Goal: Task Accomplishment & Management: Manage account settings

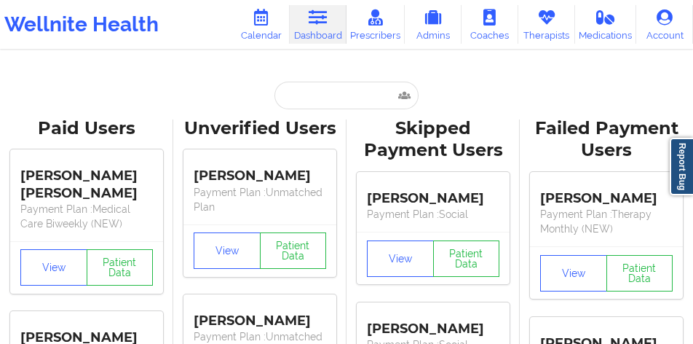
type input "[PERSON_NAME]"
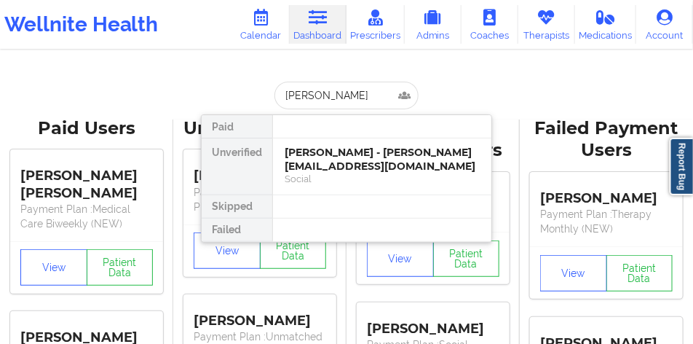
click at [348, 157] on div "[PERSON_NAME] - [PERSON_NAME][EMAIL_ADDRESS][DOMAIN_NAME]" at bounding box center [382, 159] width 195 height 27
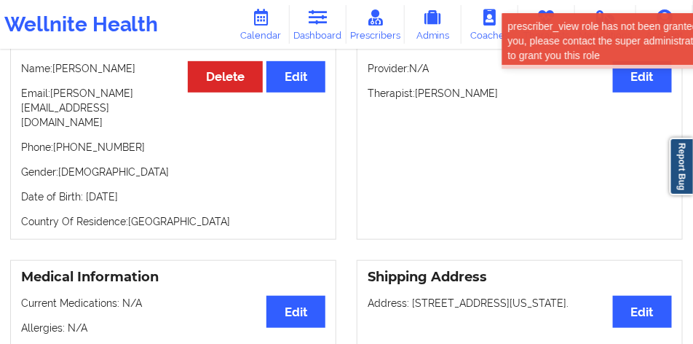
scroll to position [182, 0]
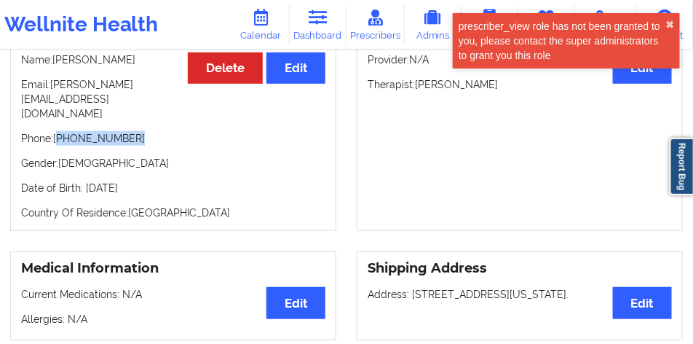
drag, startPoint x: 127, startPoint y: 130, endPoint x: 60, endPoint y: 129, distance: 67.0
click at [60, 131] on p "Phone: [PHONE_NUMBER]" at bounding box center [173, 138] width 304 height 15
copy p "[PHONE_NUMBER]"
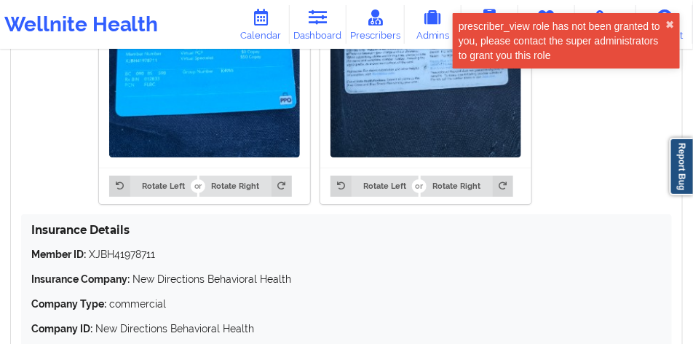
scroll to position [1347, 0]
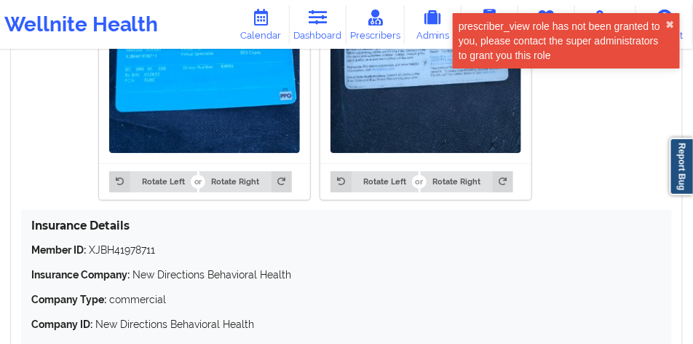
click at [141, 242] on p "Member ID: XJBH41978711" at bounding box center [346, 249] width 631 height 15
copy p "XJBH41978711"
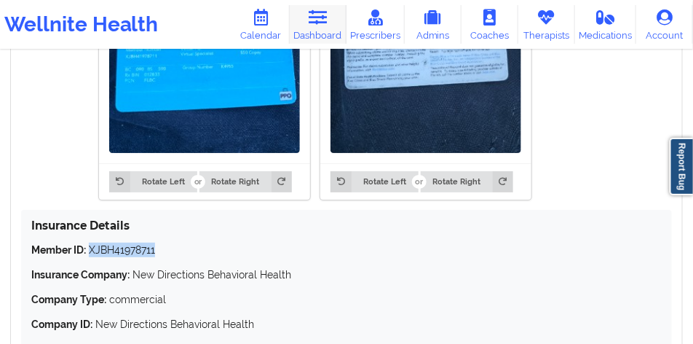
click at [306, 32] on link "Dashboard" at bounding box center [318, 24] width 57 height 39
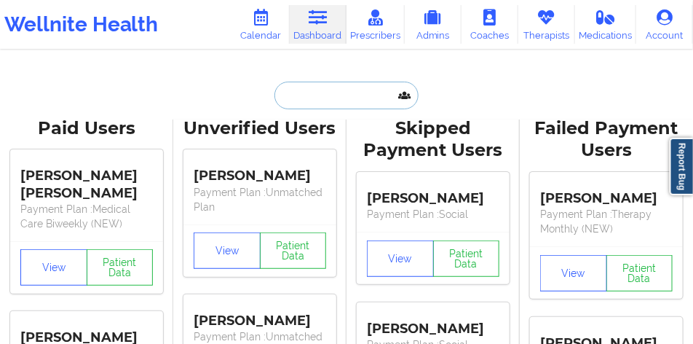
click at [344, 91] on input "text" at bounding box center [346, 96] width 144 height 28
paste input "[PERSON_NAME]"
type input "[PERSON_NAME]"
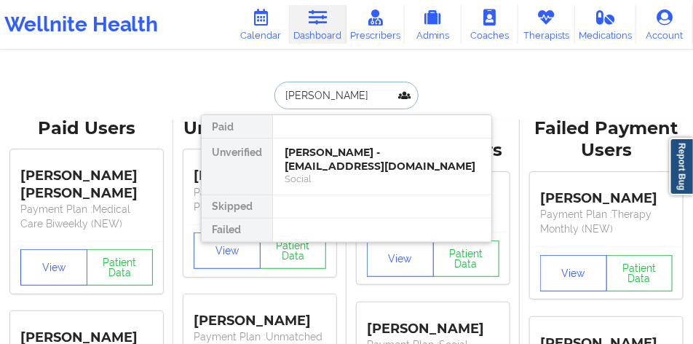
click at [350, 148] on div "[PERSON_NAME] - [EMAIL_ADDRESS][DOMAIN_NAME]" at bounding box center [382, 159] width 195 height 27
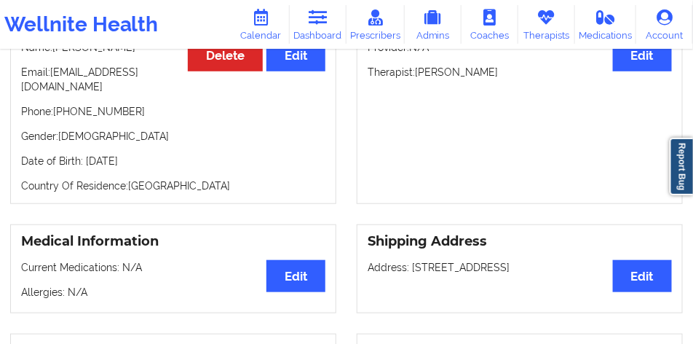
scroll to position [208, 0]
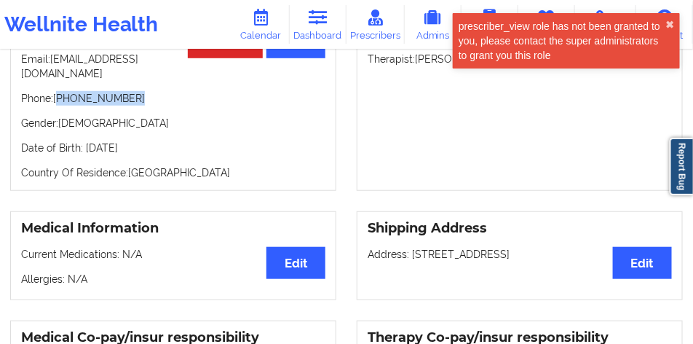
drag, startPoint x: 133, startPoint y: 92, endPoint x: 61, endPoint y: 87, distance: 72.3
click at [61, 91] on p "Phone: [PHONE_NUMBER]" at bounding box center [173, 98] width 304 height 15
copy p "[PHONE_NUMBER]"
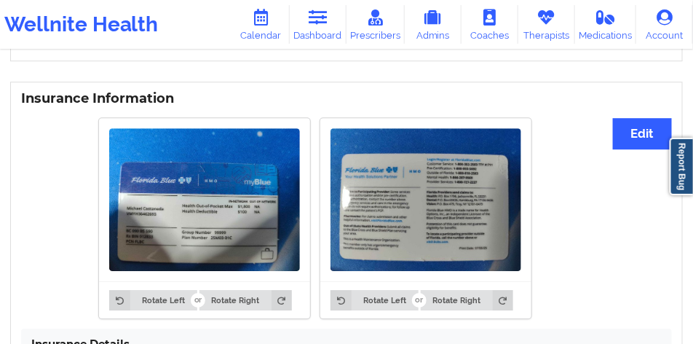
scroll to position [1008, 0]
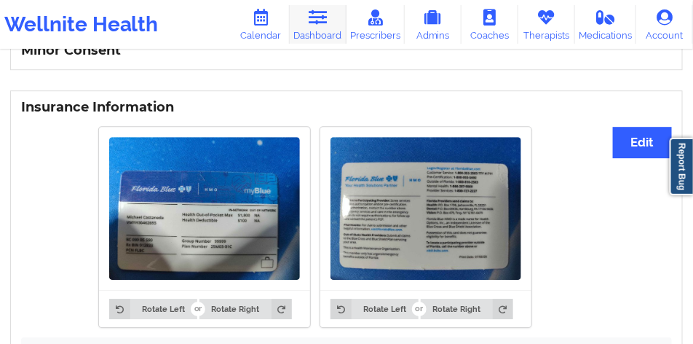
click at [326, 32] on link "Dashboard" at bounding box center [318, 24] width 57 height 39
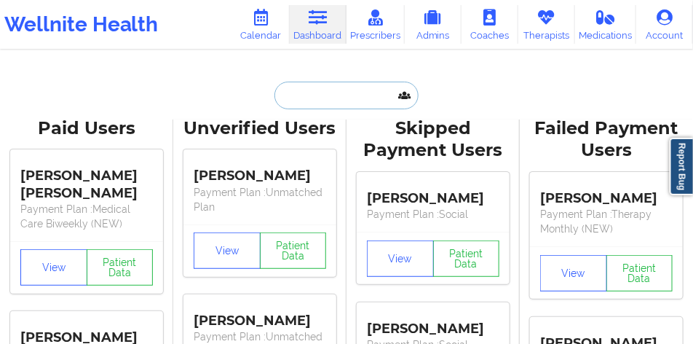
click at [317, 92] on input "text" at bounding box center [346, 96] width 144 height 28
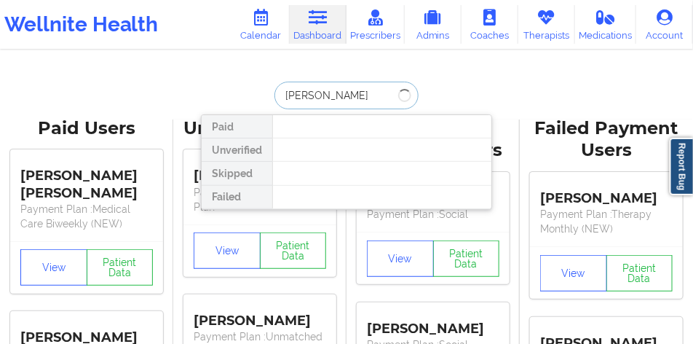
click at [325, 98] on input "[PERSON_NAME]" at bounding box center [346, 96] width 144 height 28
type input "[PERSON_NAME]"
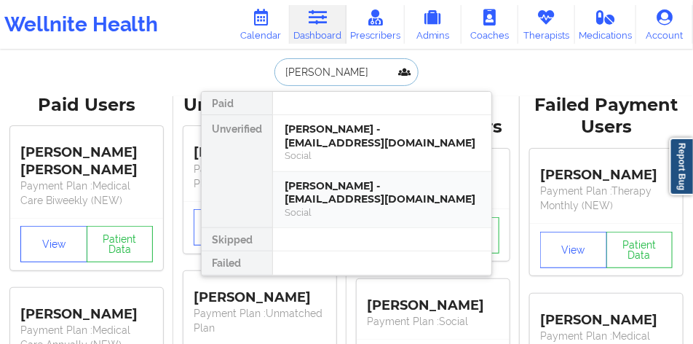
scroll to position [36, 0]
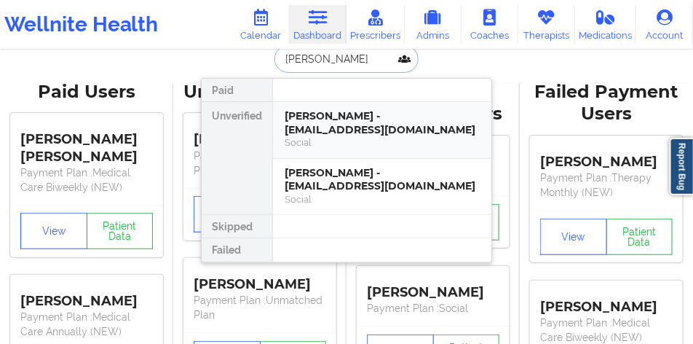
click at [349, 112] on div "[PERSON_NAME] - [EMAIL_ADDRESS][DOMAIN_NAME]" at bounding box center [382, 122] width 195 height 27
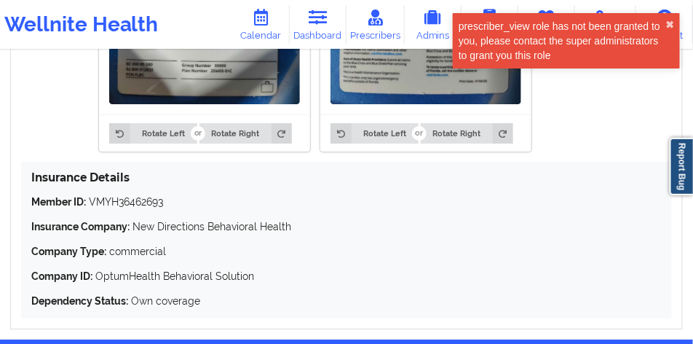
scroll to position [1083, 0]
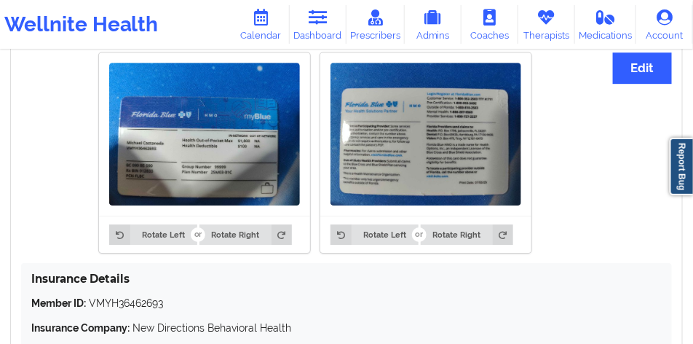
click at [144, 296] on p "Member ID: VMYH36462693" at bounding box center [346, 303] width 631 height 15
copy p "VMYH36462693"
click at [307, 24] on link "Dashboard" at bounding box center [318, 24] width 57 height 39
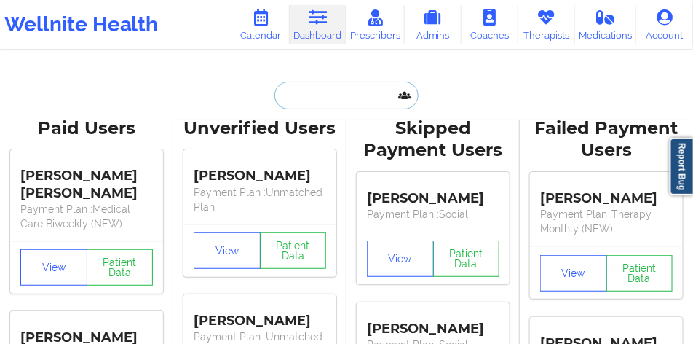
click at [369, 103] on input "text" at bounding box center [346, 96] width 144 height 28
paste input "[PERSON_NAME]"
type input "[PERSON_NAME]"
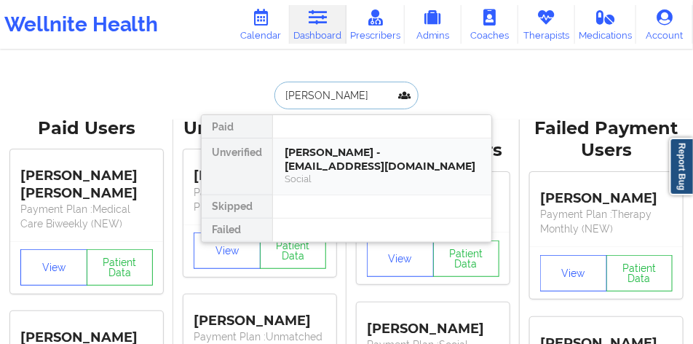
click at [358, 172] on div "[PERSON_NAME] - [EMAIL_ADDRESS][DOMAIN_NAME]" at bounding box center [382, 159] width 195 height 27
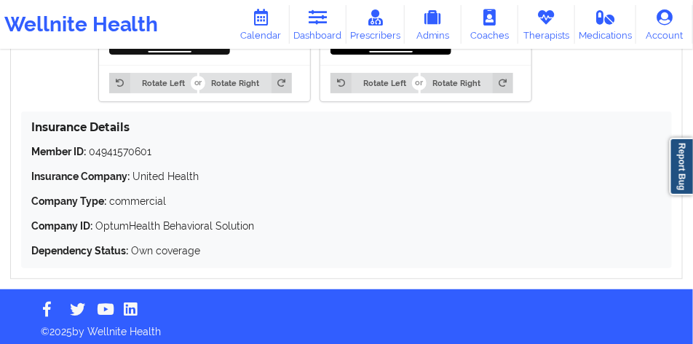
scroll to position [1433, 0]
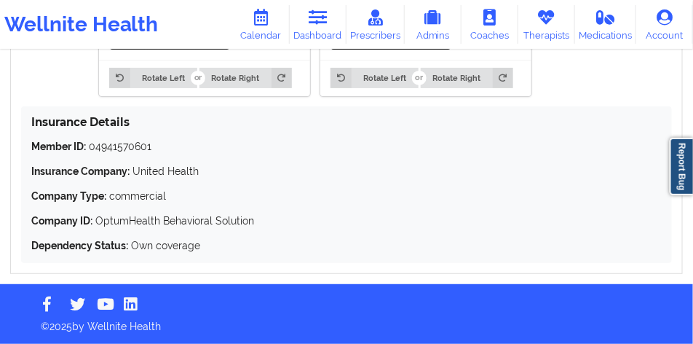
click at [135, 146] on p "Member ID: 04941570601" at bounding box center [346, 146] width 631 height 15
copy p "04941570601"
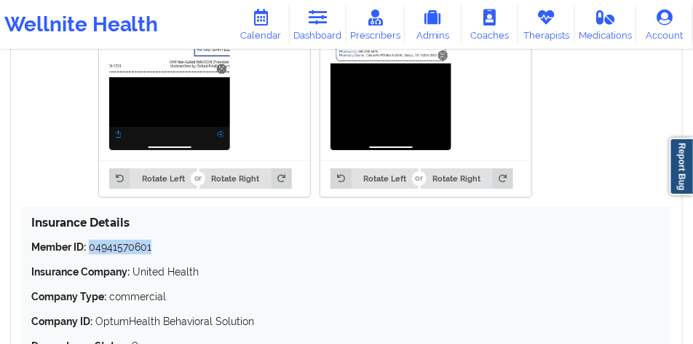
scroll to position [1420, 0]
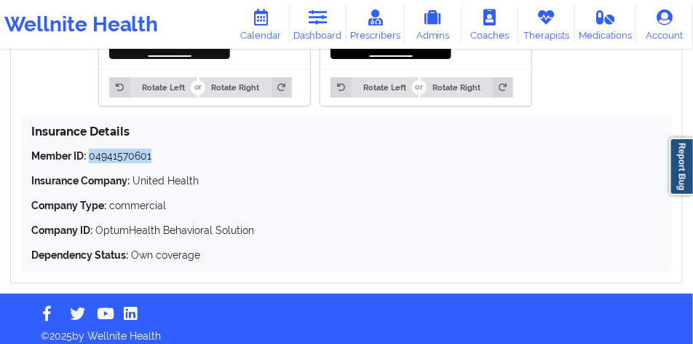
copy p "04941570601"
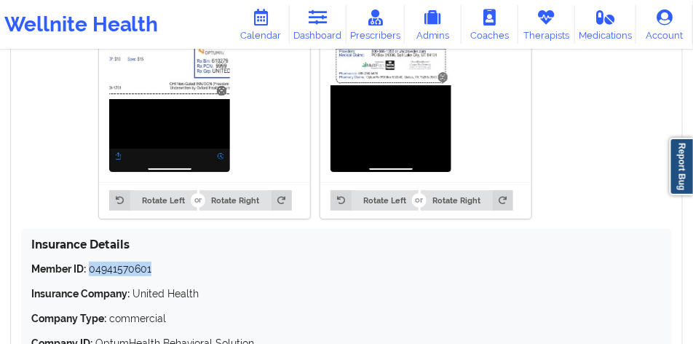
scroll to position [1360, 0]
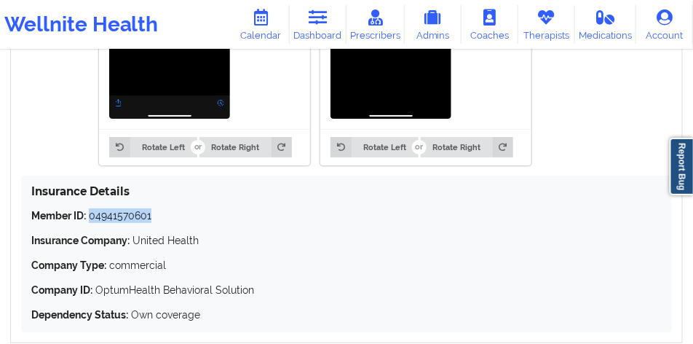
click at [138, 212] on div "Insurance Details Member ID: 04941570601 Insurance Company: United Health Compa…" at bounding box center [346, 253] width 651 height 157
click at [141, 216] on p "Member ID: 04941570601" at bounding box center [346, 215] width 631 height 15
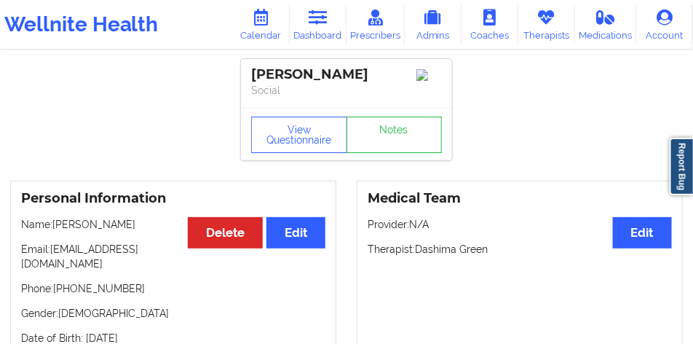
scroll to position [0, 0]
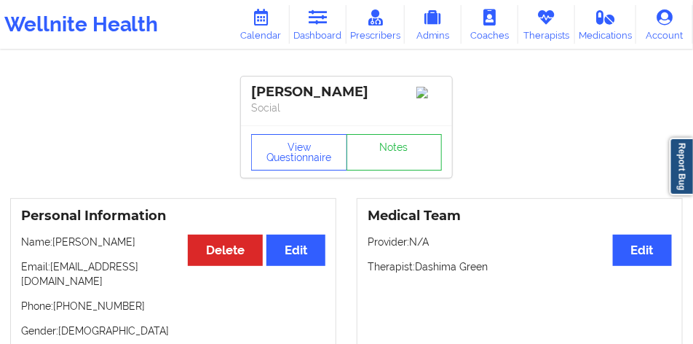
click at [298, 87] on div "[PERSON_NAME]" at bounding box center [346, 92] width 191 height 17
copy div "[PERSON_NAME]"
click at [332, 92] on div "[PERSON_NAME]" at bounding box center [346, 92] width 191 height 17
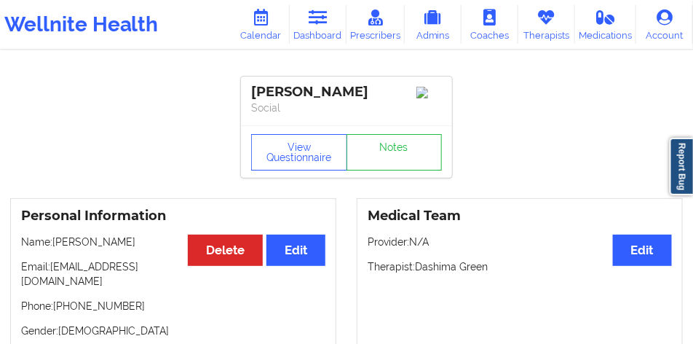
copy div "[PERSON_NAME]"
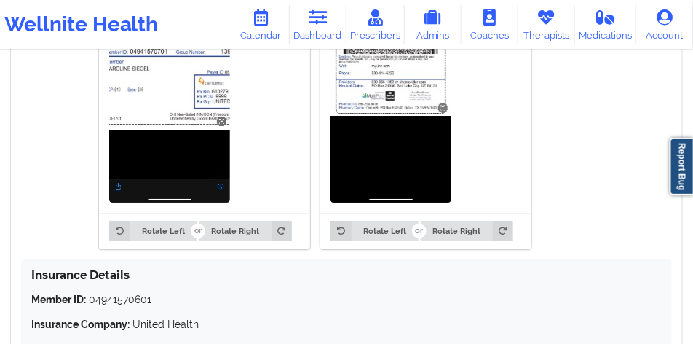
scroll to position [1420, 0]
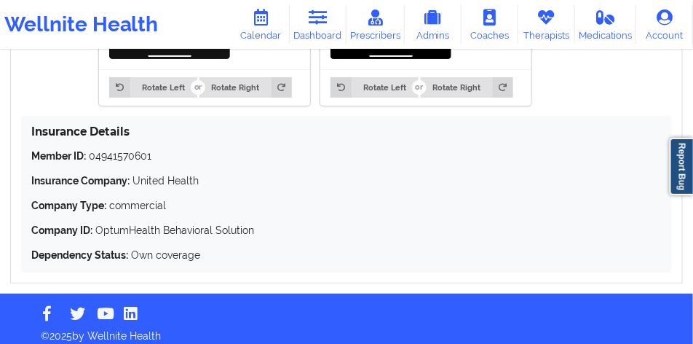
click at [135, 151] on div "Insurance Details Member ID: 04941570601 Insurance Company: United Health Compa…" at bounding box center [346, 194] width 651 height 157
click at [136, 163] on p "Member ID: 04941570601" at bounding box center [346, 156] width 631 height 15
copy p "04941570601"
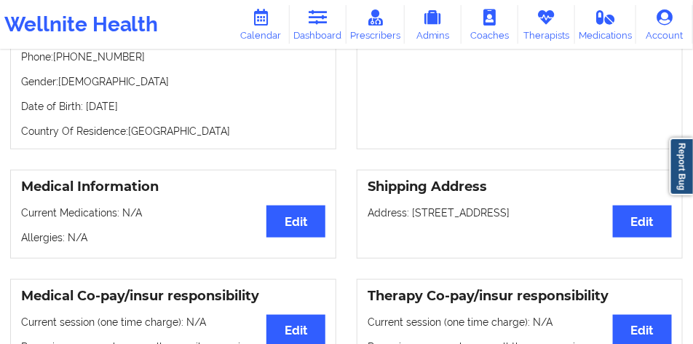
scroll to position [159, 0]
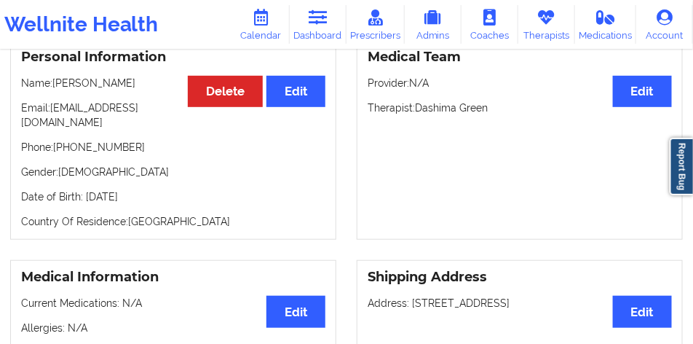
click at [119, 85] on p "Name: [PERSON_NAME]" at bounding box center [173, 83] width 304 height 15
copy p "[PERSON_NAME]"
click at [84, 90] on p "Name: [PERSON_NAME]" at bounding box center [173, 83] width 304 height 15
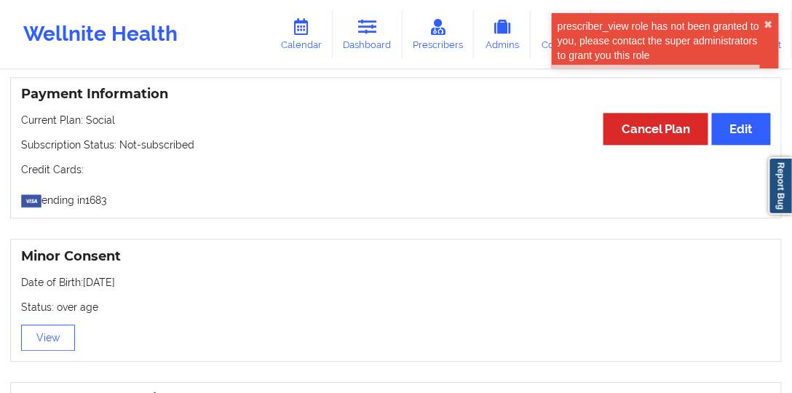
scroll to position [1040, 0]
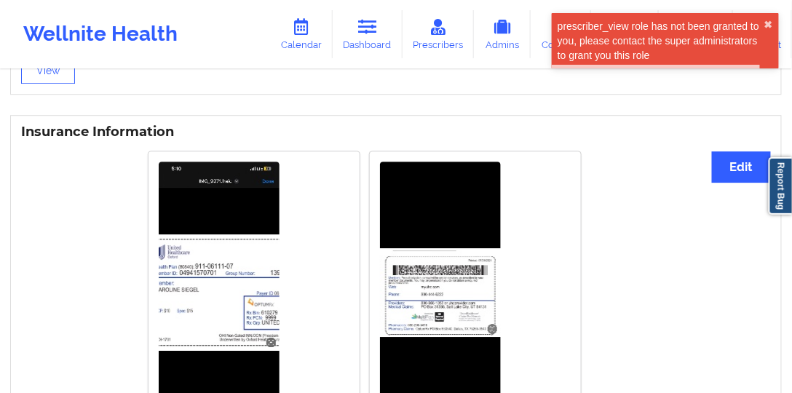
click at [237, 225] on img at bounding box center [219, 293] width 121 height 262
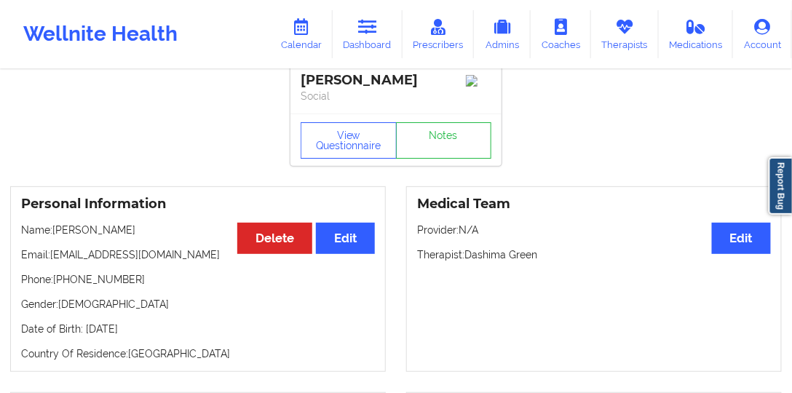
scroll to position [0, 0]
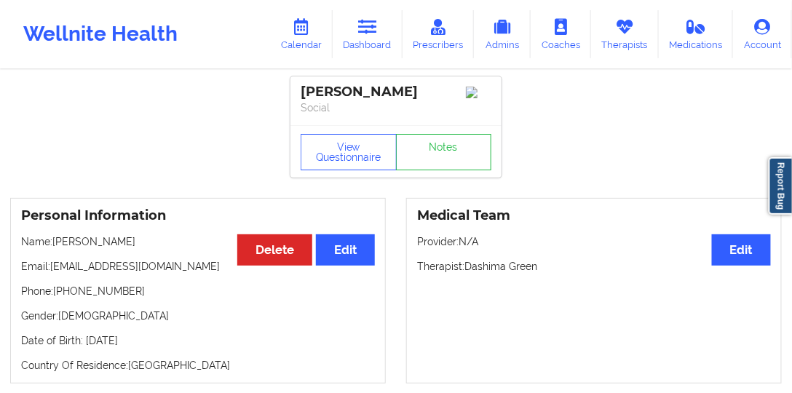
click at [118, 240] on p "Name: [PERSON_NAME]" at bounding box center [198, 241] width 354 height 15
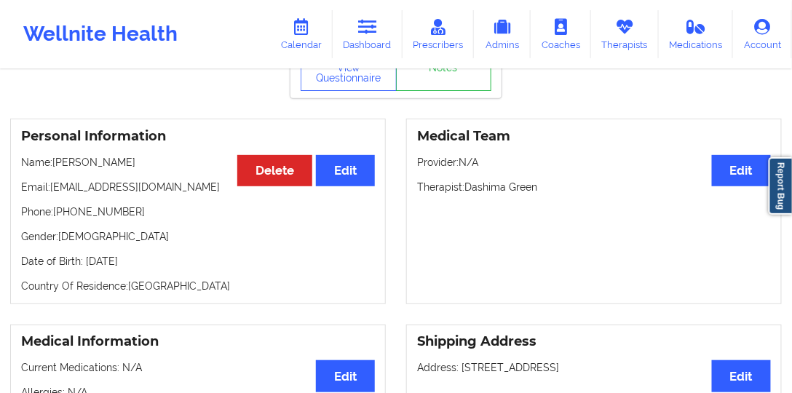
scroll to position [83, 0]
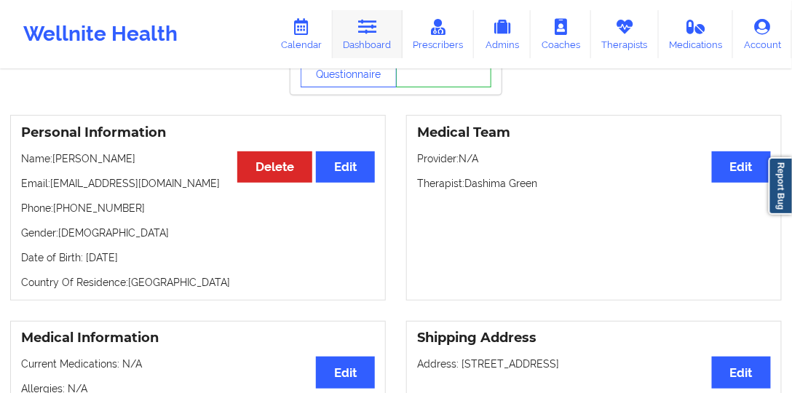
click at [354, 32] on link "Dashboard" at bounding box center [368, 34] width 70 height 48
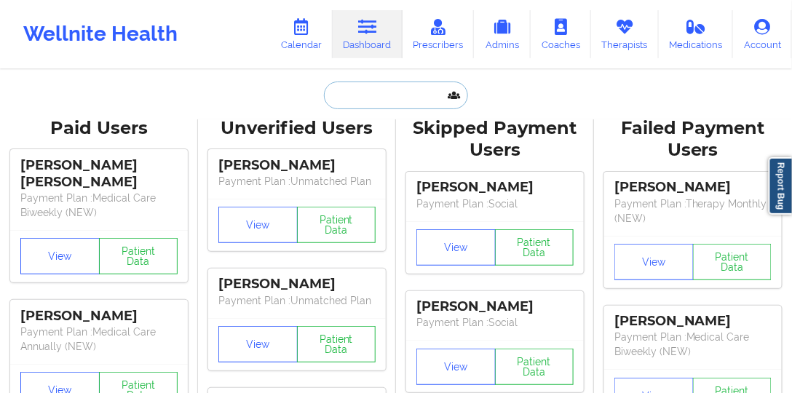
click at [365, 100] on input "text" at bounding box center [396, 96] width 144 height 28
paste input "[PERSON_NAME]"
type input "[PERSON_NAME]"
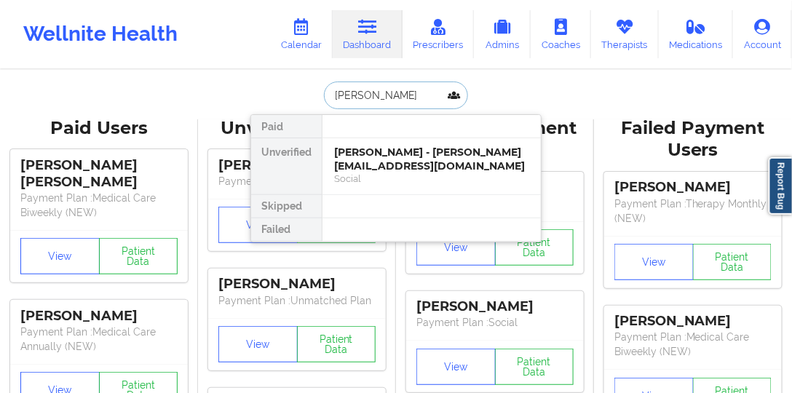
click at [392, 157] on div "[PERSON_NAME] - [PERSON_NAME][EMAIL_ADDRESS][DOMAIN_NAME]" at bounding box center [431, 159] width 195 height 27
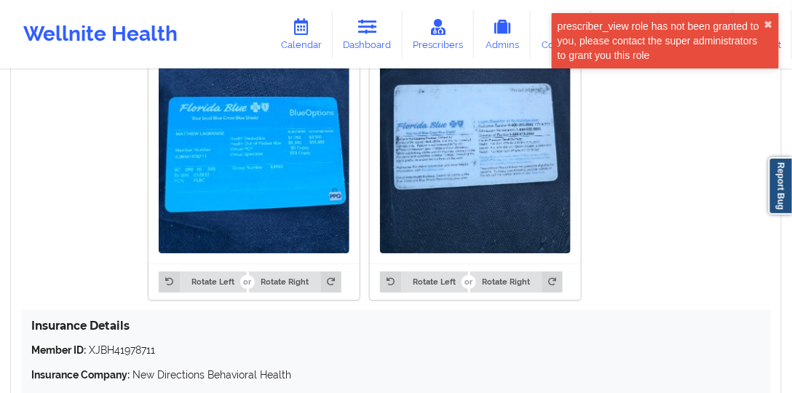
scroll to position [1232, 0]
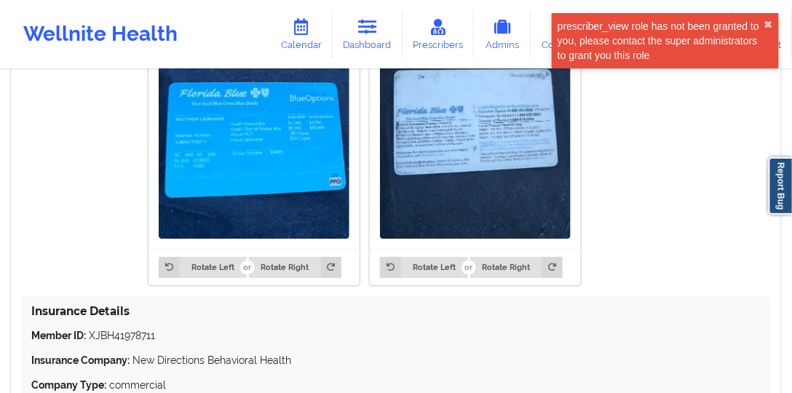
click at [119, 328] on p "Member ID: XJBH41978711" at bounding box center [396, 335] width 730 height 15
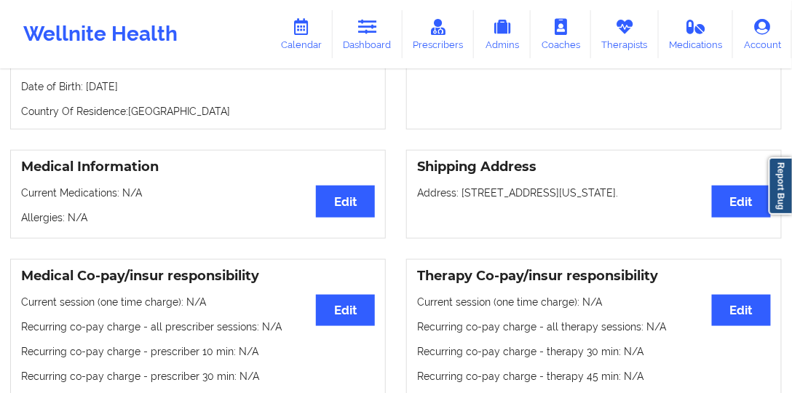
scroll to position [192, 0]
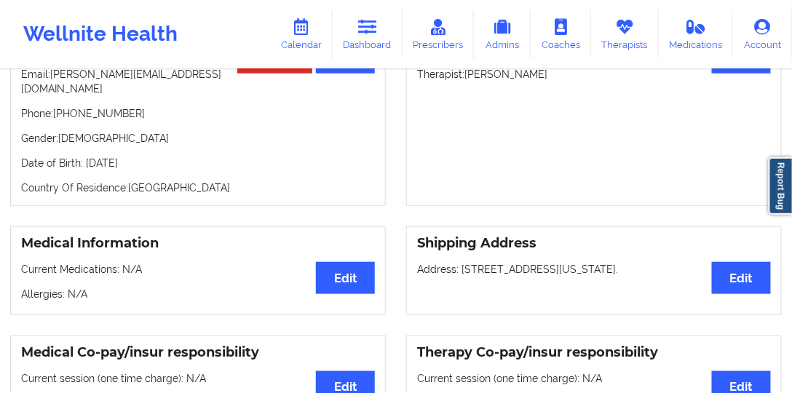
click at [186, 79] on p "Email: [PERSON_NAME][EMAIL_ADDRESS][DOMAIN_NAME]" at bounding box center [198, 81] width 354 height 29
drag, startPoint x: 186, startPoint y: 79, endPoint x: 84, endPoint y: 78, distance: 102.7
click at [84, 78] on p "Email: [PERSON_NAME][EMAIL_ADDRESS][DOMAIN_NAME]" at bounding box center [198, 81] width 354 height 29
click at [315, 41] on link "Calendar" at bounding box center [301, 34] width 63 height 48
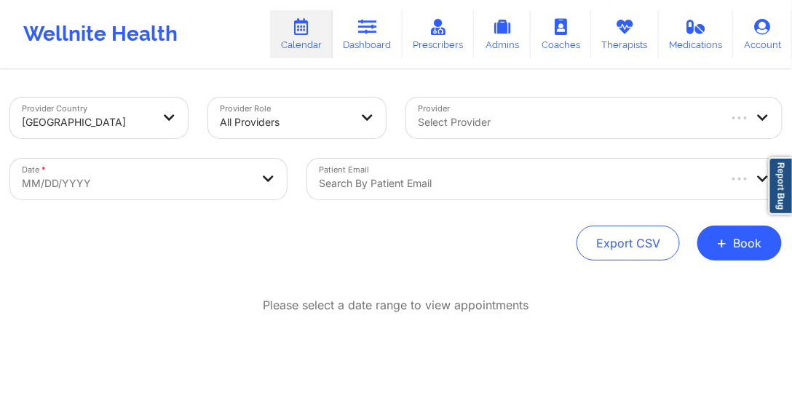
click at [479, 169] on div "Search by patient email" at bounding box center [512, 179] width 411 height 41
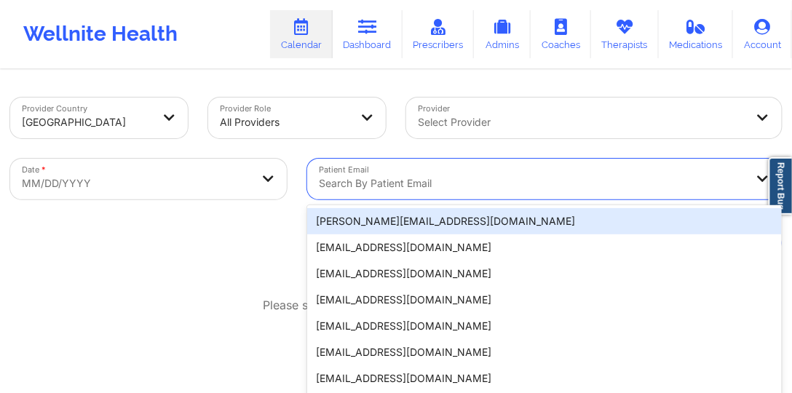
paste input "[PERSON_NAME][EMAIL_ADDRESS][DOMAIN_NAME]"
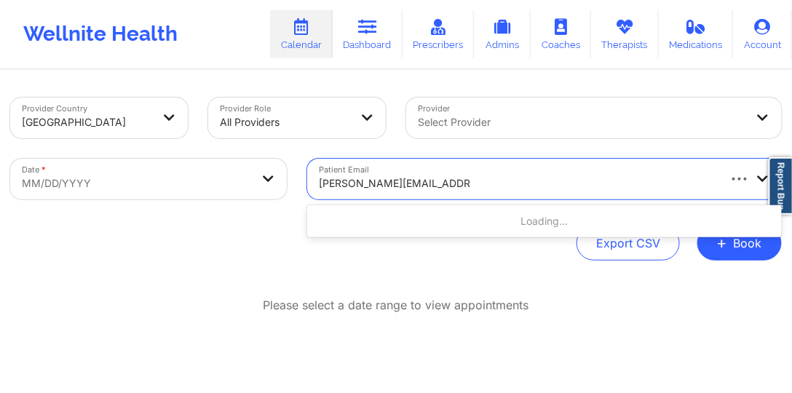
type input "[PERSON_NAME][EMAIL_ADDRESS][DOMAIN_NAME]"
click at [116, 183] on body "Wellnite Health Calendar Dashboard Prescribers Admins Coaches Therapists Medica…" at bounding box center [396, 196] width 792 height 393
select select "2025-8"
select select "2025-9"
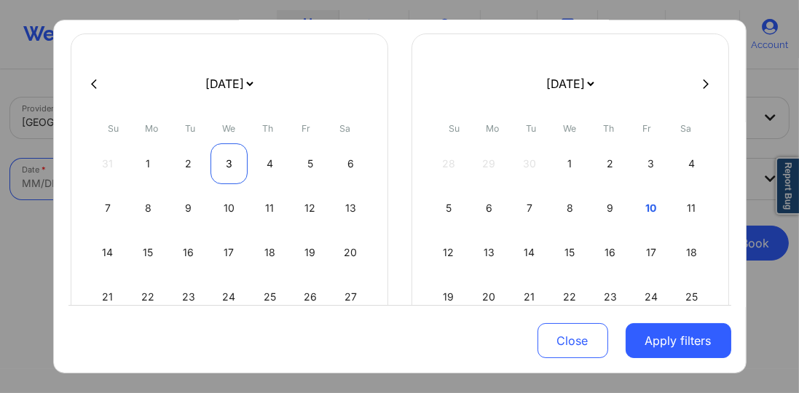
scroll to position [125, 0]
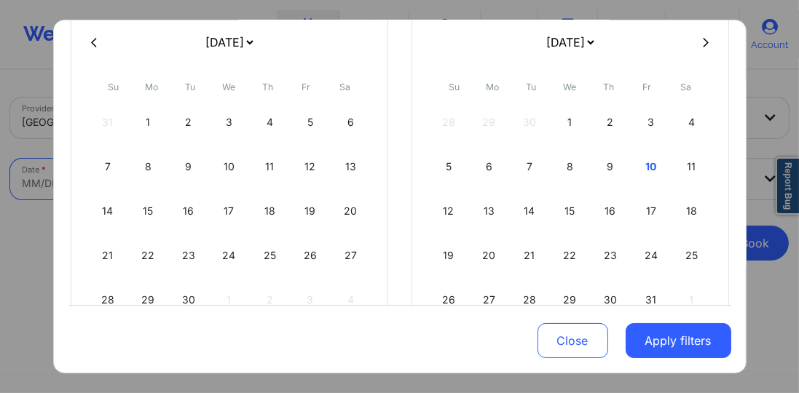
drag, startPoint x: 153, startPoint y: 120, endPoint x: 161, endPoint y: 143, distance: 24.0
click at [153, 121] on div "1" at bounding box center [148, 122] width 37 height 41
select select "2025-8"
select select "2025-9"
select select "2025-8"
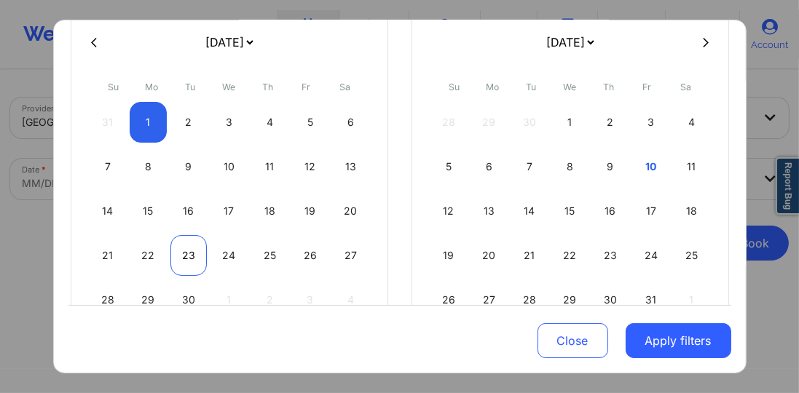
select select "2025-9"
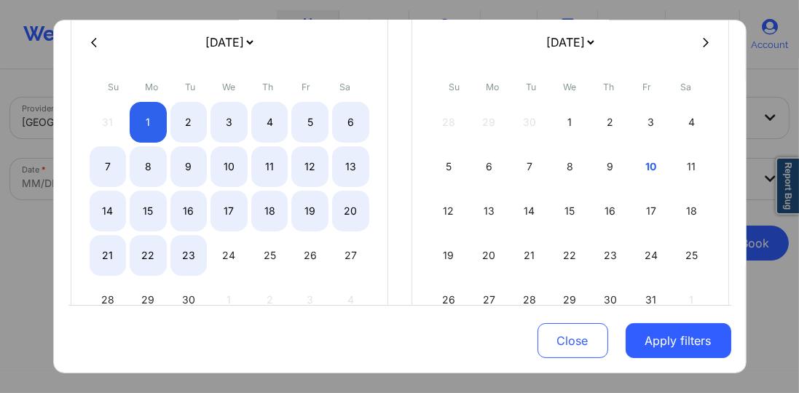
select select "2025-8"
select select "2025-9"
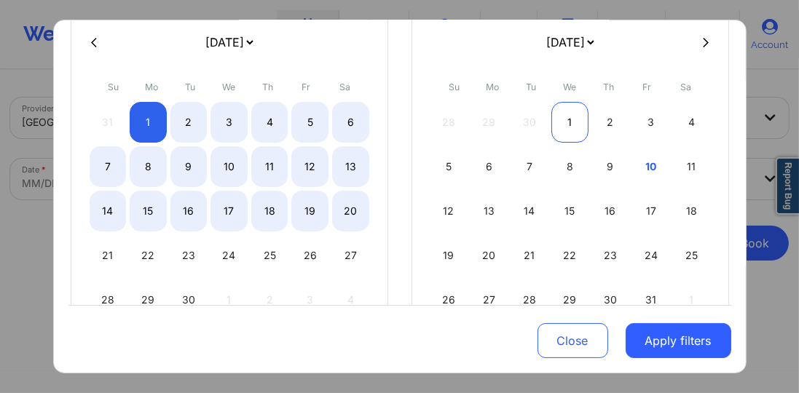
select select "2025-8"
select select "2025-9"
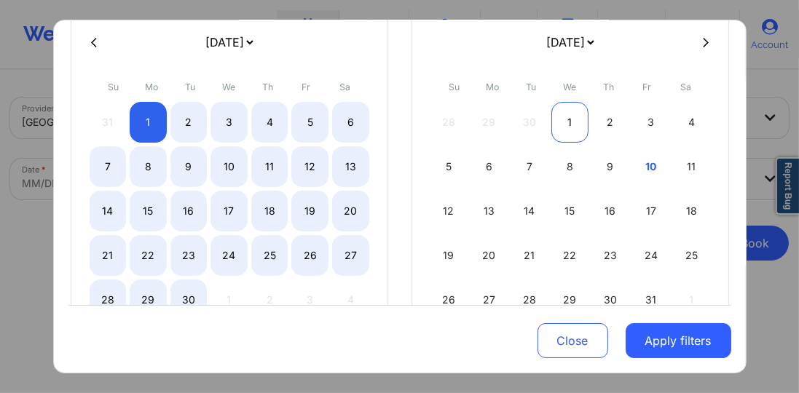
click at [560, 121] on div "1" at bounding box center [569, 122] width 37 height 41
select select "2025-8"
select select "2025-9"
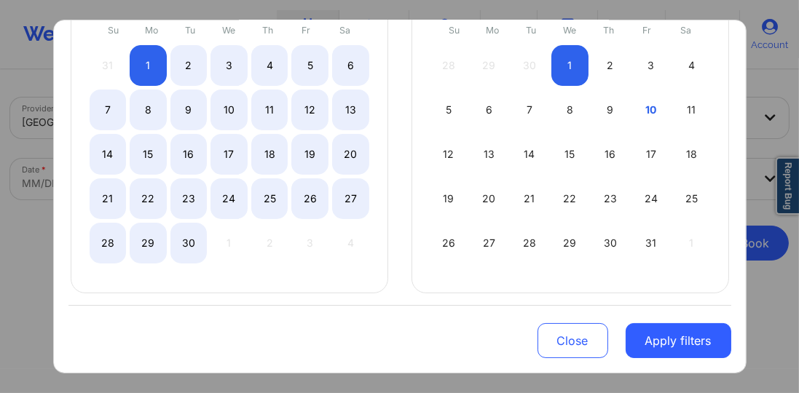
scroll to position [182, 0]
click at [632, 240] on div "31" at bounding box center [650, 242] width 37 height 41
select select "2025-9"
select select "2025-10"
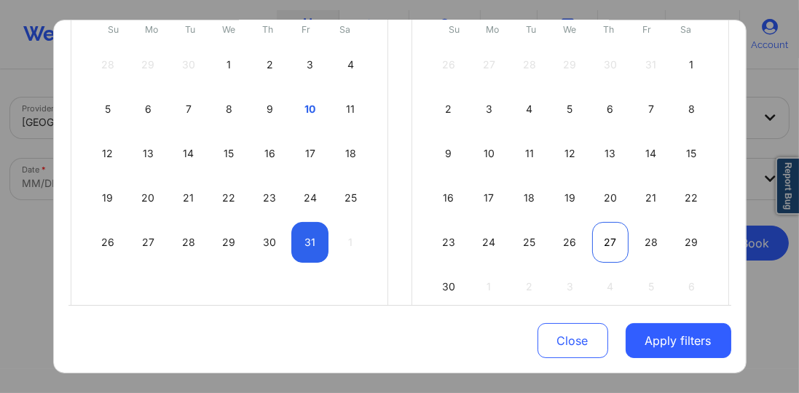
select select "2025-9"
select select "2025-10"
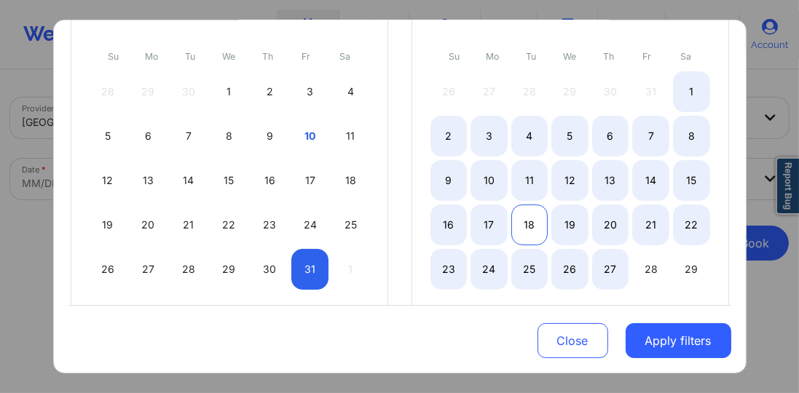
select select "2025-9"
select select "2025-10"
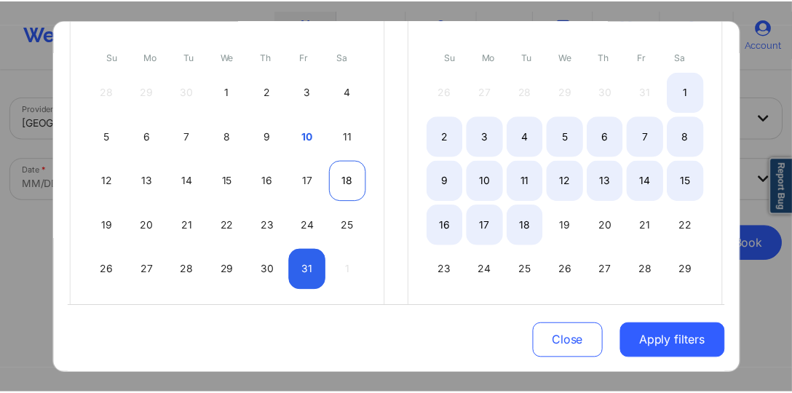
scroll to position [141, 0]
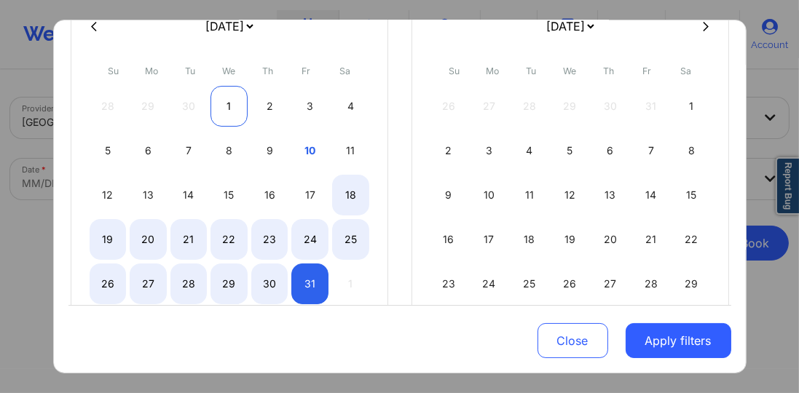
select select "2025-9"
select select "2025-10"
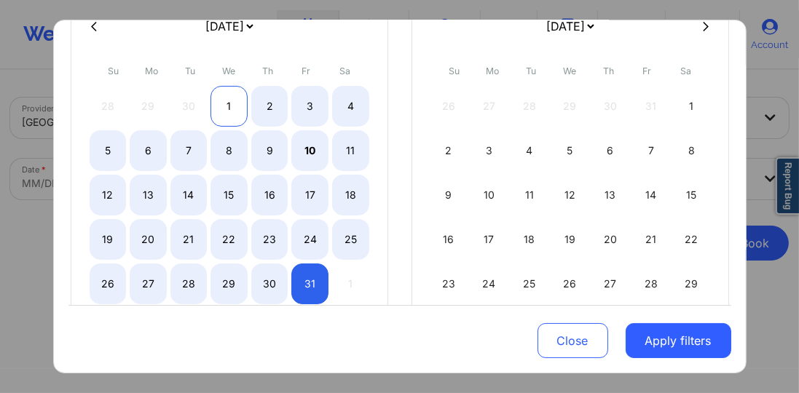
click at [216, 103] on div "1" at bounding box center [228, 106] width 37 height 41
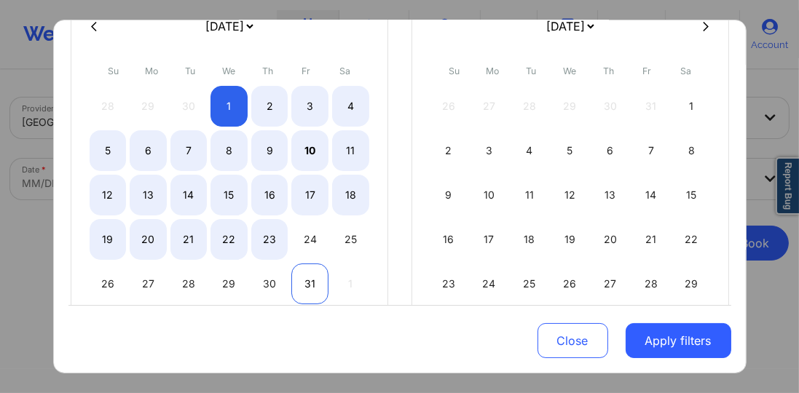
select select "2025-9"
select select "2025-10"
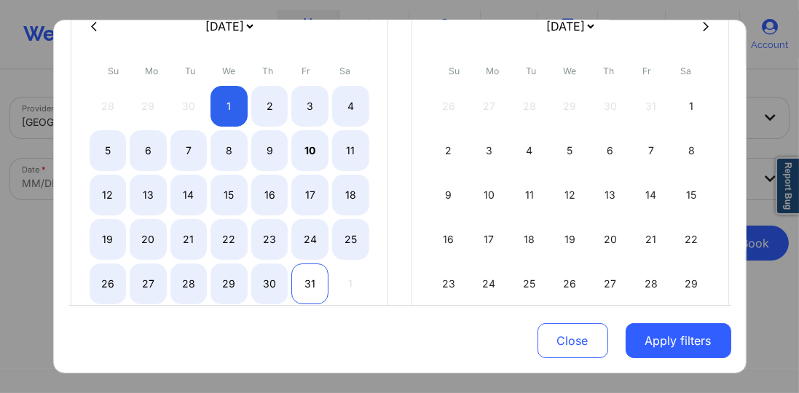
click at [298, 278] on div "31" at bounding box center [309, 284] width 37 height 41
select select "2025-9"
select select "2025-10"
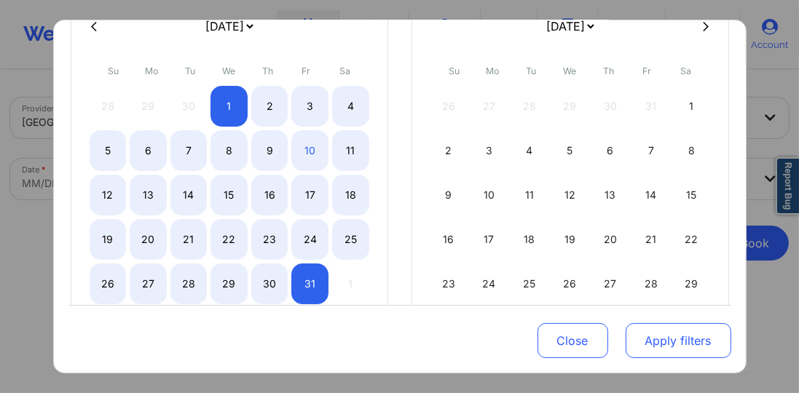
click at [640, 328] on button "Apply filters" at bounding box center [678, 340] width 106 height 35
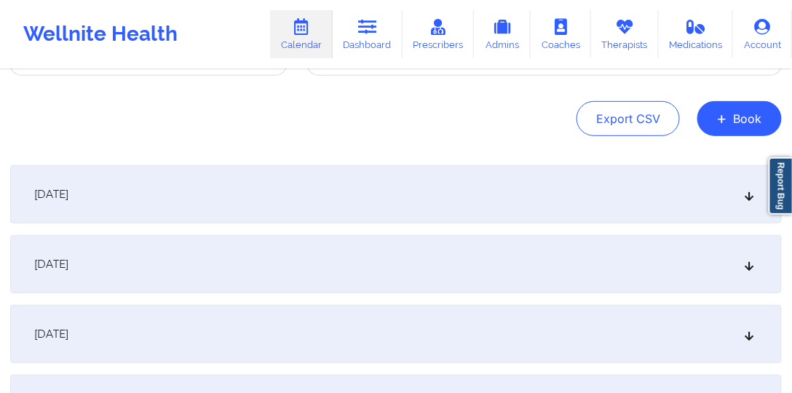
click at [293, 175] on div "[DATE]" at bounding box center [396, 194] width 772 height 58
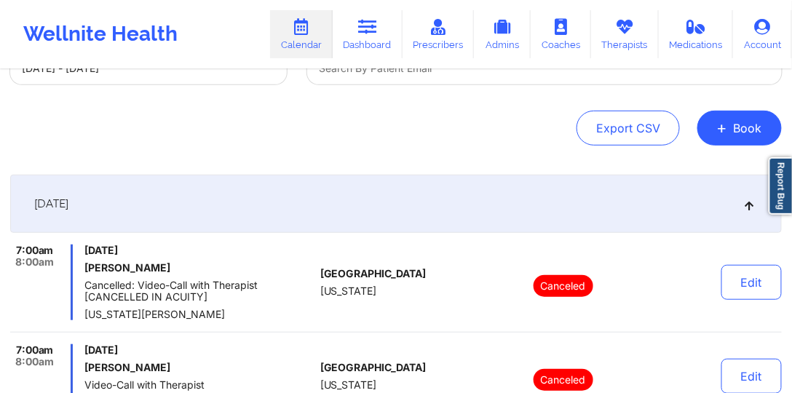
scroll to position [106, 0]
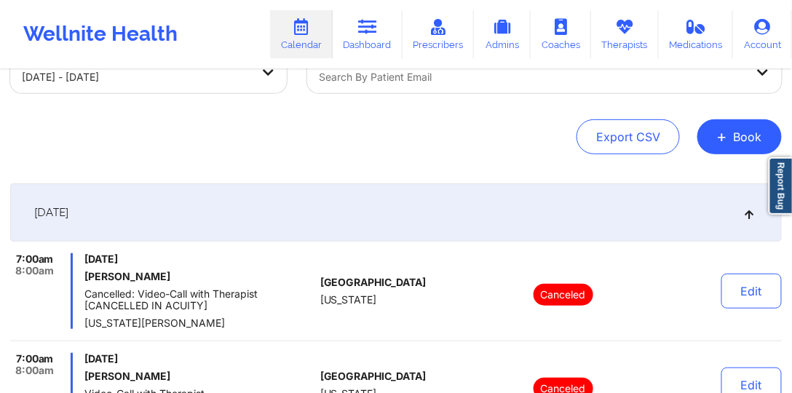
click at [517, 213] on div "[DATE]" at bounding box center [396, 212] width 772 height 58
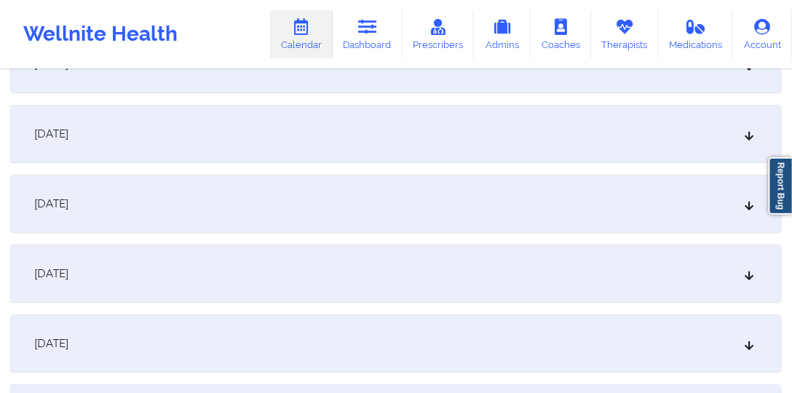
click at [241, 214] on div "[DATE]" at bounding box center [396, 204] width 772 height 58
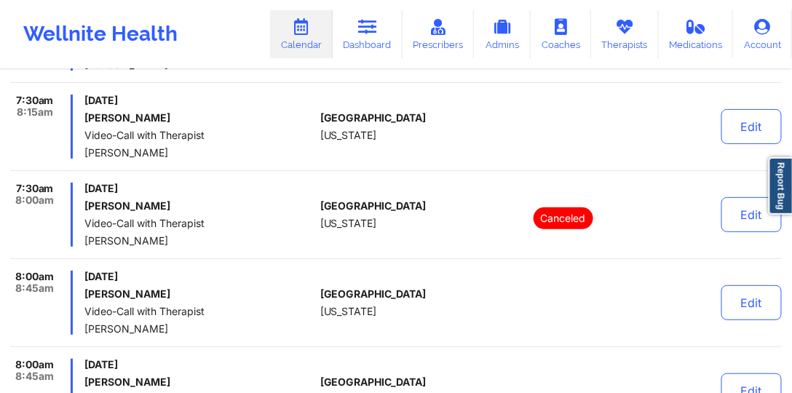
scroll to position [1397, 0]
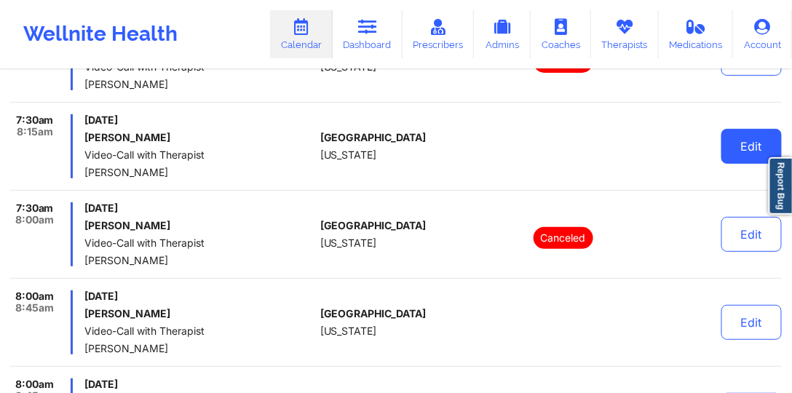
click at [692, 143] on button "Edit" at bounding box center [752, 146] width 60 height 35
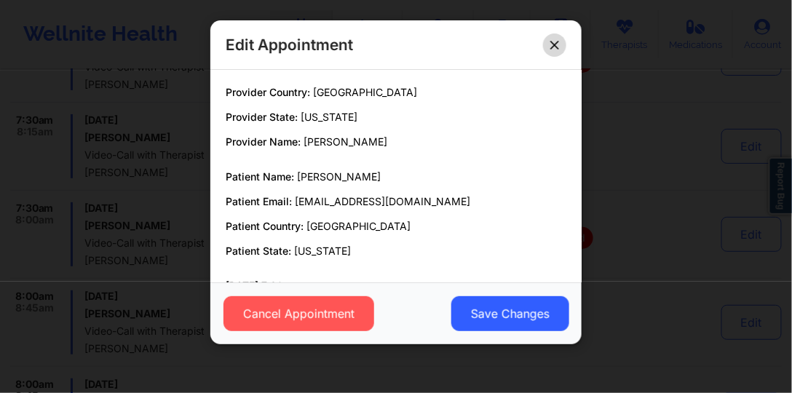
click at [558, 35] on button at bounding box center [554, 44] width 23 height 23
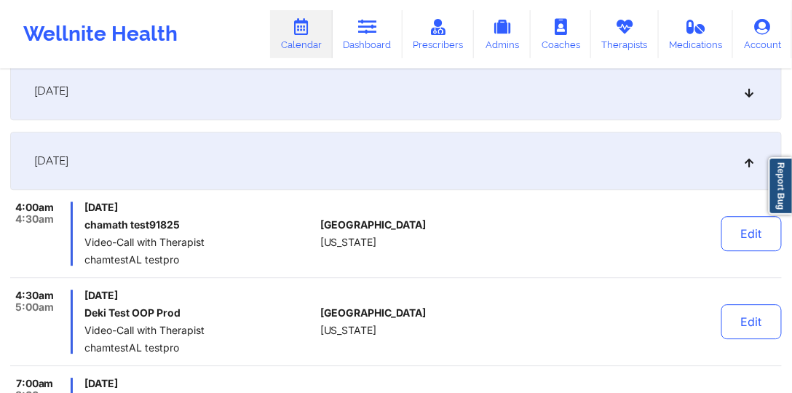
scroll to position [897, 0]
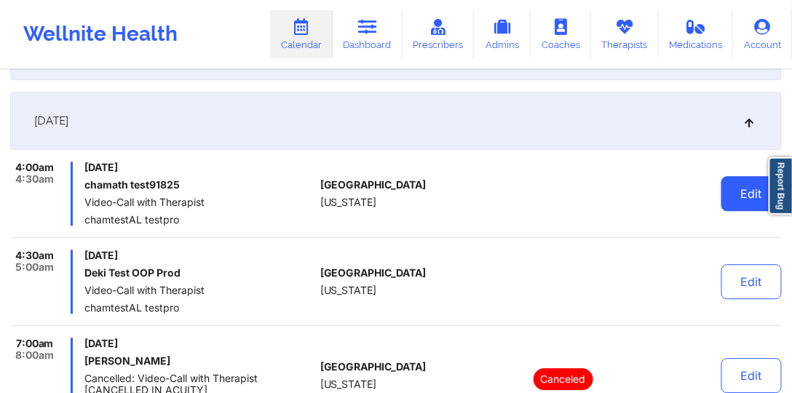
click at [692, 208] on button "Edit" at bounding box center [752, 193] width 60 height 35
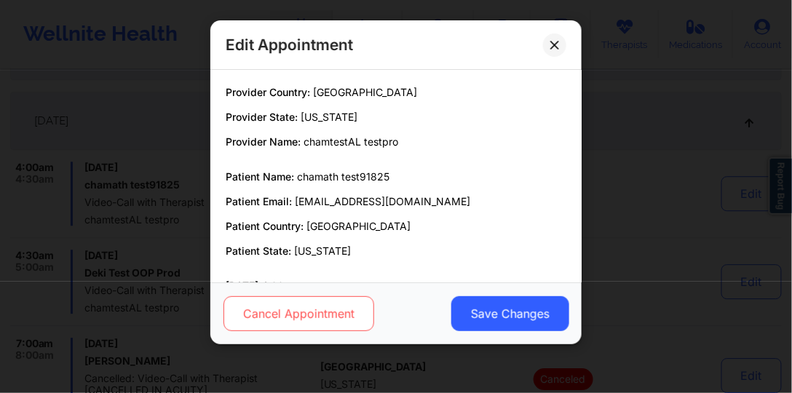
click at [308, 322] on button "Cancel Appointment" at bounding box center [299, 313] width 151 height 35
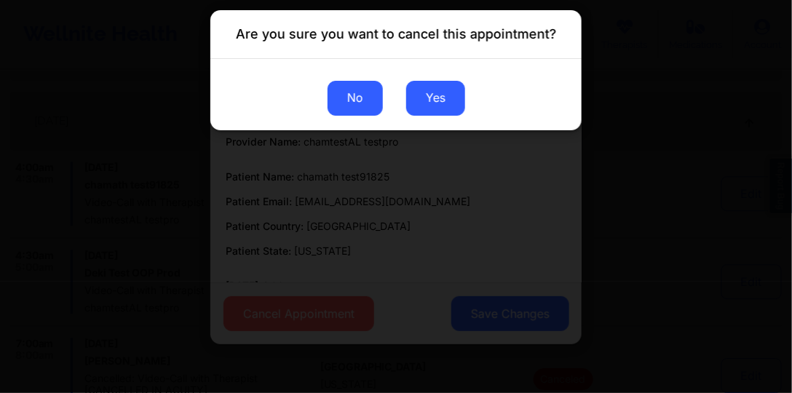
click at [364, 104] on button "No" at bounding box center [355, 98] width 55 height 35
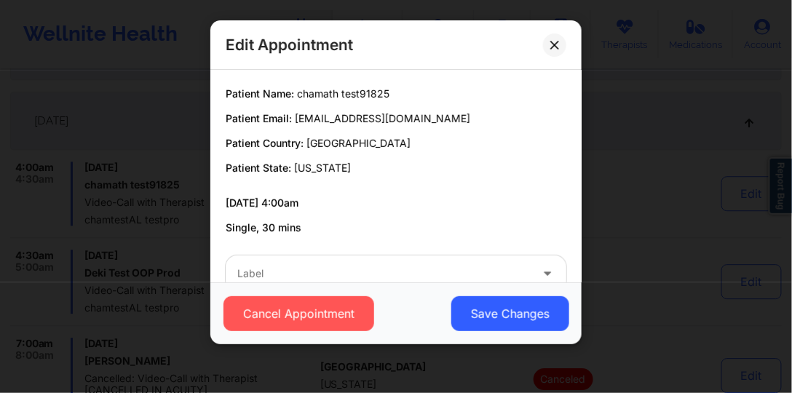
scroll to position [0, 0]
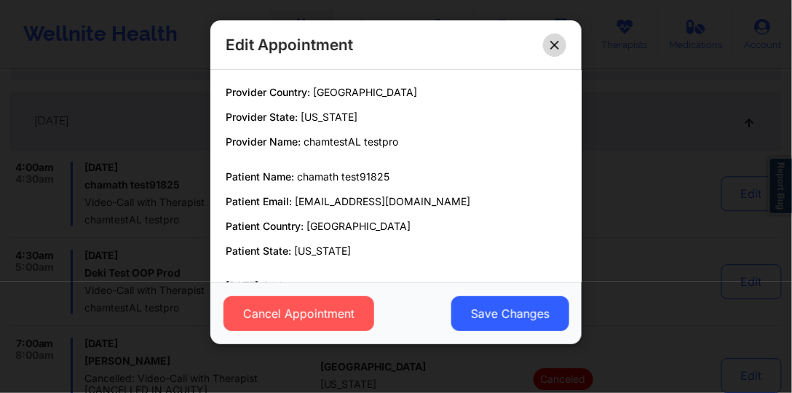
click at [560, 36] on button at bounding box center [554, 44] width 23 height 23
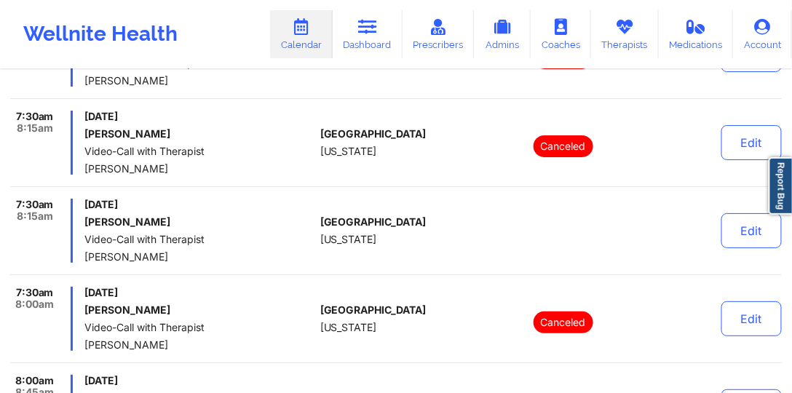
scroll to position [1314, 0]
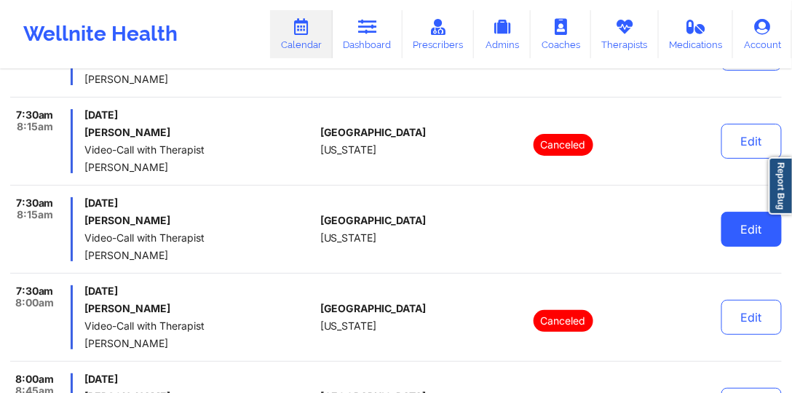
click at [692, 242] on button "Edit" at bounding box center [752, 229] width 60 height 35
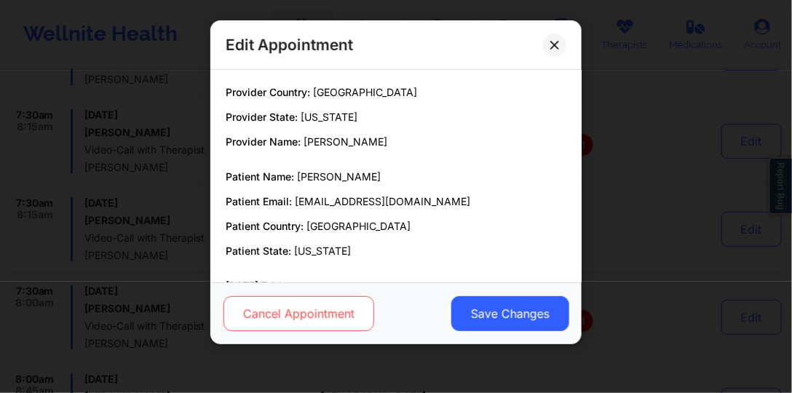
click at [363, 310] on button "Cancel Appointment" at bounding box center [299, 313] width 151 height 35
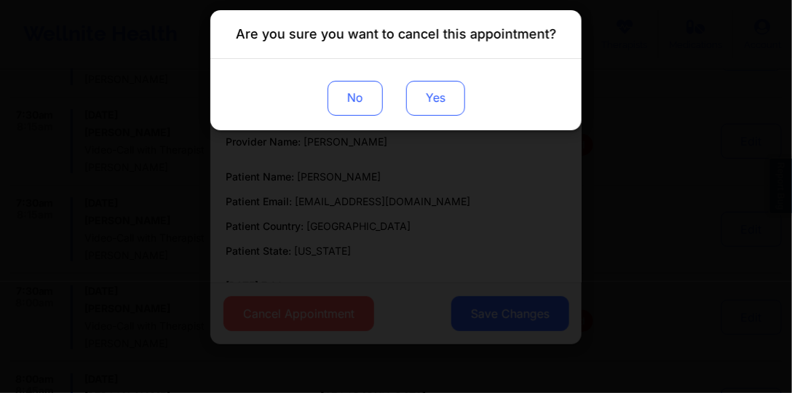
click at [434, 96] on button "Yes" at bounding box center [435, 98] width 59 height 35
click at [619, 213] on div "Are you sure you want to cancel this appointment? No" at bounding box center [396, 196] width 792 height 393
click at [615, 220] on div "Are you sure you want to cancel this appointment? No" at bounding box center [396, 196] width 792 height 393
click at [629, 205] on div "Are you sure you want to cancel this appointment? No" at bounding box center [396, 196] width 792 height 393
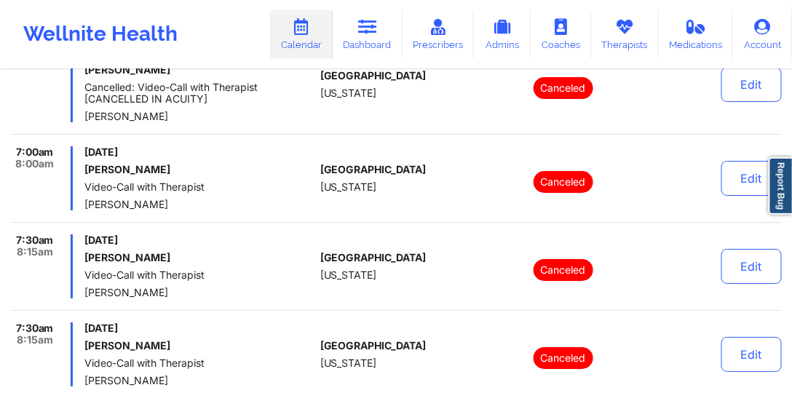
scroll to position [0, 0]
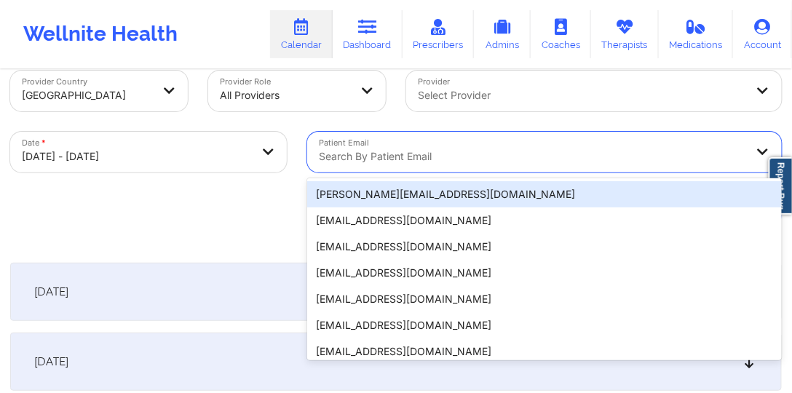
click at [588, 173] on div "20 results available. Use Up and Down to choose options, press Enter to select …" at bounding box center [544, 152] width 475 height 41
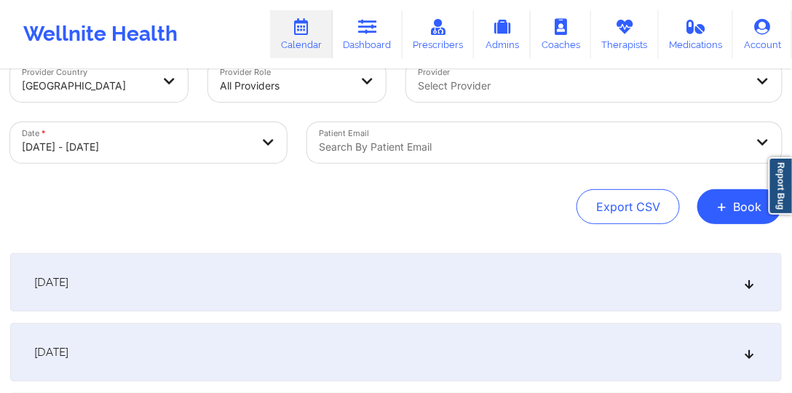
click at [259, 167] on div "Date * [DATE] - [DATE]" at bounding box center [148, 142] width 297 height 61
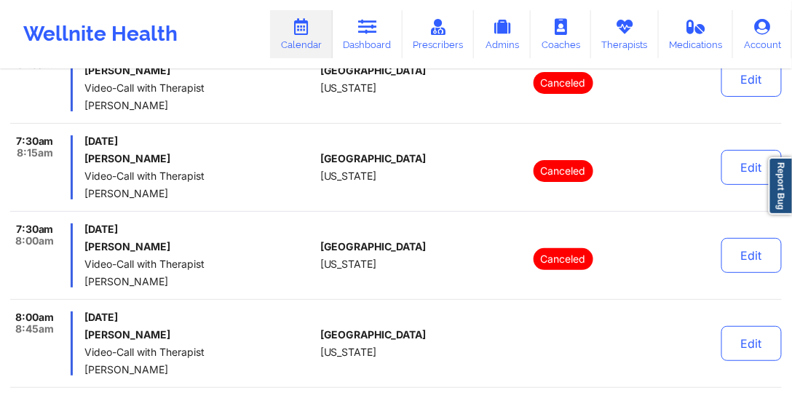
scroll to position [1493, 0]
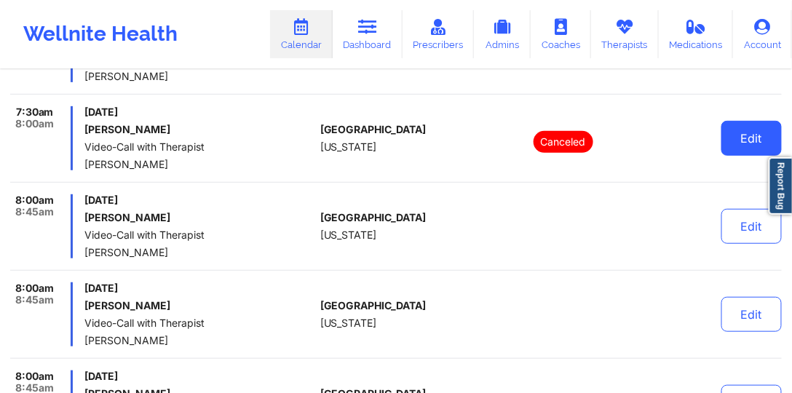
click at [692, 143] on button "Edit" at bounding box center [752, 138] width 60 height 35
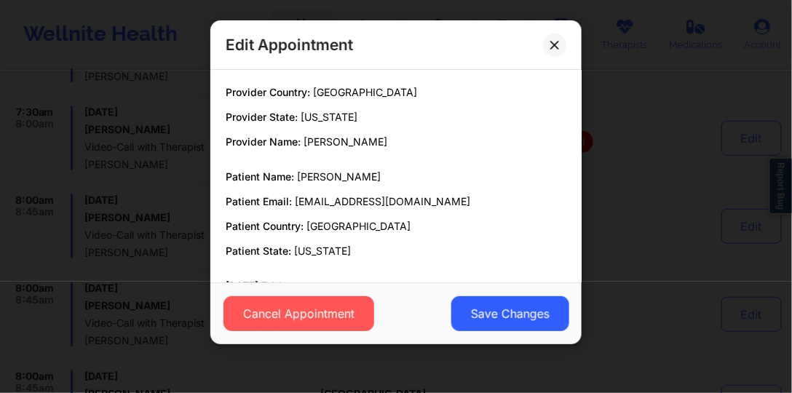
scroll to position [118, 0]
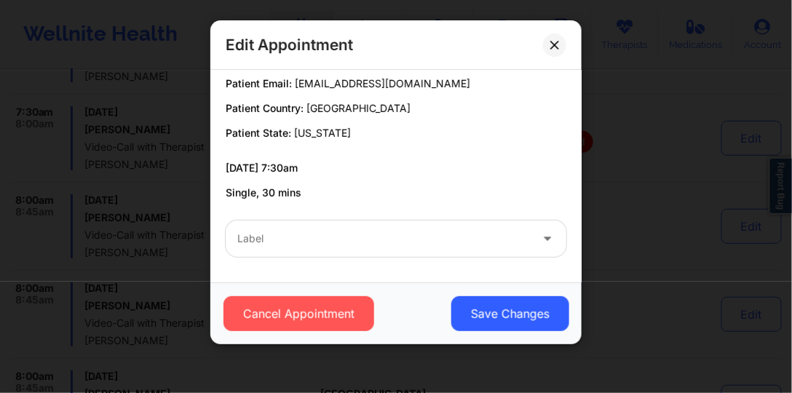
click at [402, 233] on div at bounding box center [383, 238] width 293 height 17
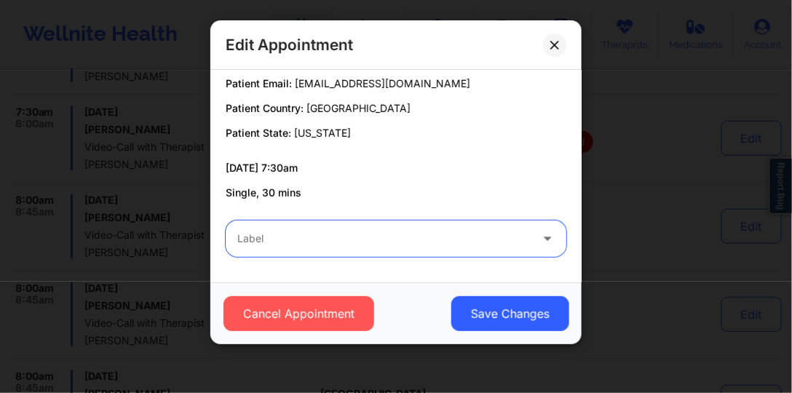
click at [414, 233] on div at bounding box center [383, 238] width 293 height 17
click at [546, 44] on button at bounding box center [554, 44] width 23 height 23
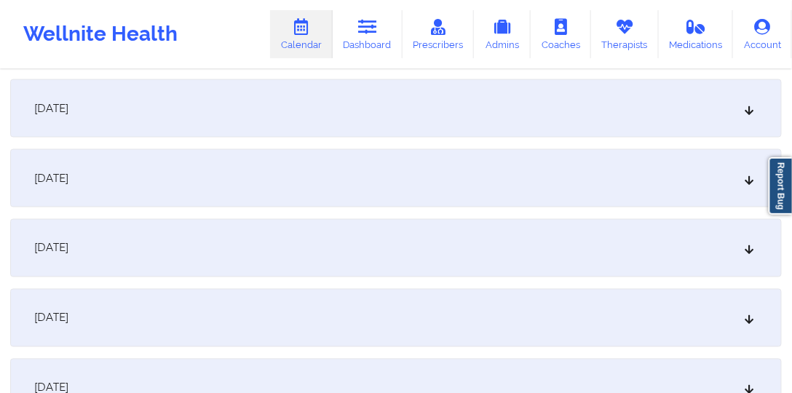
scroll to position [0, 0]
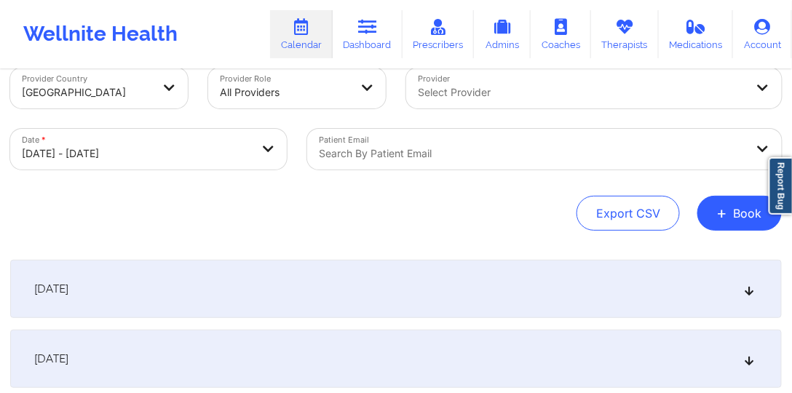
click at [387, 170] on div "Search by patient email" at bounding box center [544, 149] width 475 height 41
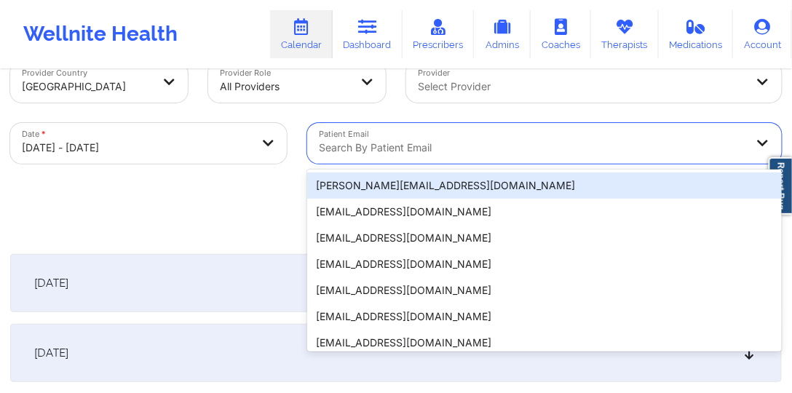
scroll to position [36, 0]
click at [298, 191] on div "Export CSV + Book" at bounding box center [396, 206] width 772 height 35
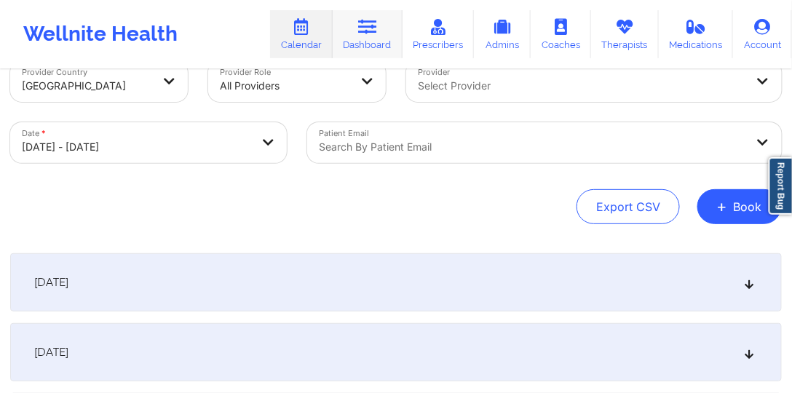
click at [359, 45] on link "Dashboard" at bounding box center [368, 34] width 70 height 48
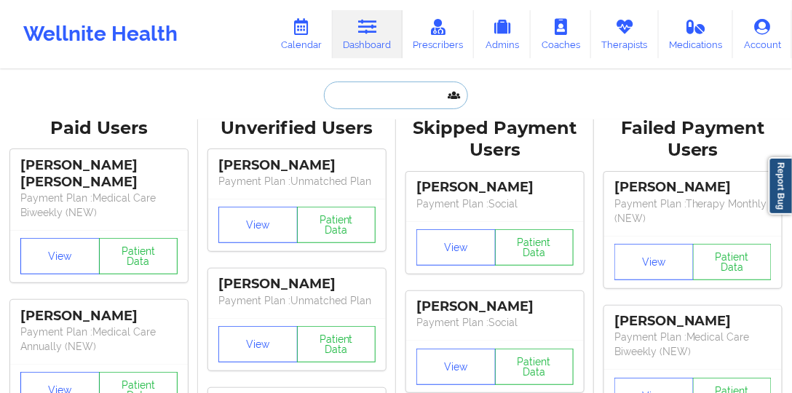
click at [386, 99] on input "text" at bounding box center [396, 96] width 144 height 28
click at [313, 44] on link "Calendar" at bounding box center [301, 34] width 63 height 48
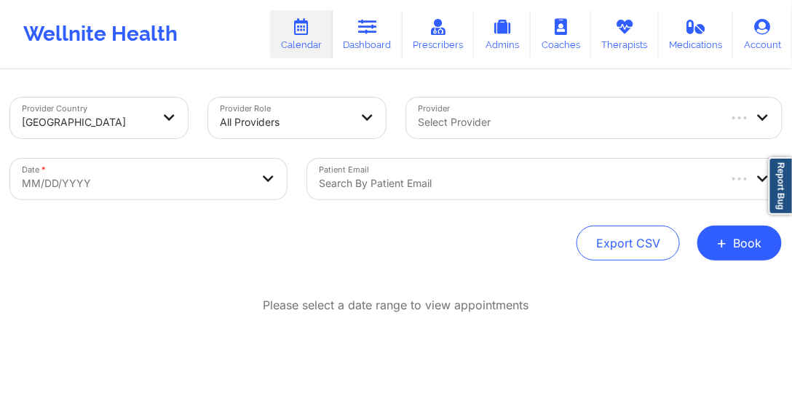
click at [457, 173] on div "Search by patient email" at bounding box center [512, 179] width 411 height 41
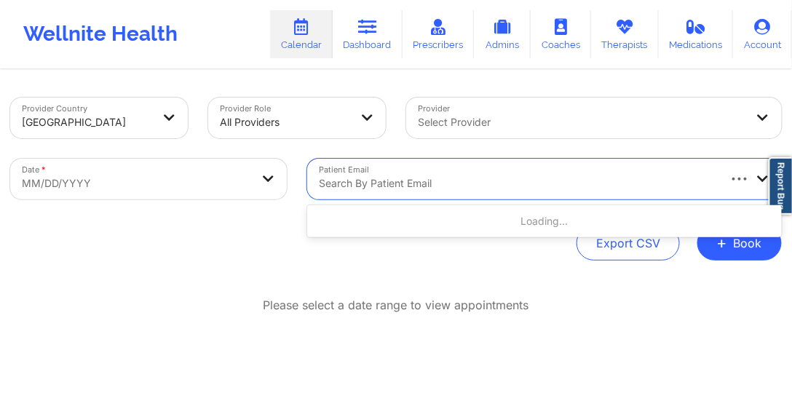
paste input "[PERSON_NAME][EMAIL_ADDRESS][DOMAIN_NAME]"
type input "[PERSON_NAME][EMAIL_ADDRESS][DOMAIN_NAME]"
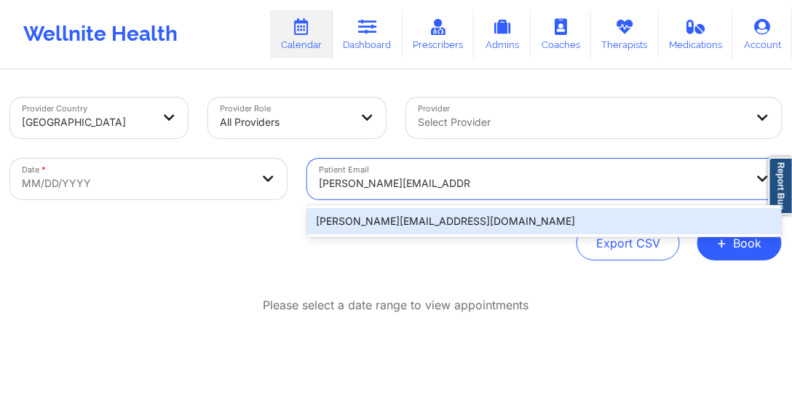
click at [532, 221] on div "[PERSON_NAME][EMAIL_ADDRESS][DOMAIN_NAME]" at bounding box center [544, 221] width 475 height 26
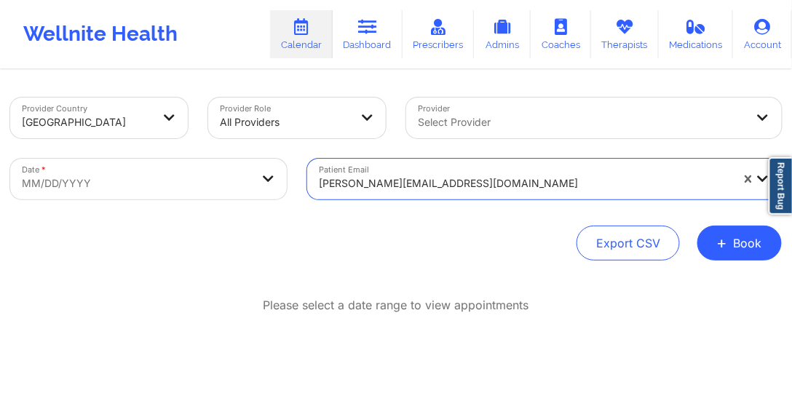
click at [186, 190] on body "Wellnite Health Calendar Dashboard Prescribers Admins Coaches Therapists Medica…" at bounding box center [396, 196] width 792 height 393
select select "2025-8"
select select "2025-9"
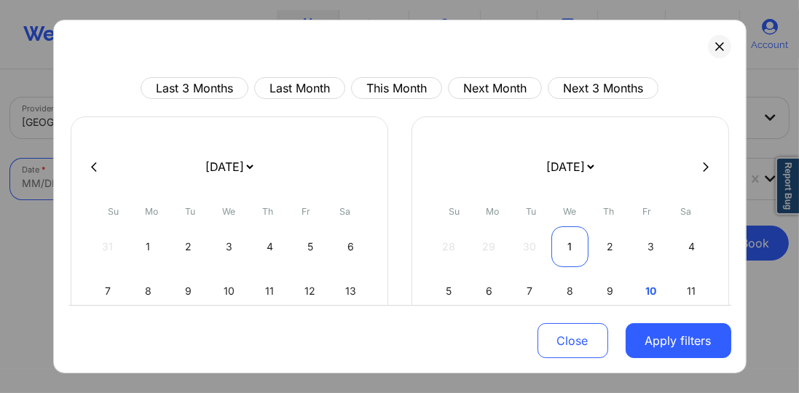
click at [574, 239] on div "1" at bounding box center [569, 246] width 37 height 41
select select "2025-9"
select select "2025-10"
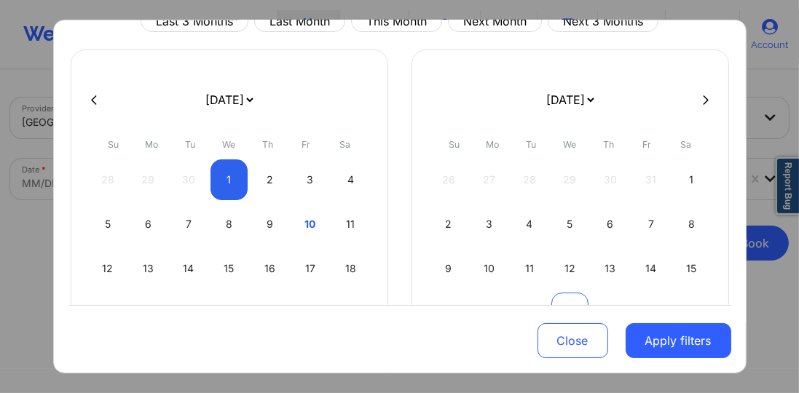
select select "2025-9"
select select "2025-10"
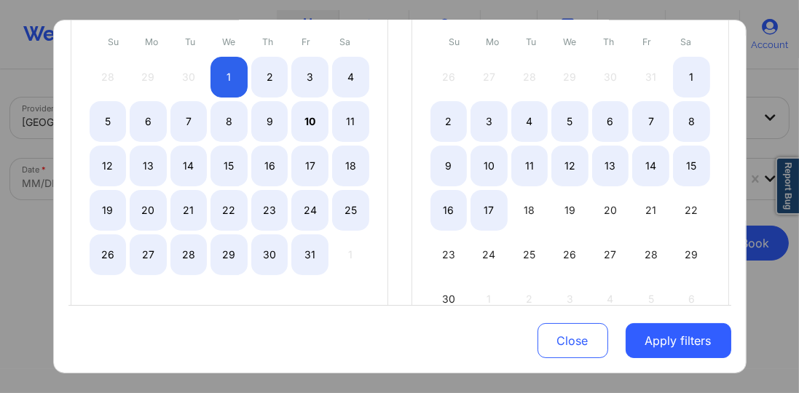
select select "2025-9"
select select "2025-10"
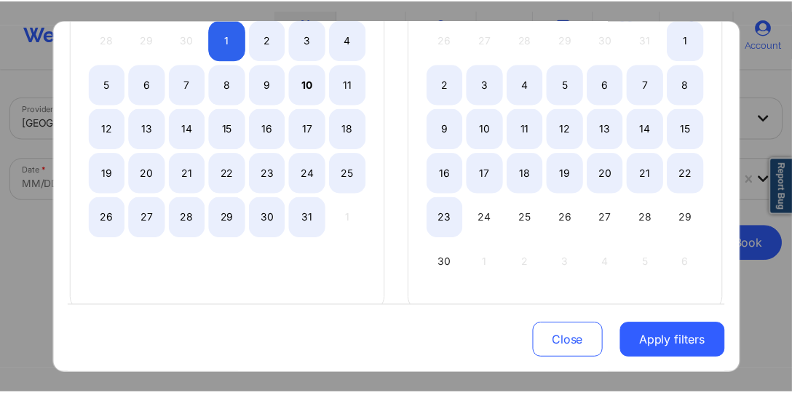
scroll to position [208, 0]
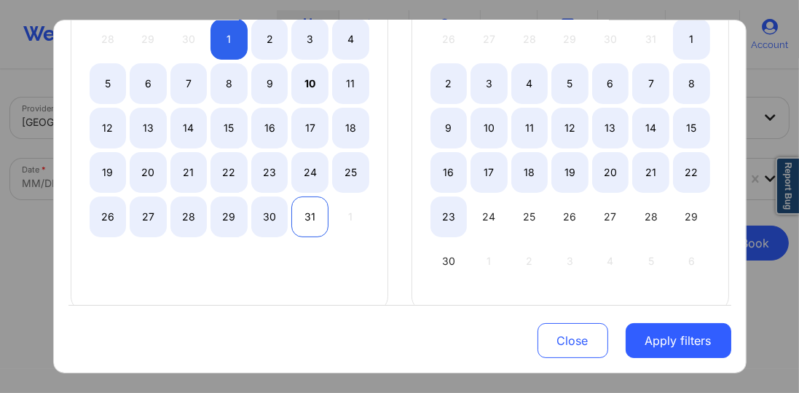
select select "2025-9"
select select "2025-10"
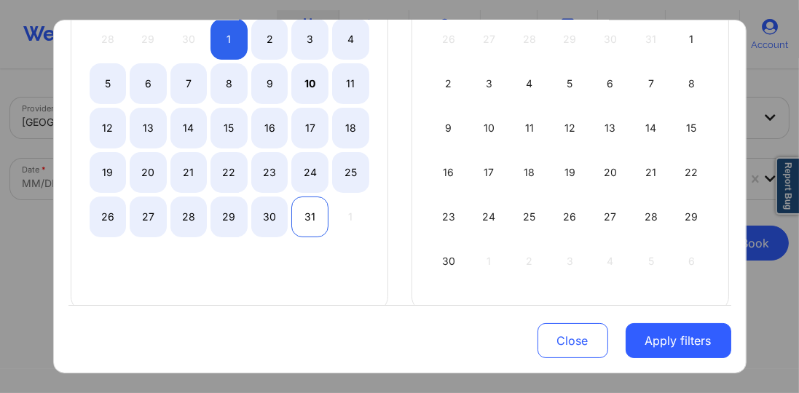
click at [301, 208] on div "31" at bounding box center [309, 217] width 37 height 41
select select "2025-9"
select select "2025-10"
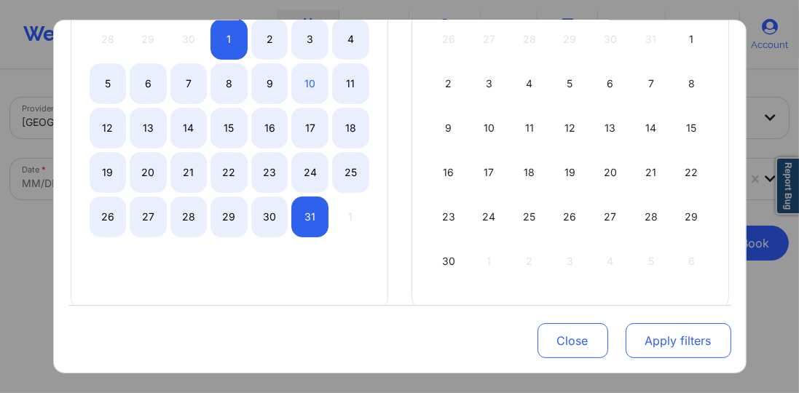
click at [676, 341] on button "Apply filters" at bounding box center [678, 340] width 106 height 35
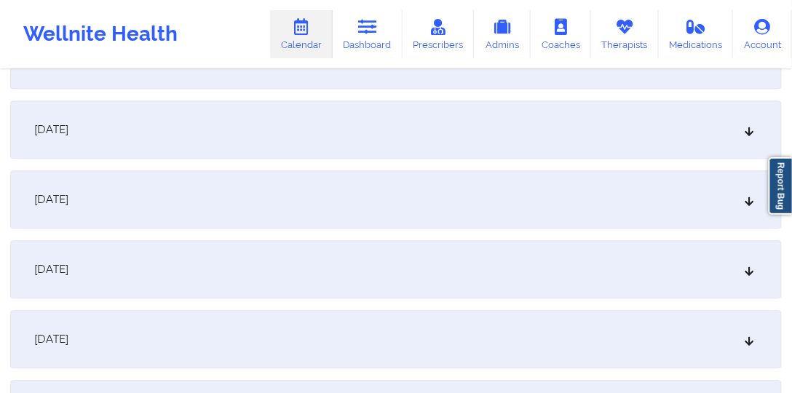
click at [260, 218] on div "[DATE]" at bounding box center [396, 199] width 772 height 58
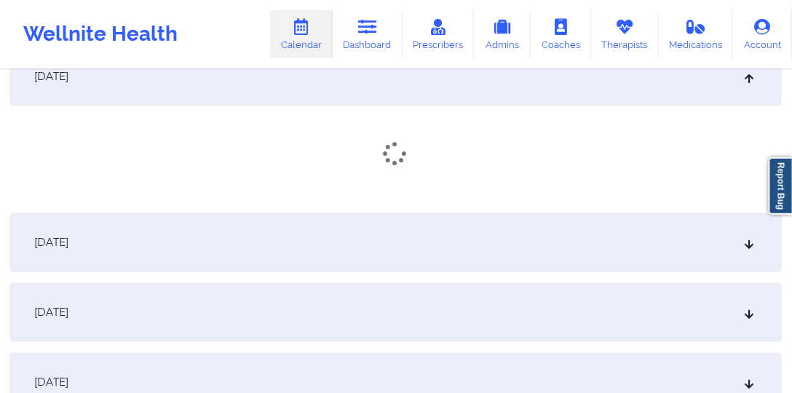
scroll to position [874, 0]
click at [306, 231] on div "[DATE]" at bounding box center [396, 240] width 772 height 58
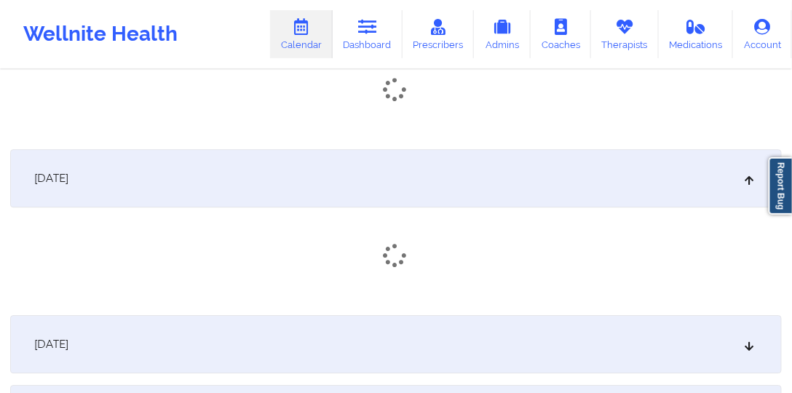
scroll to position [1040, 0]
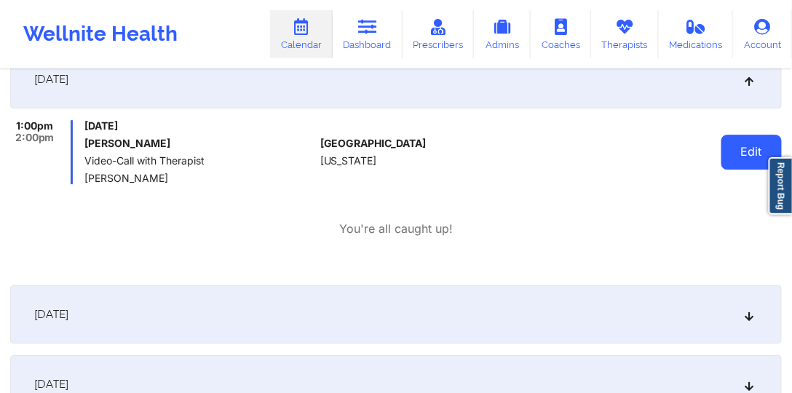
click at [692, 154] on button "Edit" at bounding box center [752, 152] width 60 height 35
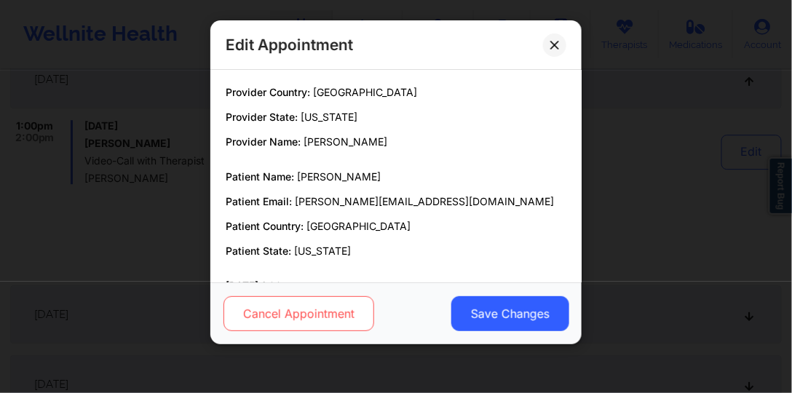
click at [359, 304] on button "Cancel Appointment" at bounding box center [299, 313] width 151 height 35
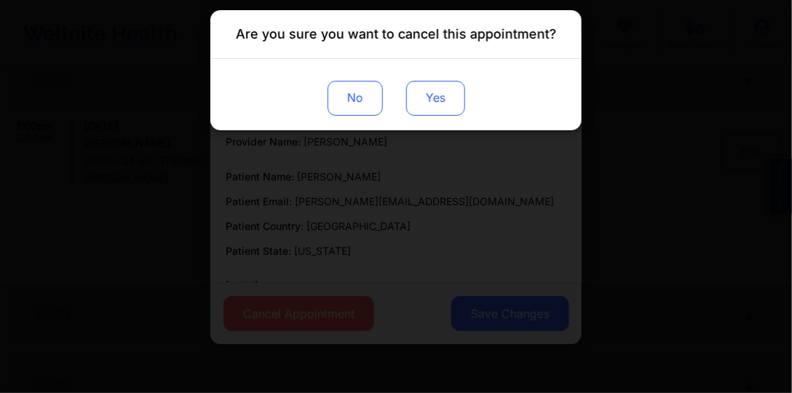
click at [449, 103] on button "Yes" at bounding box center [435, 98] width 59 height 35
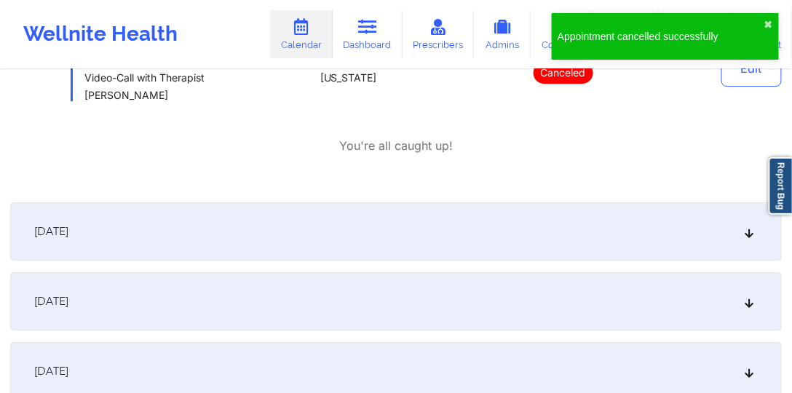
click at [416, 230] on div "[DATE]" at bounding box center [396, 231] width 772 height 58
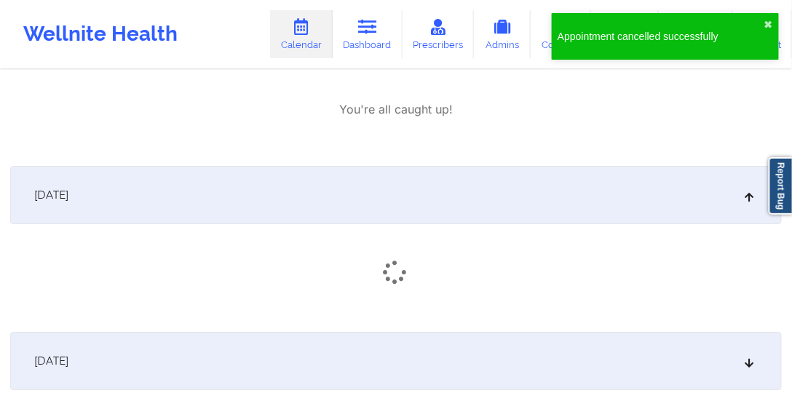
scroll to position [1248, 0]
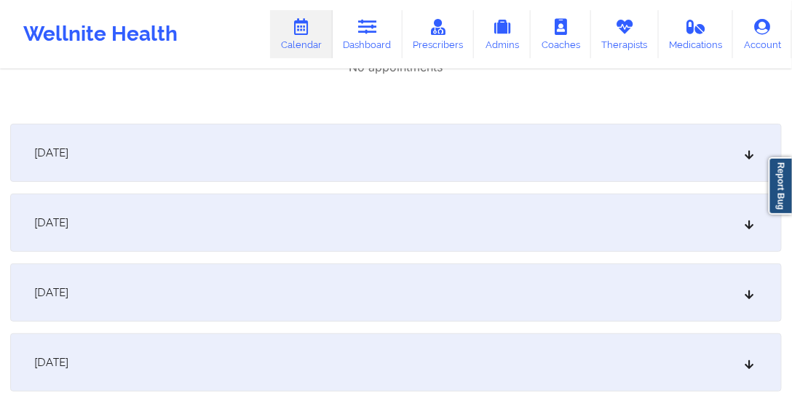
click at [363, 170] on div "[DATE]" at bounding box center [396, 153] width 772 height 58
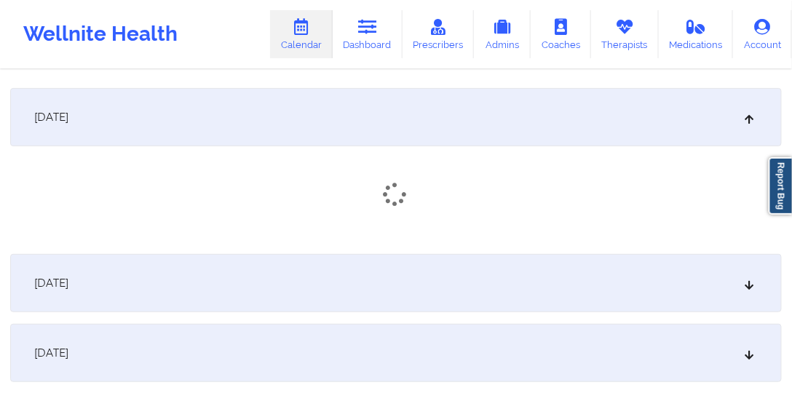
scroll to position [1456, 0]
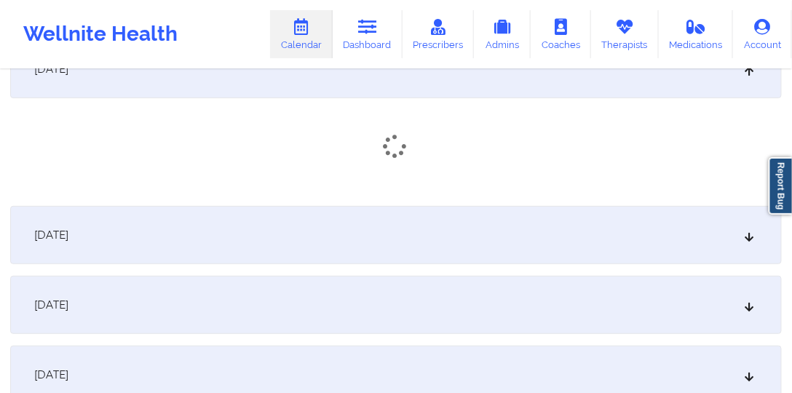
click at [379, 220] on div "[DATE]" at bounding box center [396, 235] width 772 height 58
click at [388, 224] on div "[DATE]" at bounding box center [396, 235] width 772 height 58
click at [352, 219] on div "[DATE]" at bounding box center [396, 234] width 772 height 58
click at [367, 230] on div "[DATE]" at bounding box center [396, 234] width 772 height 58
click at [366, 229] on div "[DATE]" at bounding box center [396, 234] width 772 height 58
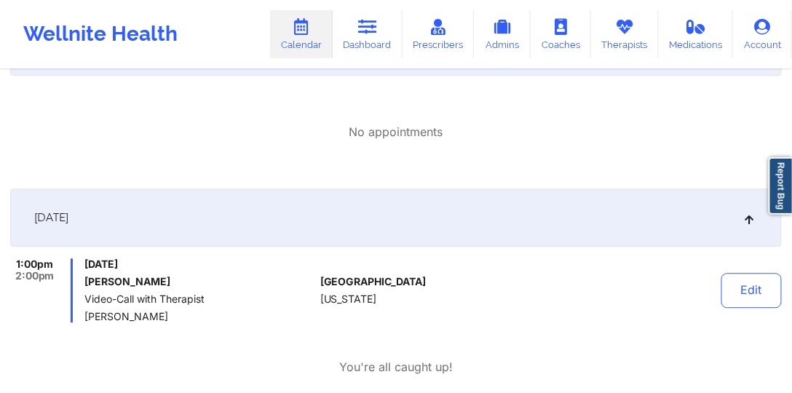
scroll to position [2261, 0]
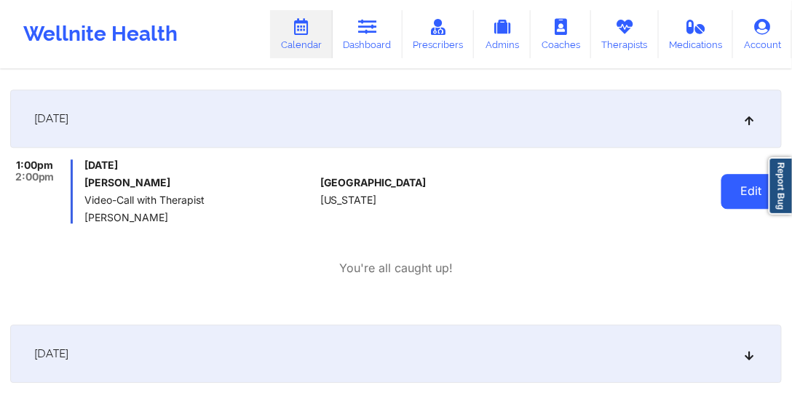
click at [692, 195] on button "Edit" at bounding box center [752, 191] width 60 height 35
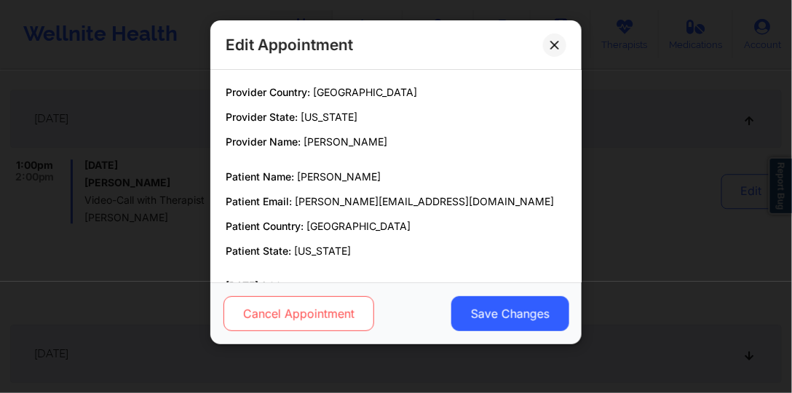
click at [341, 314] on button "Cancel Appointment" at bounding box center [299, 313] width 151 height 35
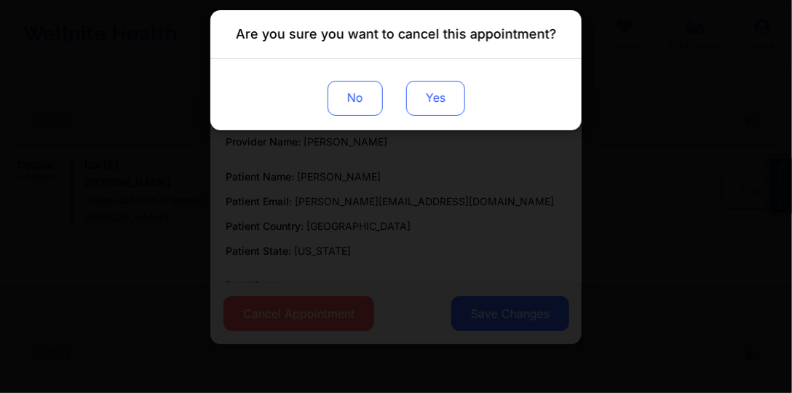
click at [438, 100] on button "Yes" at bounding box center [435, 98] width 59 height 35
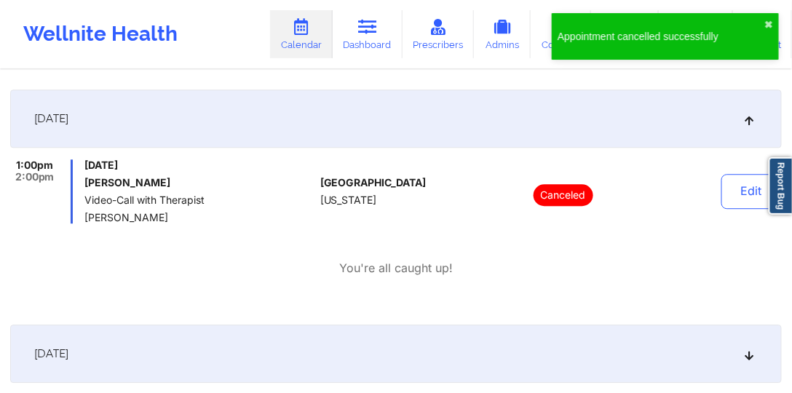
click at [164, 219] on span "[PERSON_NAME]" at bounding box center [199, 218] width 230 height 12
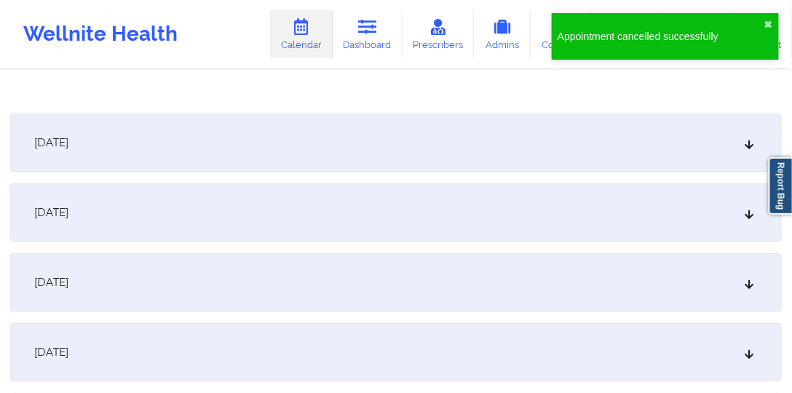
scroll to position [2470, 0]
click at [264, 152] on div "[DATE]" at bounding box center [396, 145] width 772 height 58
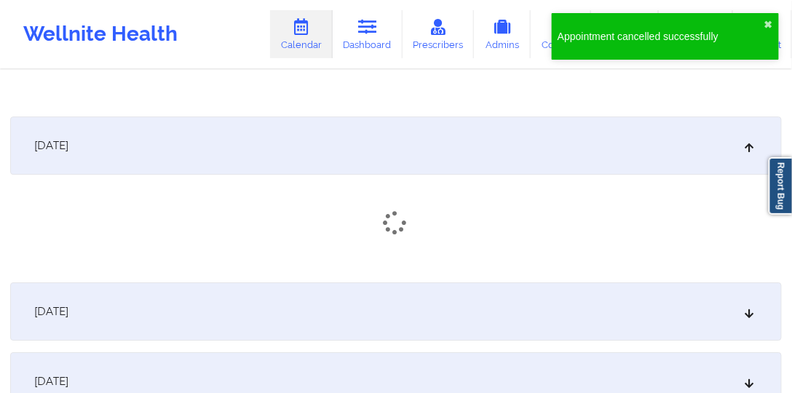
click at [272, 213] on div at bounding box center [396, 222] width 772 height 23
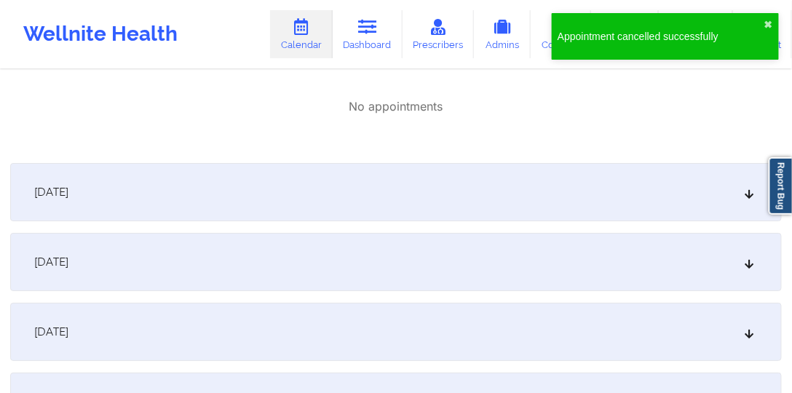
click at [307, 196] on div "[DATE]" at bounding box center [396, 192] width 772 height 58
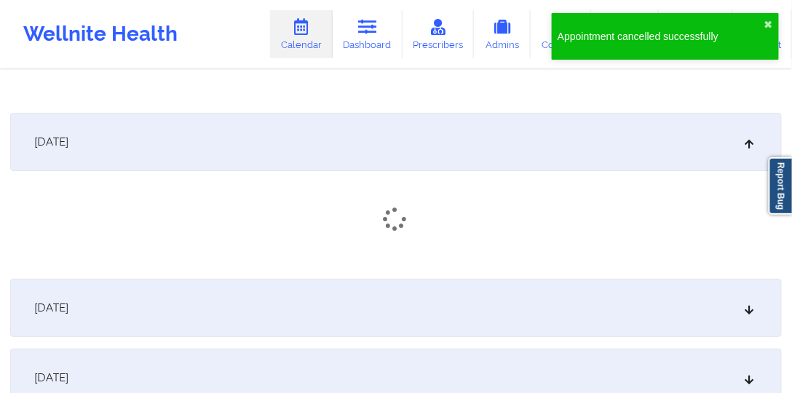
scroll to position [2761, 0]
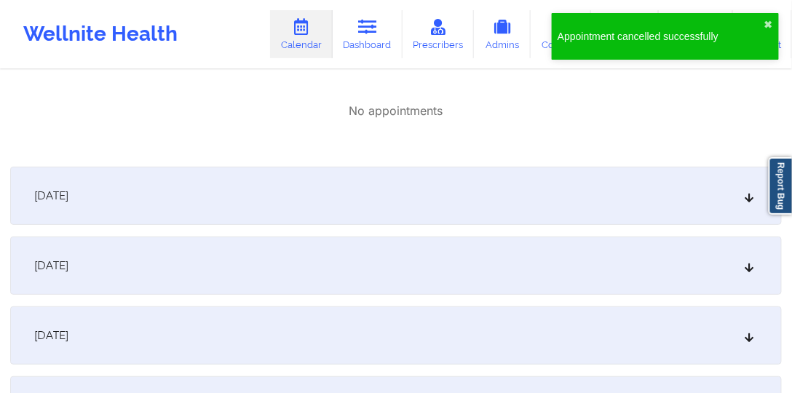
click at [316, 209] on div "[DATE]" at bounding box center [396, 196] width 772 height 58
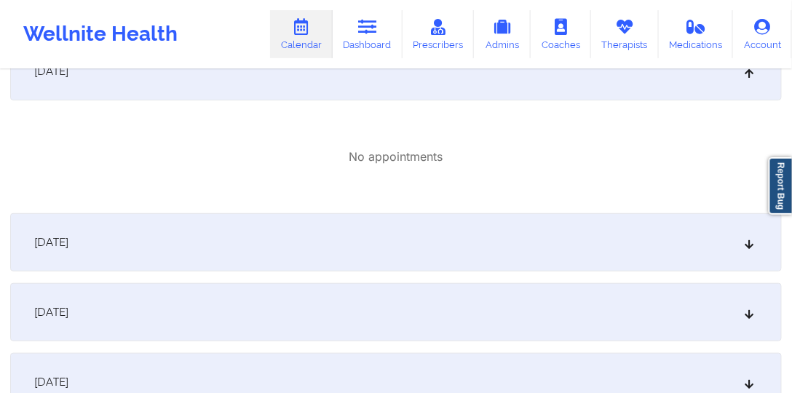
click at [303, 226] on div "[DATE]" at bounding box center [396, 242] width 772 height 58
click at [321, 262] on div "[DATE]" at bounding box center [396, 247] width 772 height 58
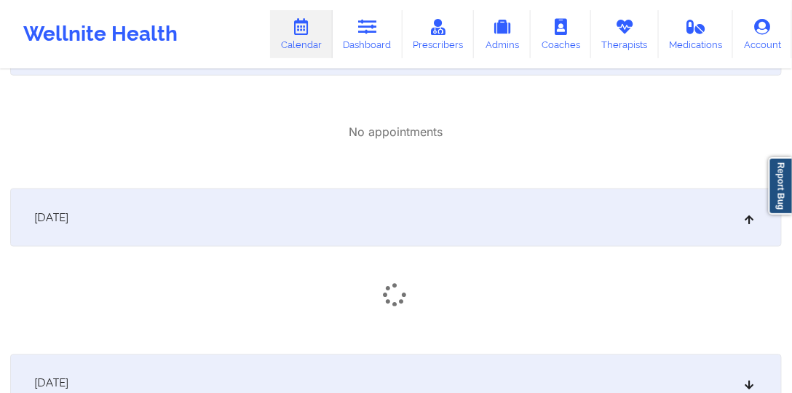
scroll to position [3218, 0]
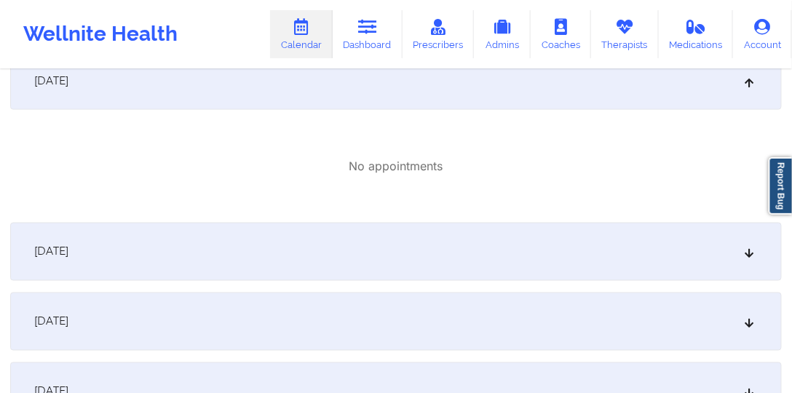
click at [331, 253] on div "[DATE]" at bounding box center [396, 252] width 772 height 58
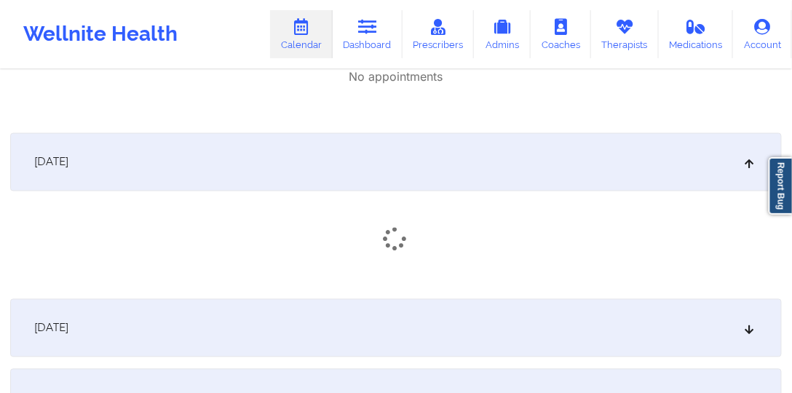
scroll to position [3426, 0]
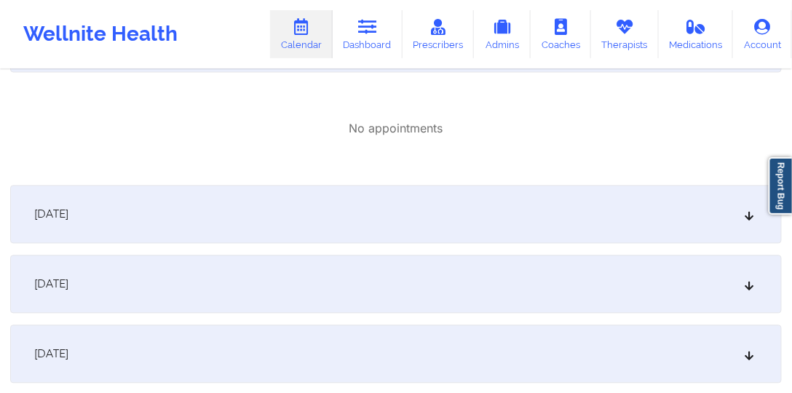
click at [345, 240] on div "[DATE]" at bounding box center [396, 215] width 772 height 58
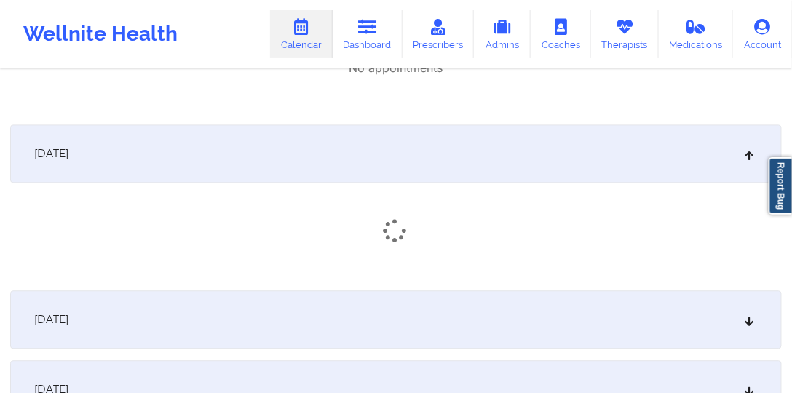
scroll to position [3551, 0]
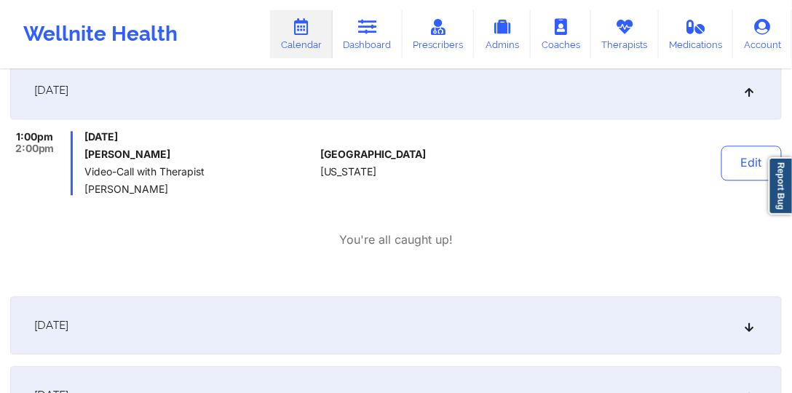
click at [346, 250] on div "[DATE] 1:00pm 2:00pm [DATE] [PERSON_NAME] Video-Call with Therapist [PERSON_NAM…" at bounding box center [396, 173] width 772 height 224
click at [692, 173] on button "Edit" at bounding box center [752, 163] width 60 height 35
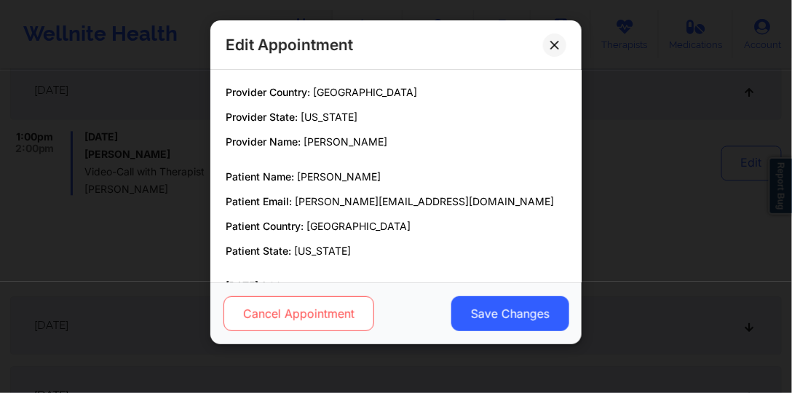
click at [353, 319] on button "Cancel Appointment" at bounding box center [299, 313] width 151 height 35
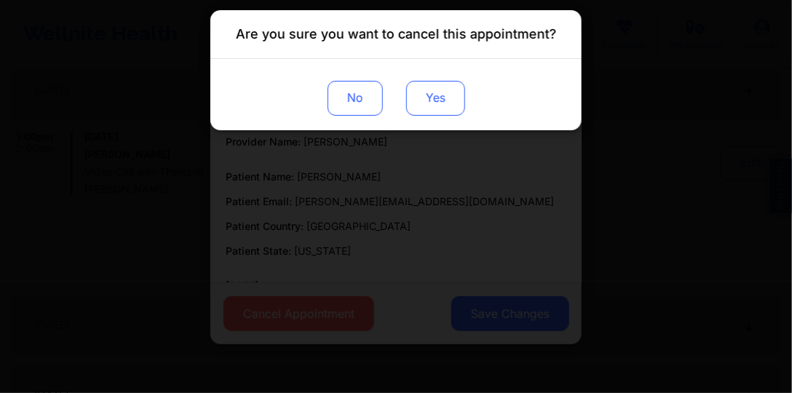
click at [448, 107] on button "Yes" at bounding box center [435, 98] width 59 height 35
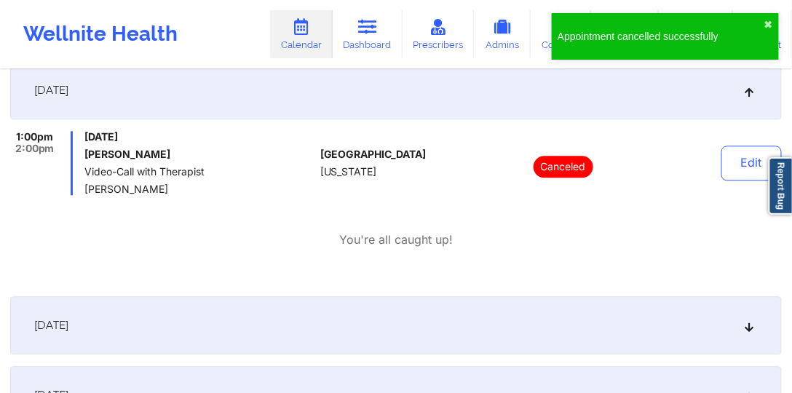
click at [160, 216] on div "1:00pm 2:00pm [DATE] [PERSON_NAME] Video-Call with Therapist [PERSON_NAME] [GEO…" at bounding box center [396, 189] width 772 height 117
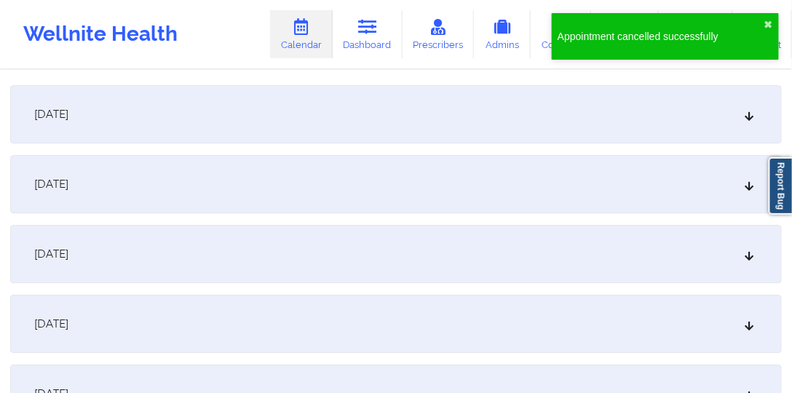
scroll to position [3759, 0]
click at [328, 129] on div "[DATE]" at bounding box center [396, 117] width 772 height 58
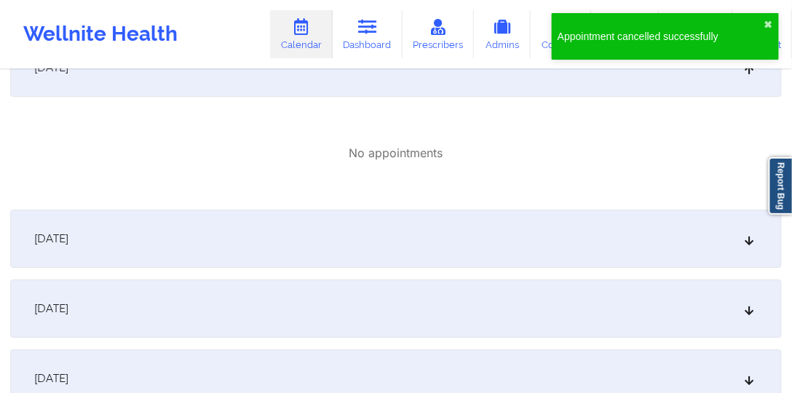
scroll to position [3884, 0]
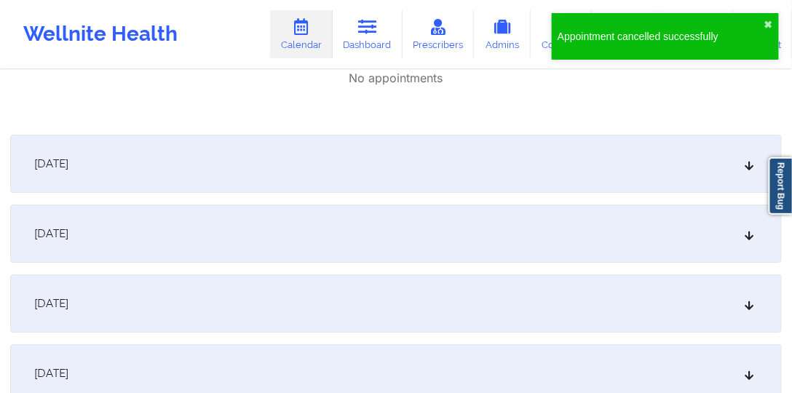
click at [327, 207] on div "[DATE]" at bounding box center [396, 234] width 772 height 58
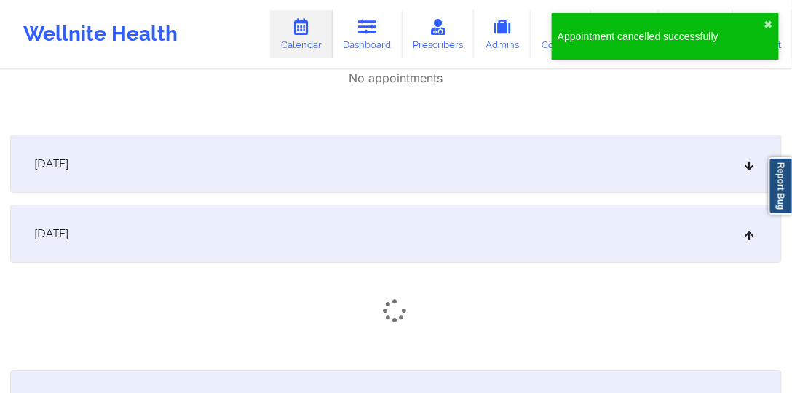
click at [339, 181] on div "[DATE]" at bounding box center [396, 164] width 772 height 58
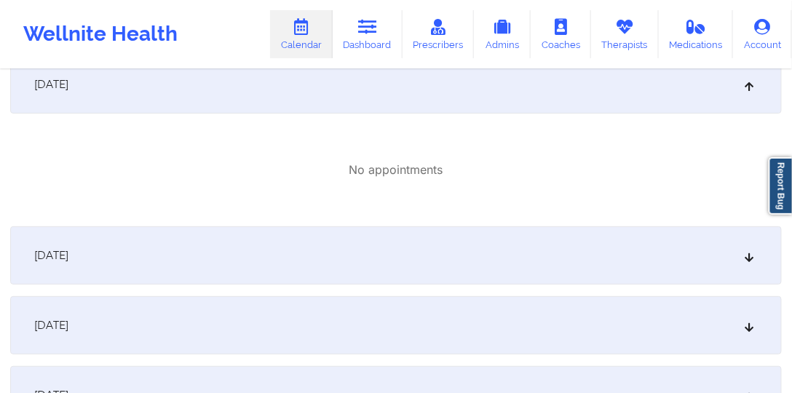
scroll to position [4217, 0]
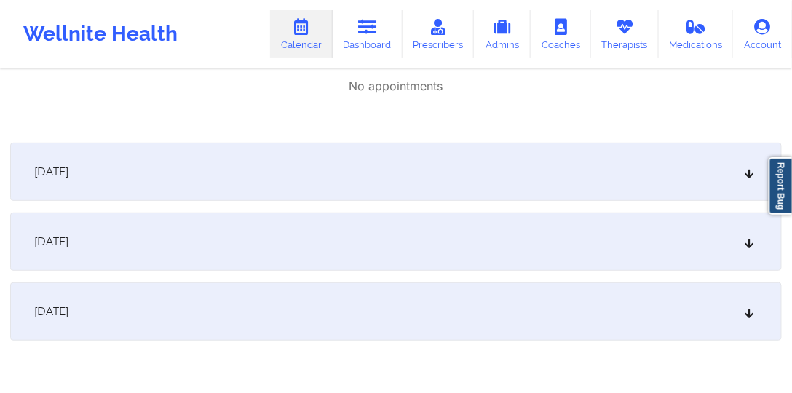
click at [358, 198] on div "[DATE]" at bounding box center [396, 172] width 772 height 58
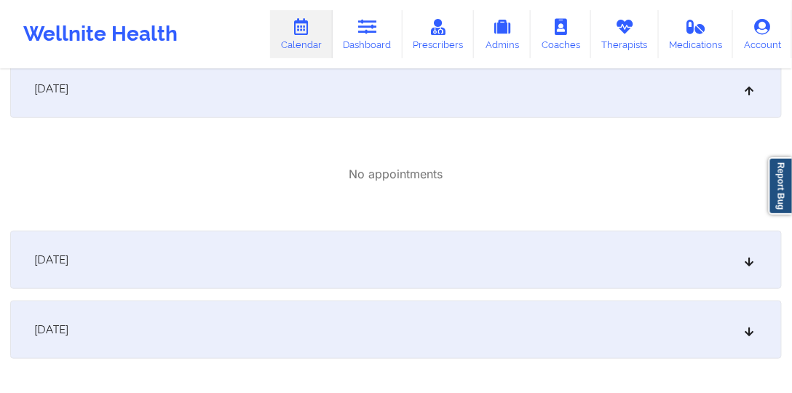
click at [366, 245] on div "[DATE]" at bounding box center [396, 260] width 772 height 58
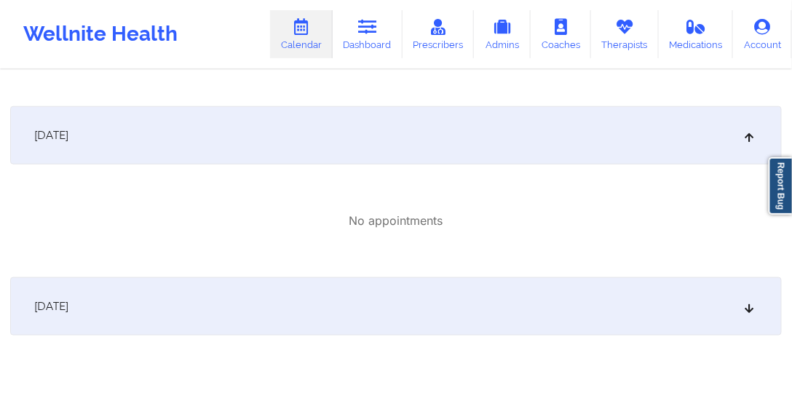
click at [374, 303] on div "[DATE]" at bounding box center [396, 306] width 772 height 58
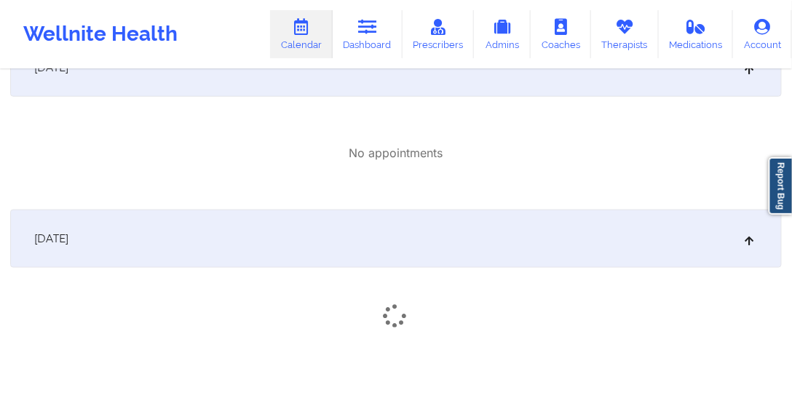
scroll to position [4581, 0]
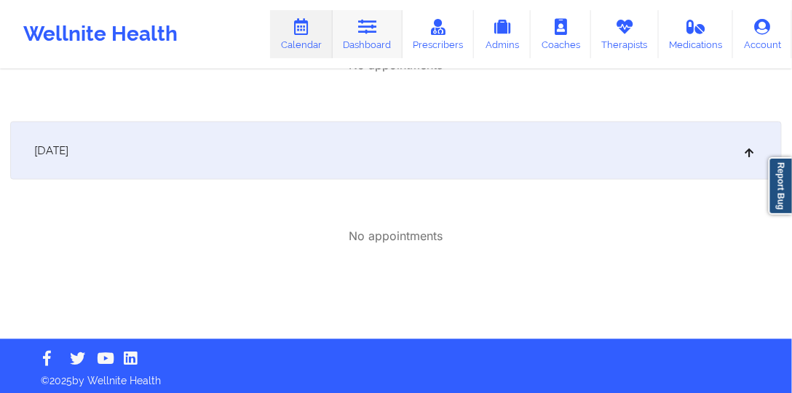
click at [368, 54] on link "Dashboard" at bounding box center [368, 34] width 70 height 48
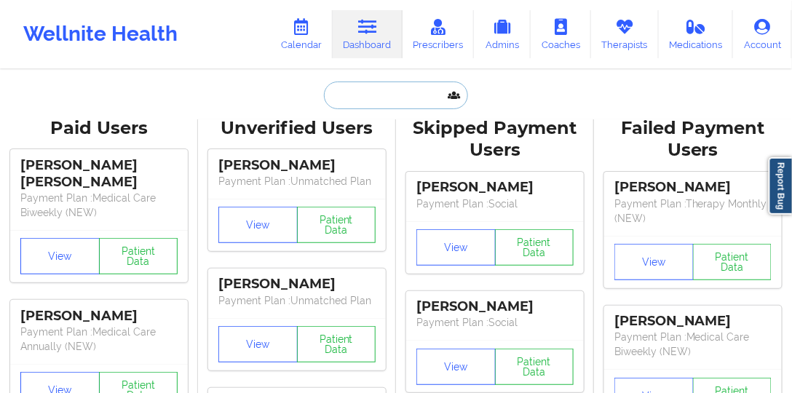
click at [420, 96] on input "text" at bounding box center [396, 96] width 144 height 28
paste input "[PERSON_NAME][EMAIL_ADDRESS][DOMAIN_NAME]"
type input "[PERSON_NAME][EMAIL_ADDRESS][DOMAIN_NAME]"
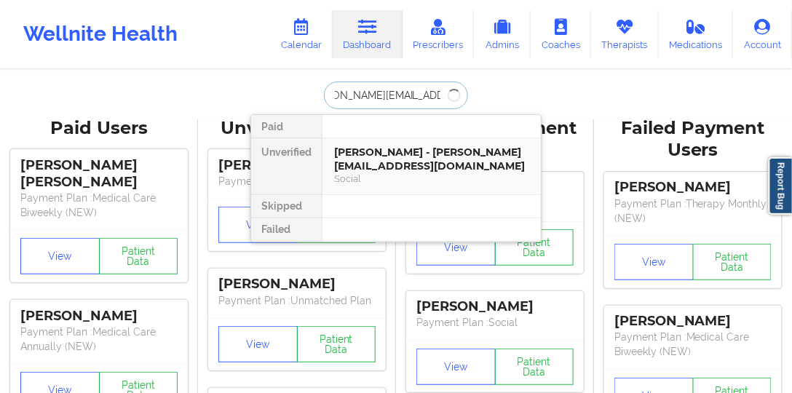
click at [424, 149] on div "[PERSON_NAME] - [PERSON_NAME][EMAIL_ADDRESS][DOMAIN_NAME]" at bounding box center [431, 159] width 195 height 27
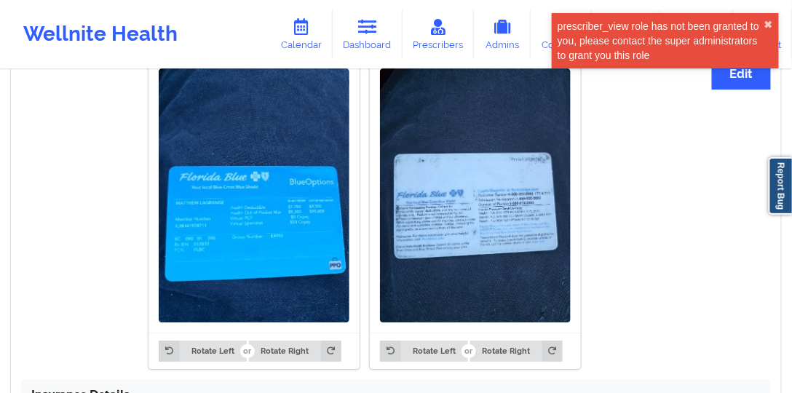
scroll to position [1315, 0]
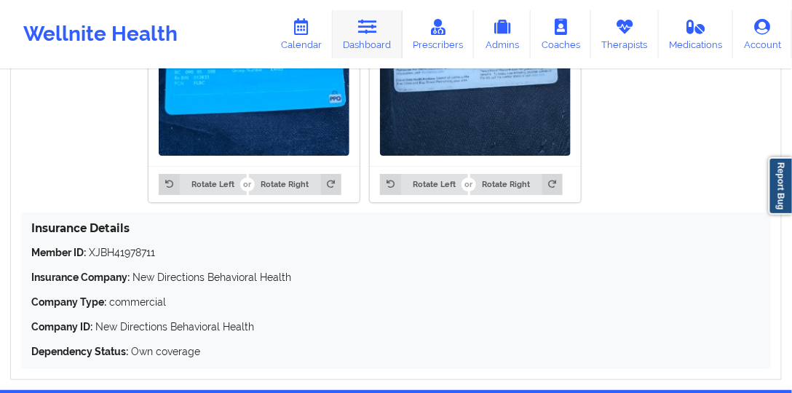
click at [343, 36] on link "Dashboard" at bounding box center [368, 34] width 70 height 48
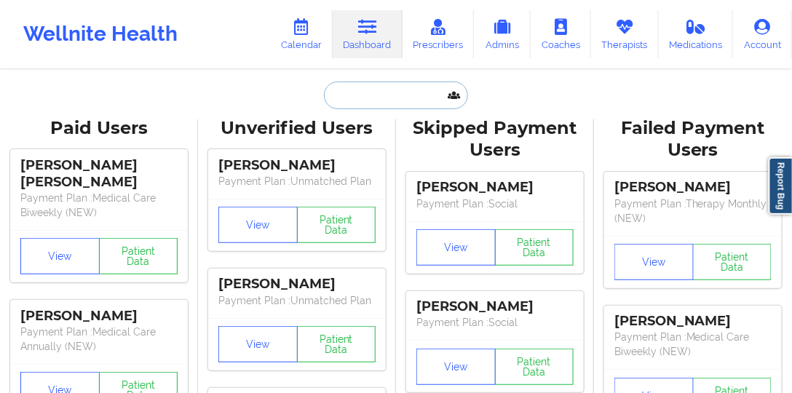
click at [417, 90] on input "text" at bounding box center [396, 96] width 144 height 28
paste input "[PERSON_NAME]"
type input "[PERSON_NAME]"
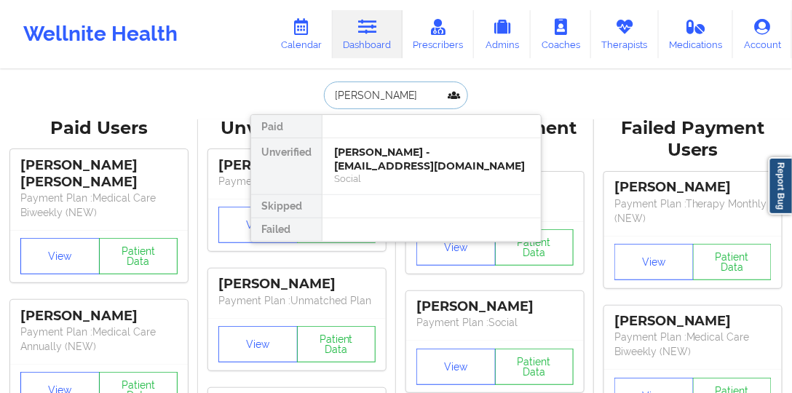
click at [386, 173] on div "Social" at bounding box center [431, 179] width 195 height 12
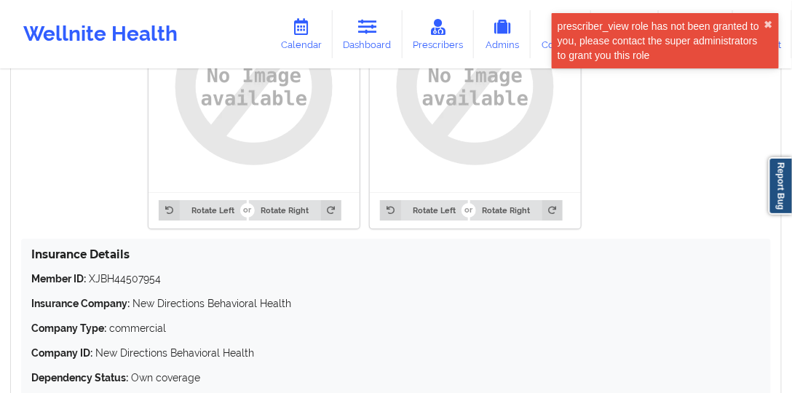
scroll to position [1210, 0]
click at [127, 278] on p "Member ID: XJBH44507954" at bounding box center [396, 279] width 730 height 15
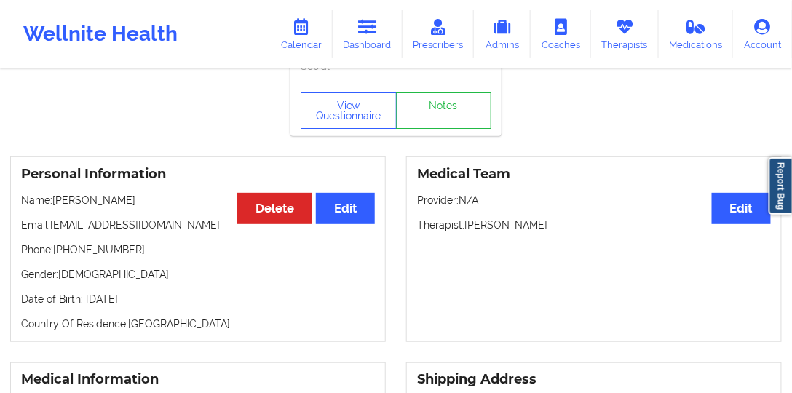
scroll to position [166, 0]
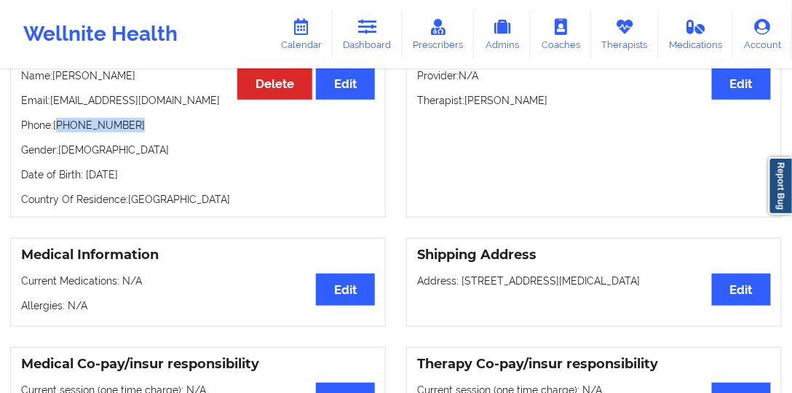
drag, startPoint x: 131, startPoint y: 125, endPoint x: 60, endPoint y: 129, distance: 71.5
click at [60, 129] on p "Phone: [PHONE_NUMBER]" at bounding box center [198, 125] width 354 height 15
drag, startPoint x: 149, startPoint y: 120, endPoint x: 146, endPoint y: 131, distance: 11.3
click at [149, 121] on div "Personal Information Edit Delete Name: [PERSON_NAME] Email: [EMAIL_ADDRESS][DOM…" at bounding box center [198, 125] width 376 height 186
click at [357, 31] on link "Dashboard" at bounding box center [368, 34] width 70 height 48
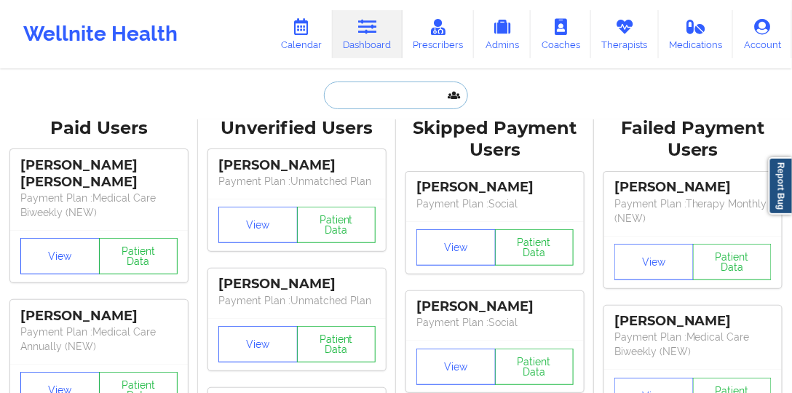
click at [390, 95] on input "text" at bounding box center [396, 96] width 144 height 28
paste input "[PERSON_NAME]"
type input "[PERSON_NAME]"
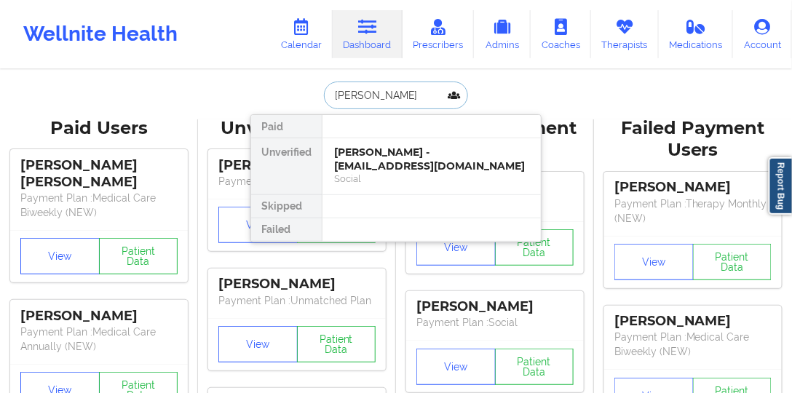
click at [408, 149] on div "[PERSON_NAME] - [EMAIL_ADDRESS][DOMAIN_NAME]" at bounding box center [431, 159] width 195 height 27
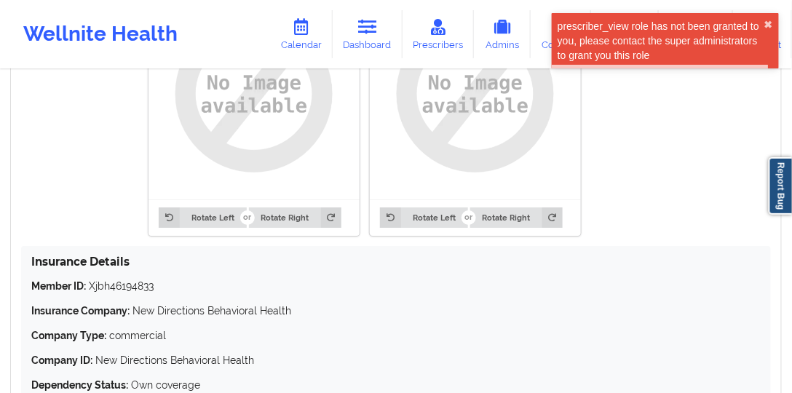
scroll to position [1248, 0]
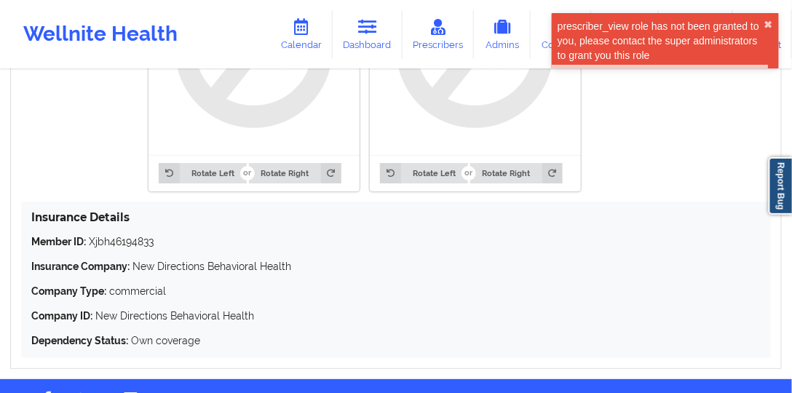
click at [158, 245] on p "Member ID: Xjbh46194833" at bounding box center [396, 241] width 730 height 15
click at [153, 243] on p "Member ID: Xjbh46194833" at bounding box center [396, 241] width 730 height 15
click at [95, 240] on p "Member ID: Xjbh46194833" at bounding box center [396, 241] width 730 height 15
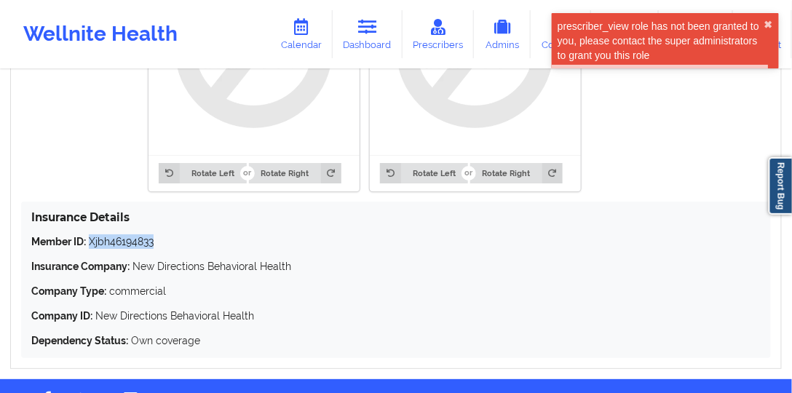
click at [95, 240] on p "Member ID: Xjbh46194833" at bounding box center [396, 241] width 730 height 15
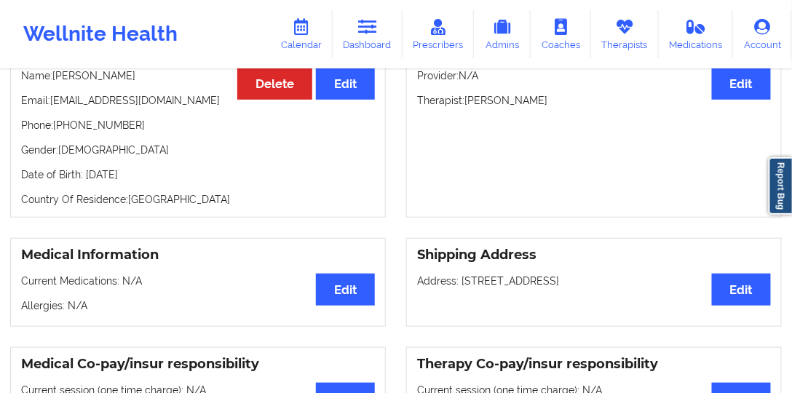
scroll to position [83, 0]
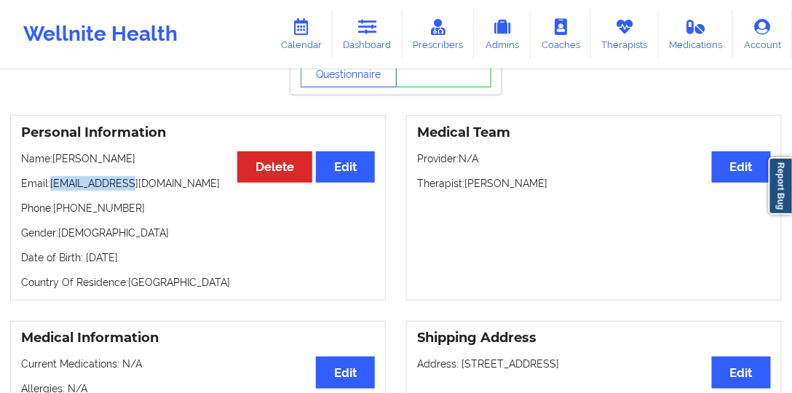
drag, startPoint x: 128, startPoint y: 187, endPoint x: 52, endPoint y: 189, distance: 75.7
click at [52, 189] on p "Email: [EMAIL_ADDRESS][DOMAIN_NAME]" at bounding box center [198, 183] width 354 height 15
click at [98, 213] on p "Phone: [PHONE_NUMBER]" at bounding box center [198, 208] width 354 height 15
click at [120, 191] on p "Email: [EMAIL_ADDRESS][DOMAIN_NAME]" at bounding box center [198, 183] width 354 height 15
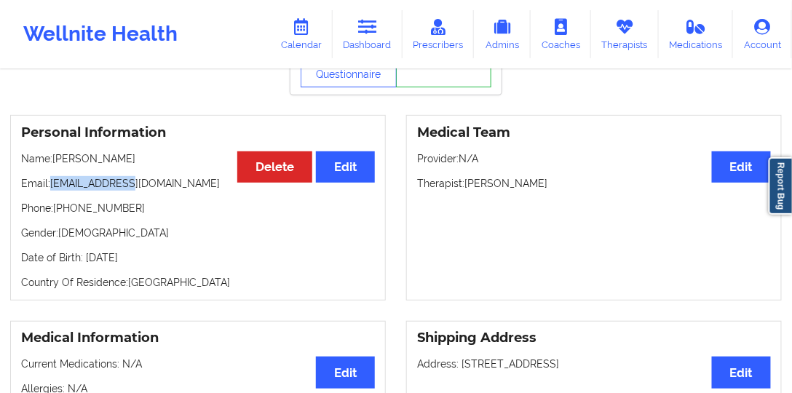
drag, startPoint x: 138, startPoint y: 189, endPoint x: 68, endPoint y: 190, distance: 70.6
click at [53, 191] on p "Email: [EMAIL_ADDRESS][DOMAIN_NAME]" at bounding box center [198, 183] width 354 height 15
click at [370, 39] on link "Dashboard" at bounding box center [368, 34] width 70 height 48
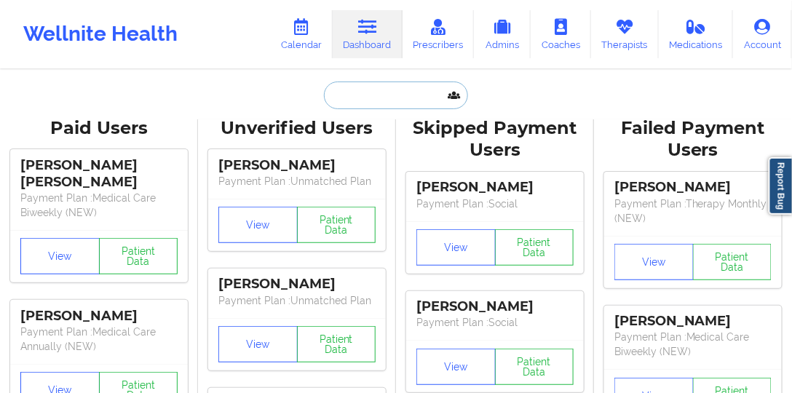
click at [371, 106] on input "text" at bounding box center [396, 96] width 144 height 28
paste input "[PERSON_NAME]"
type input "[PERSON_NAME]"
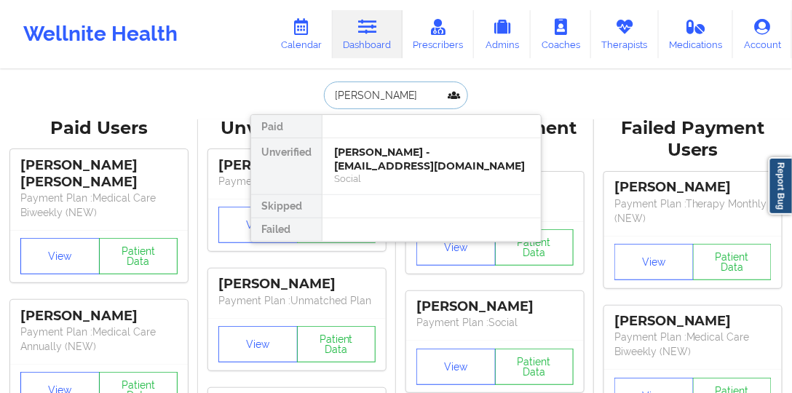
click at [380, 152] on div "[PERSON_NAME] - [EMAIL_ADDRESS][DOMAIN_NAME]" at bounding box center [431, 159] width 195 height 27
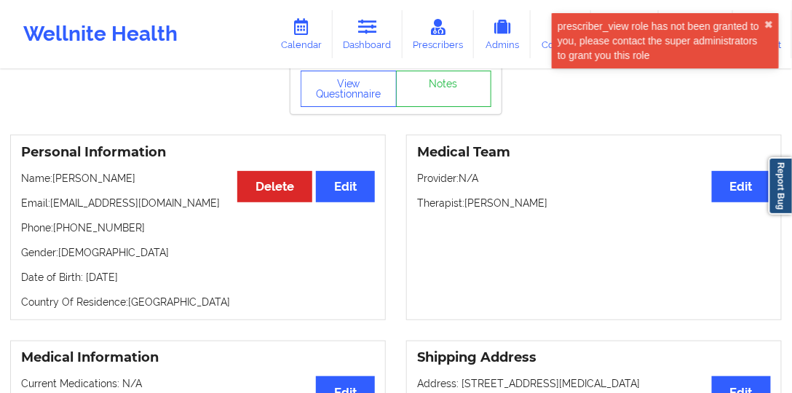
scroll to position [125, 0]
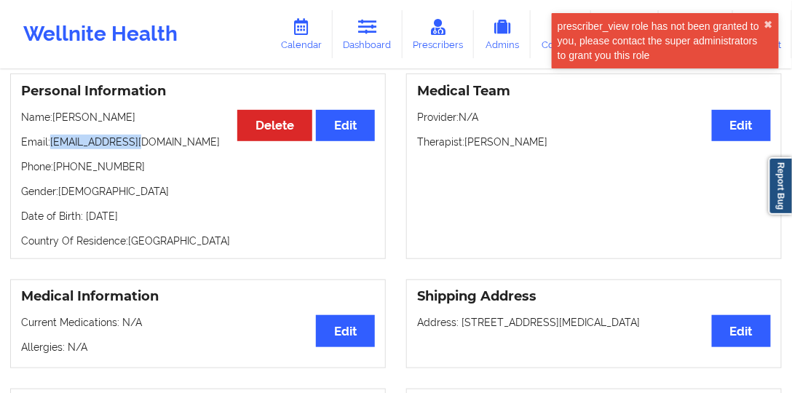
drag, startPoint x: 146, startPoint y: 146, endPoint x: 51, endPoint y: 141, distance: 95.5
click at [51, 141] on p "Email: [EMAIL_ADDRESS][DOMAIN_NAME]" at bounding box center [198, 142] width 354 height 15
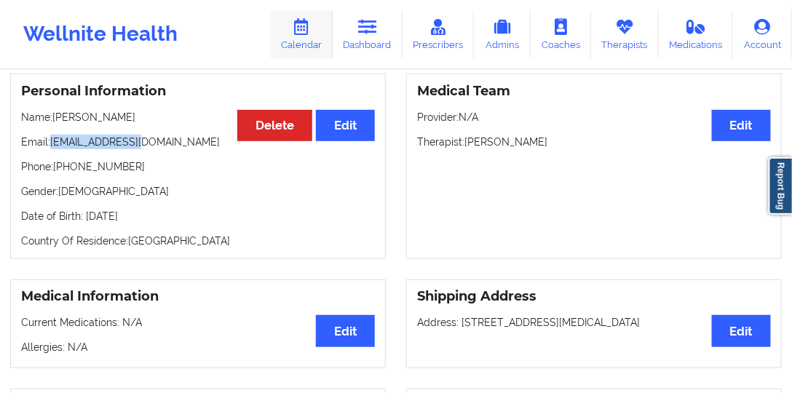
click at [317, 42] on link "Calendar" at bounding box center [301, 34] width 63 height 48
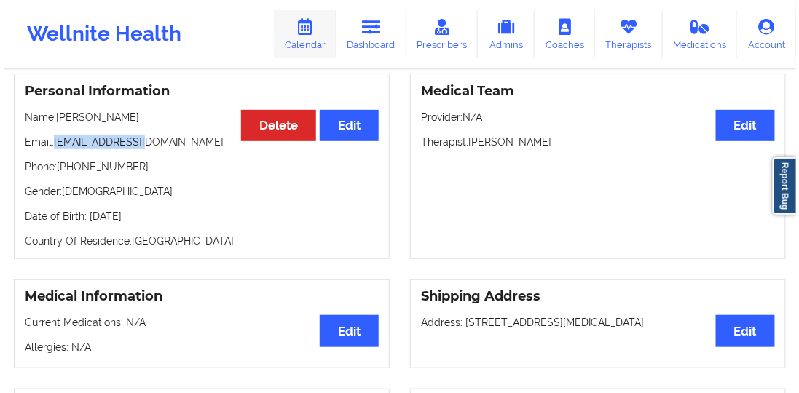
scroll to position [74, 0]
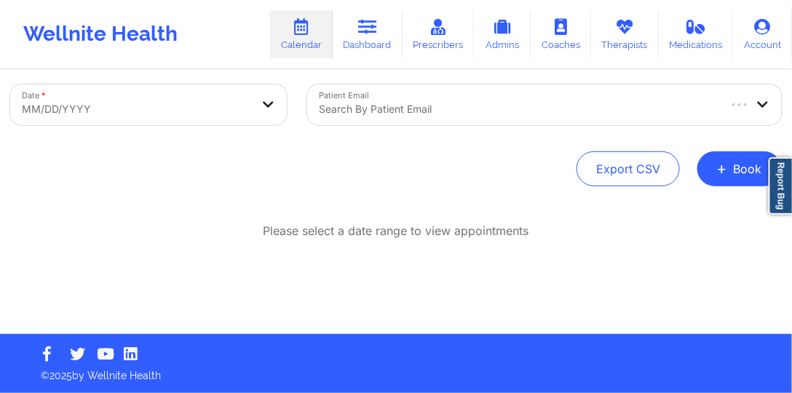
click at [481, 111] on div at bounding box center [518, 108] width 398 height 17
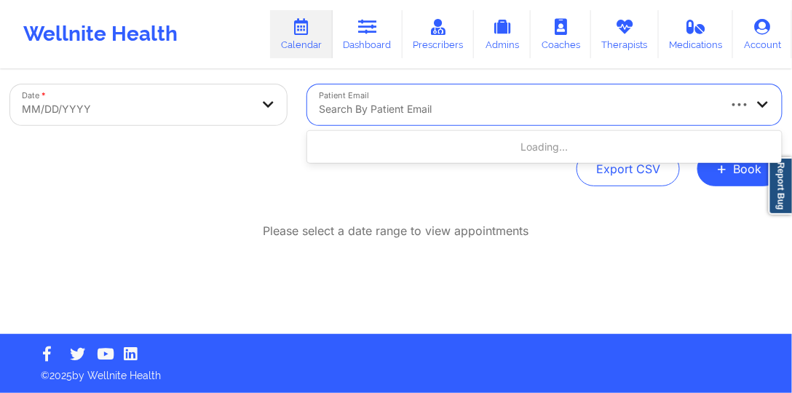
paste input "[EMAIL_ADDRESS][DOMAIN_NAME]"
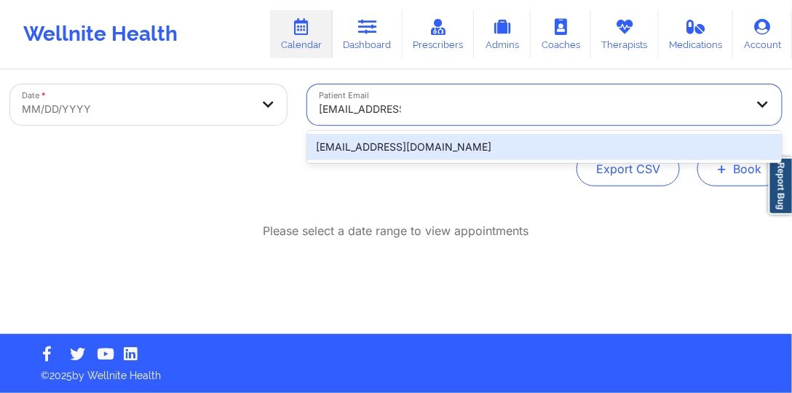
type input "[EMAIL_ADDRESS][DOMAIN_NAME]"
click at [692, 176] on button "+ Book" at bounding box center [740, 168] width 84 height 35
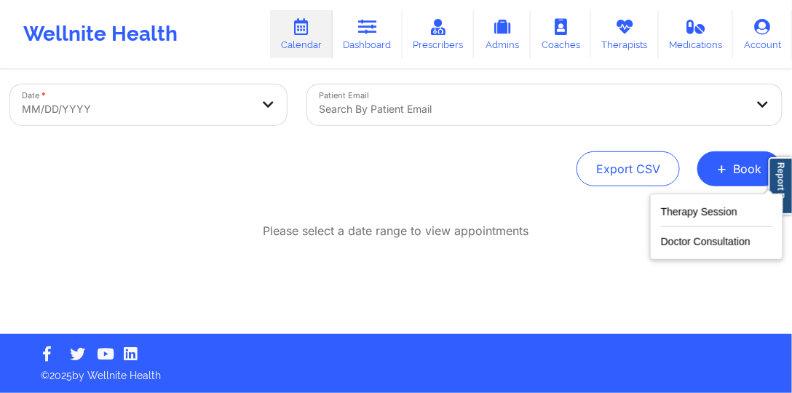
click at [446, 108] on div at bounding box center [532, 108] width 427 height 17
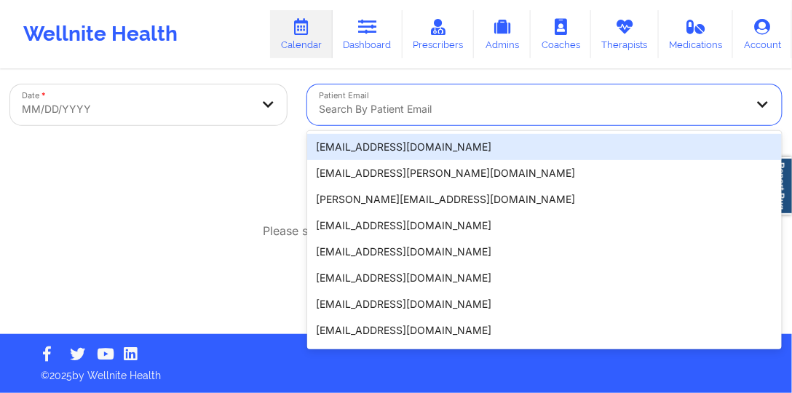
paste input "[EMAIL_ADDRESS][DOMAIN_NAME]"
type input "[EMAIL_ADDRESS][DOMAIN_NAME]"
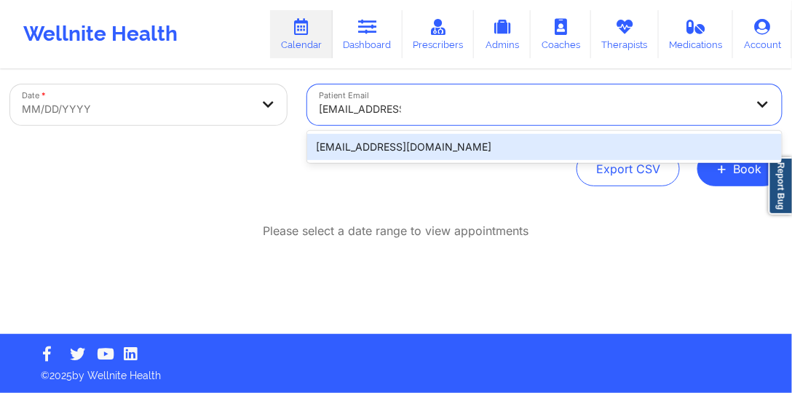
click at [424, 143] on div "[EMAIL_ADDRESS][DOMAIN_NAME]" at bounding box center [544, 147] width 475 height 26
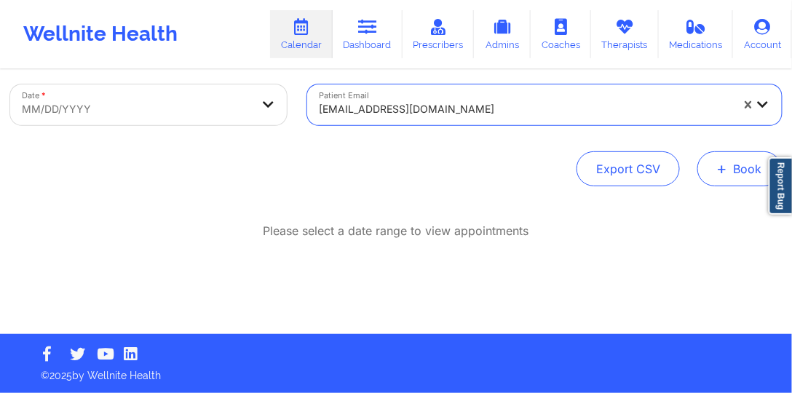
click at [692, 175] on button "+ Book" at bounding box center [740, 168] width 84 height 35
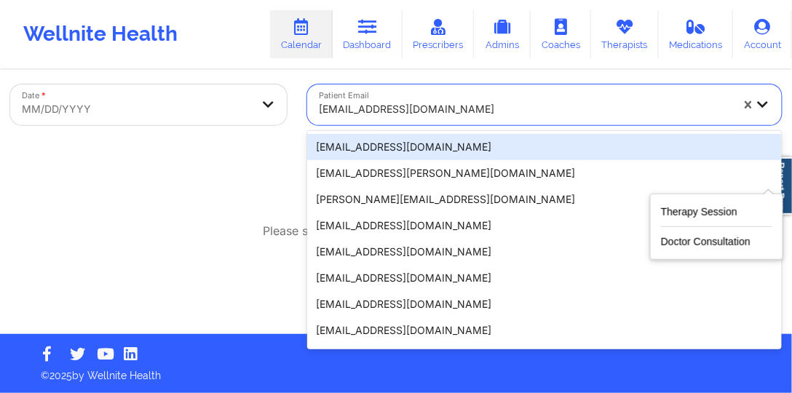
click at [504, 118] on div "[EMAIL_ADDRESS][DOMAIN_NAME]" at bounding box center [525, 109] width 412 height 32
click at [468, 146] on div "[EMAIL_ADDRESS][DOMAIN_NAME]" at bounding box center [544, 147] width 475 height 26
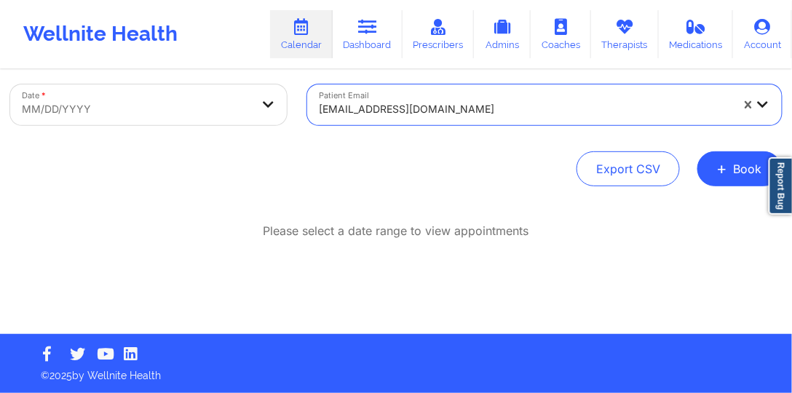
click at [449, 122] on div "[EMAIL_ADDRESS][DOMAIN_NAME]" at bounding box center [525, 109] width 412 height 32
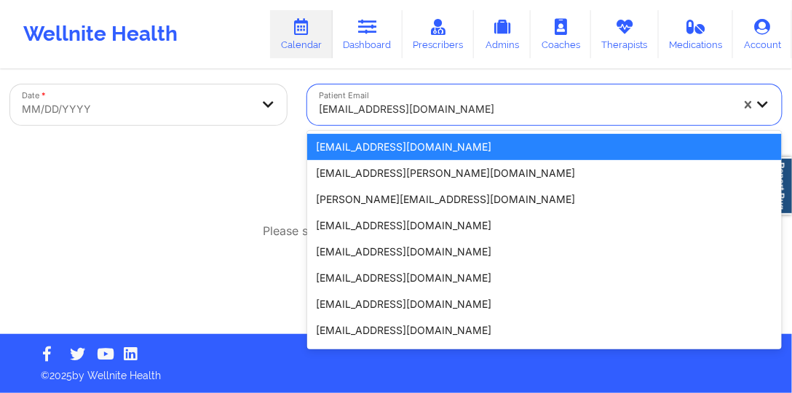
click at [449, 122] on div "[EMAIL_ADDRESS][DOMAIN_NAME]" at bounding box center [525, 109] width 412 height 32
click at [450, 113] on div at bounding box center [525, 108] width 412 height 17
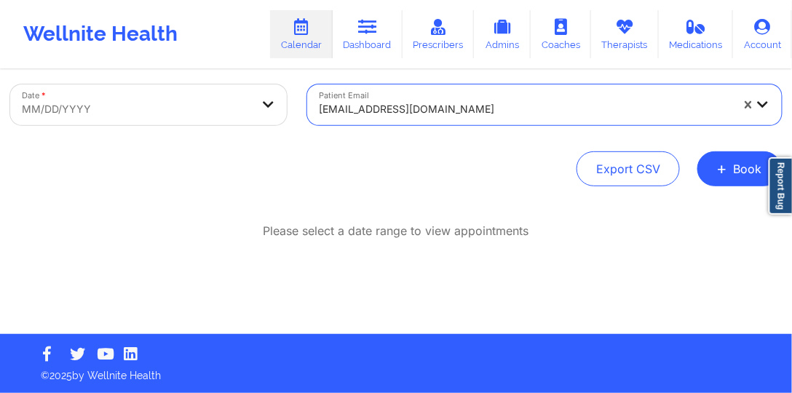
click at [425, 109] on div at bounding box center [525, 108] width 412 height 17
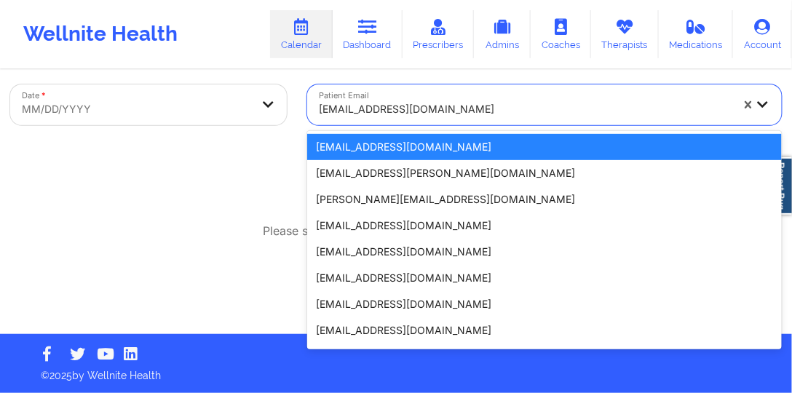
click at [389, 107] on div at bounding box center [525, 108] width 412 height 17
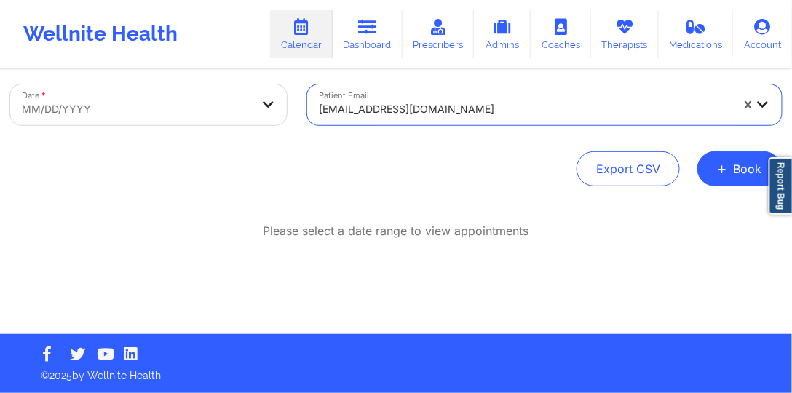
click at [389, 107] on div at bounding box center [525, 108] width 412 height 17
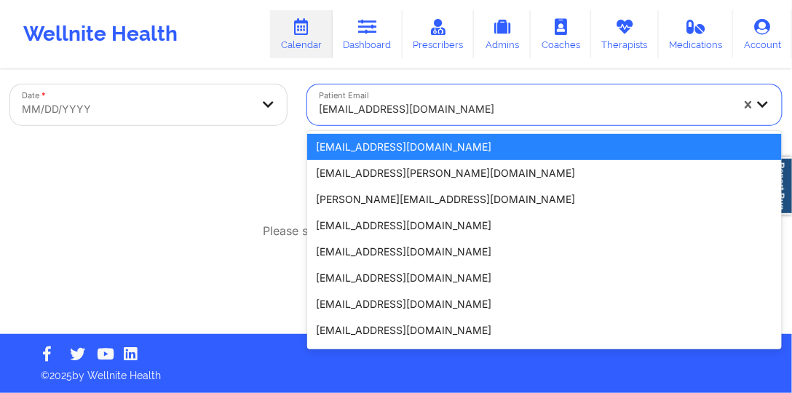
click at [389, 107] on div at bounding box center [525, 108] width 412 height 17
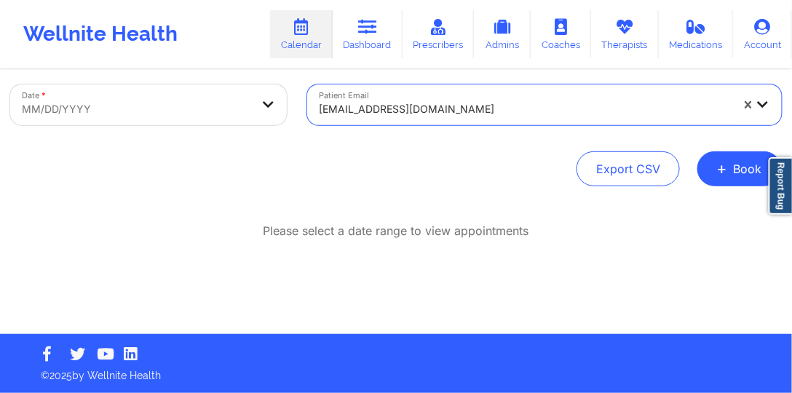
paste input "[EMAIL_ADDRESS][DOMAIN_NAME]"
type input "[EMAIL_ADDRESS][DOMAIN_NAME]"
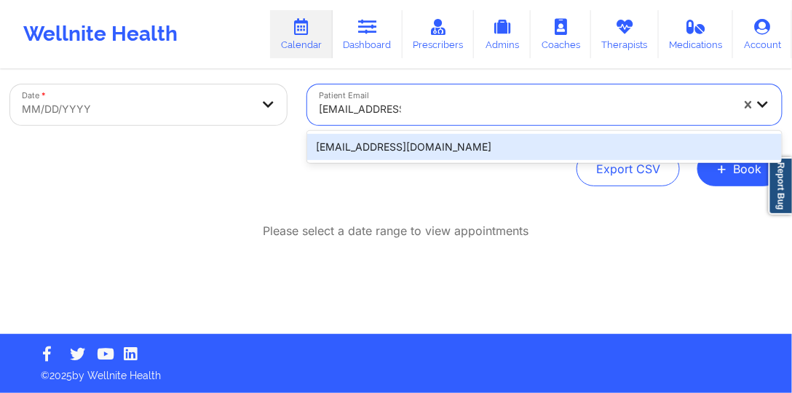
click at [440, 140] on div "[EMAIL_ADDRESS][DOMAIN_NAME]" at bounding box center [544, 147] width 475 height 26
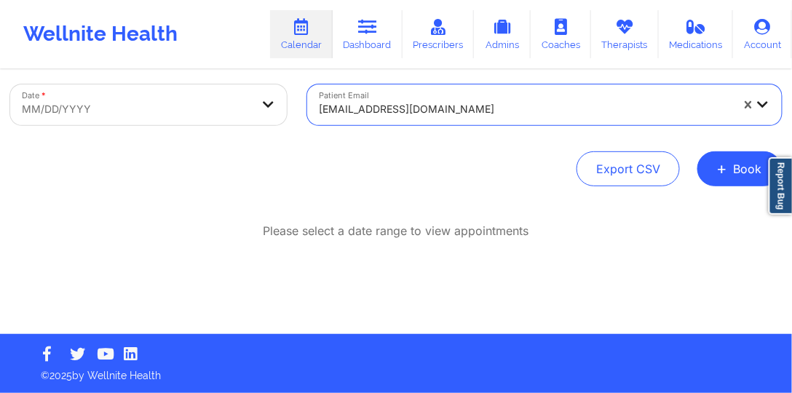
select select "2025-8"
select select "2025-9"
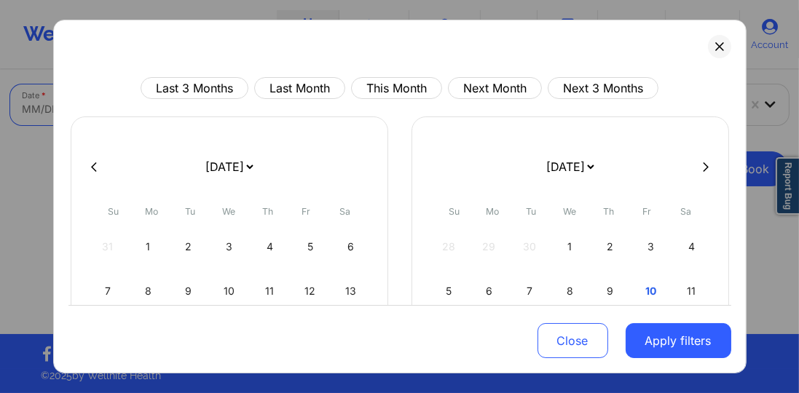
click at [230, 111] on body "Wellnite Health Calendar Dashboard Prescribers Admins Coaches Therapists Medica…" at bounding box center [399, 122] width 799 height 393
click at [564, 238] on div "1" at bounding box center [569, 246] width 37 height 41
select select "2025-9"
select select "2025-10"
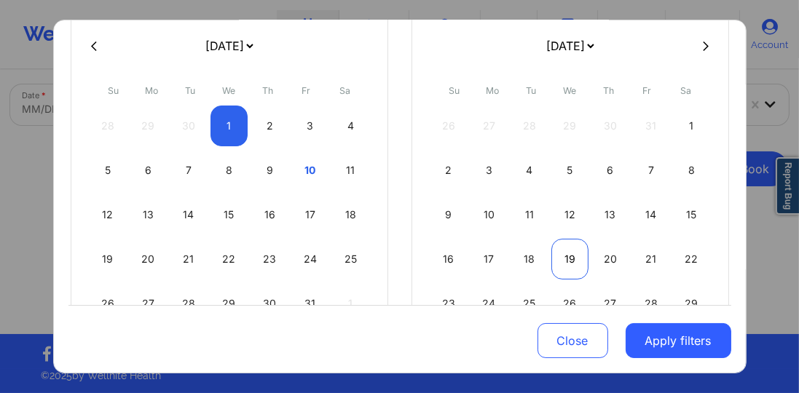
select select "2025-9"
select select "2025-10"
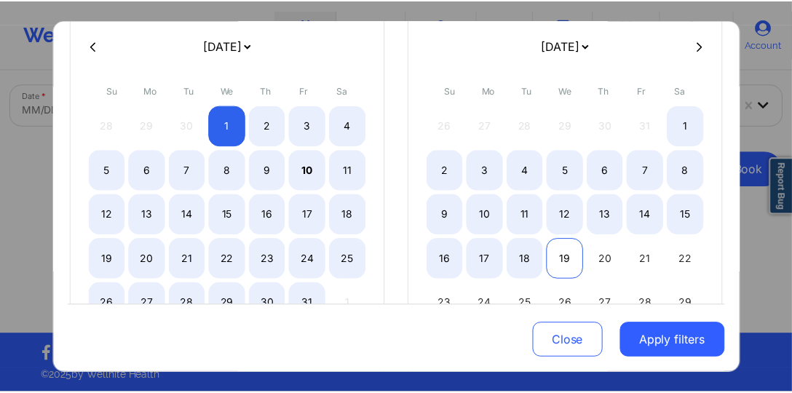
scroll to position [125, 0]
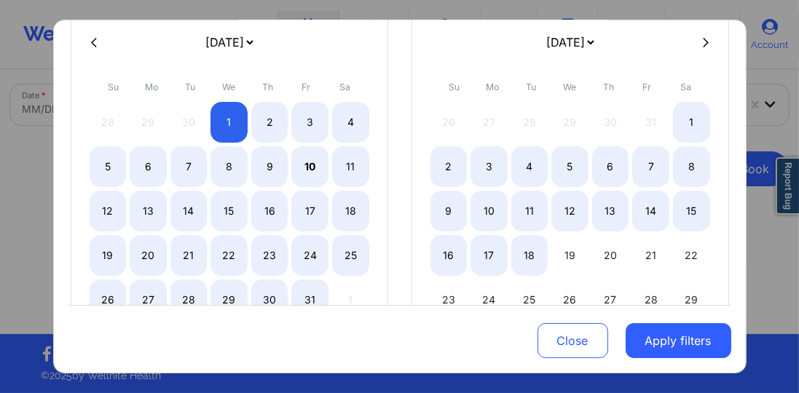
select select "2025-9"
select select "2025-10"
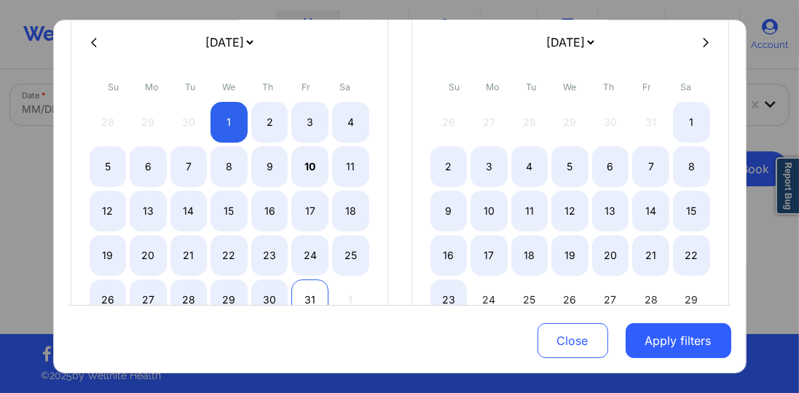
select select "2025-9"
select select "2025-10"
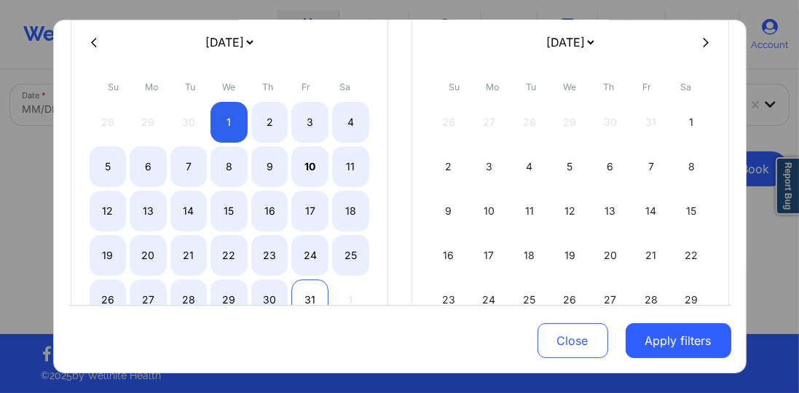
click at [312, 295] on div "31" at bounding box center [309, 300] width 37 height 41
select select "2025-9"
select select "2025-10"
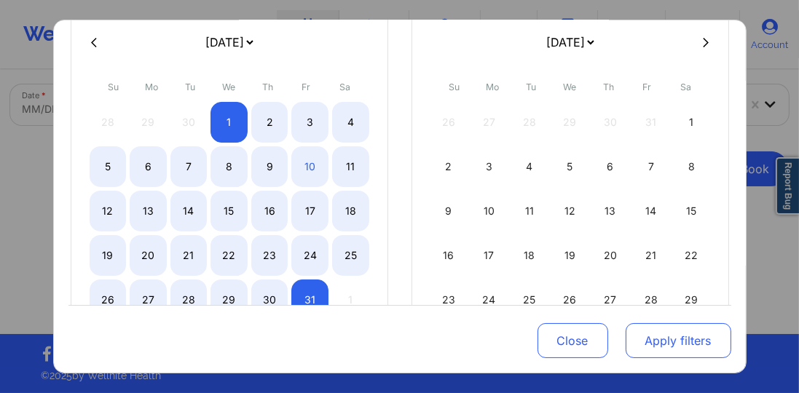
click at [674, 341] on button "Apply filters" at bounding box center [678, 340] width 106 height 35
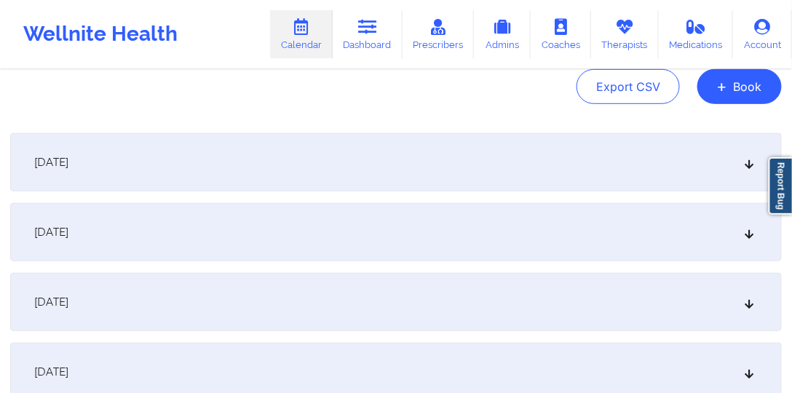
scroll to position [157, 0]
click at [285, 159] on div "[DATE]" at bounding box center [396, 162] width 772 height 58
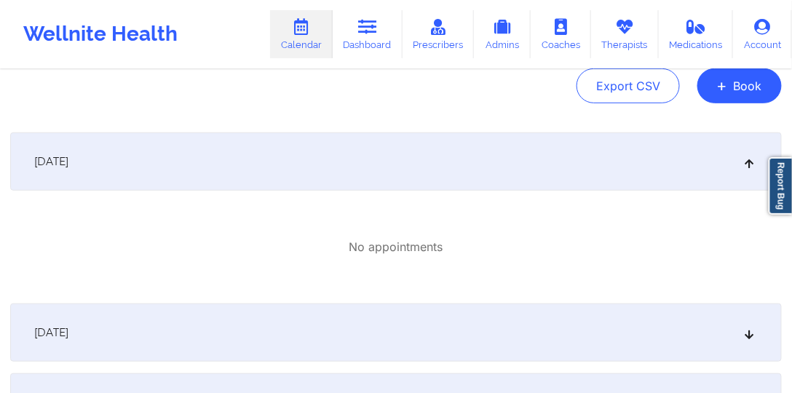
click at [285, 165] on div "[DATE]" at bounding box center [396, 162] width 772 height 58
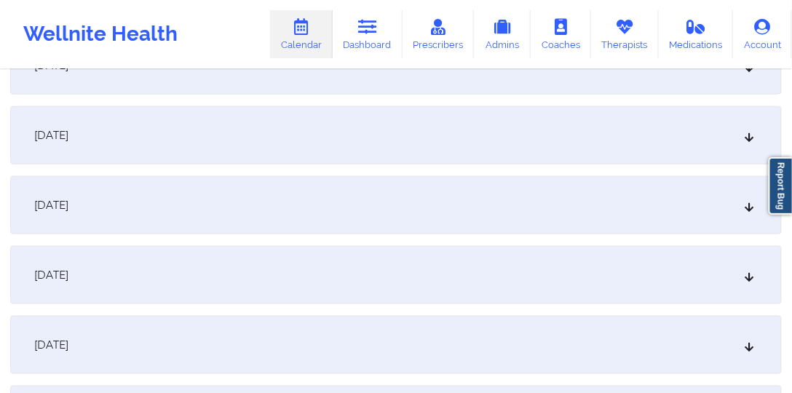
scroll to position [324, 0]
click at [257, 190] on div "[DATE]" at bounding box center [396, 204] width 772 height 58
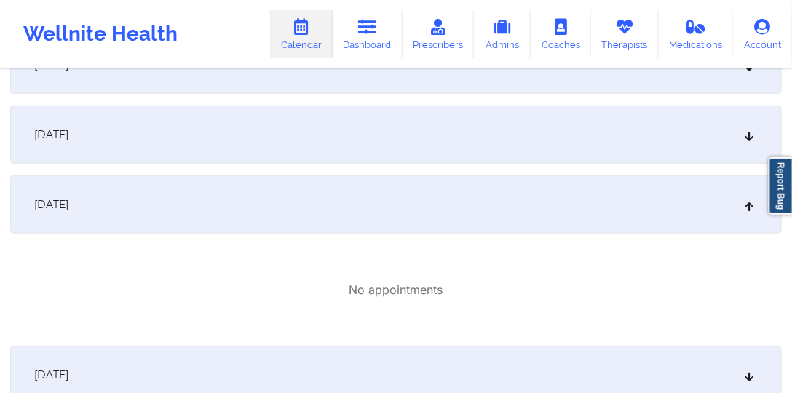
click at [263, 193] on div "[DATE]" at bounding box center [396, 204] width 772 height 58
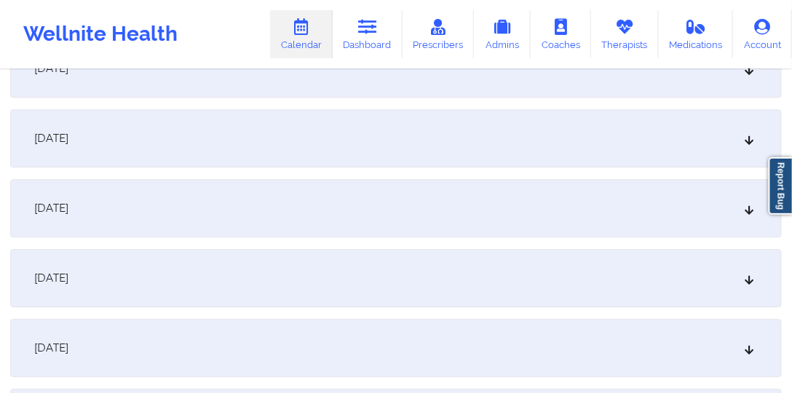
click at [234, 280] on div "[DATE]" at bounding box center [396, 278] width 772 height 58
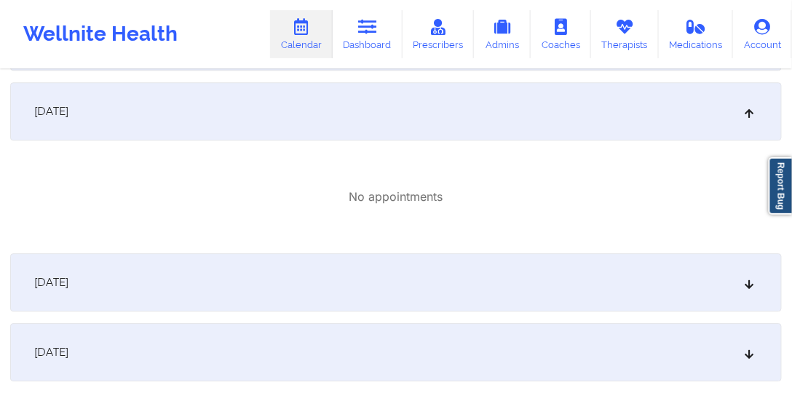
click at [332, 257] on div "[DATE]" at bounding box center [396, 282] width 772 height 58
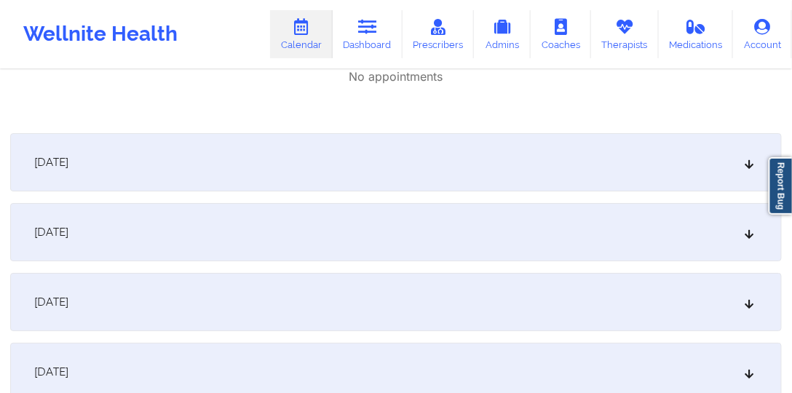
click at [350, 167] on div "[DATE]" at bounding box center [396, 162] width 772 height 58
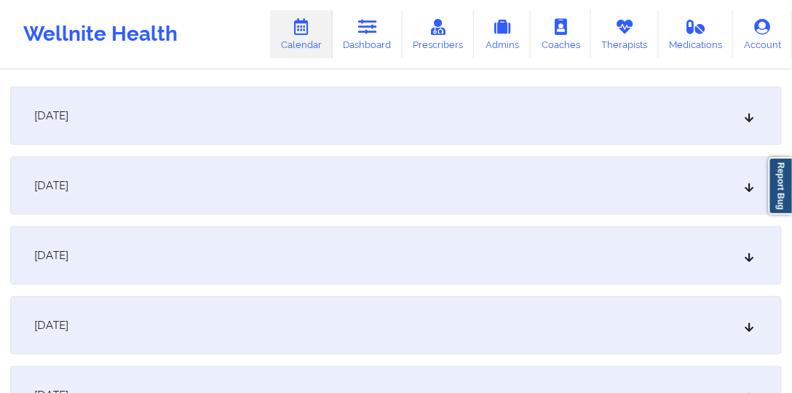
scroll to position [1489, 0]
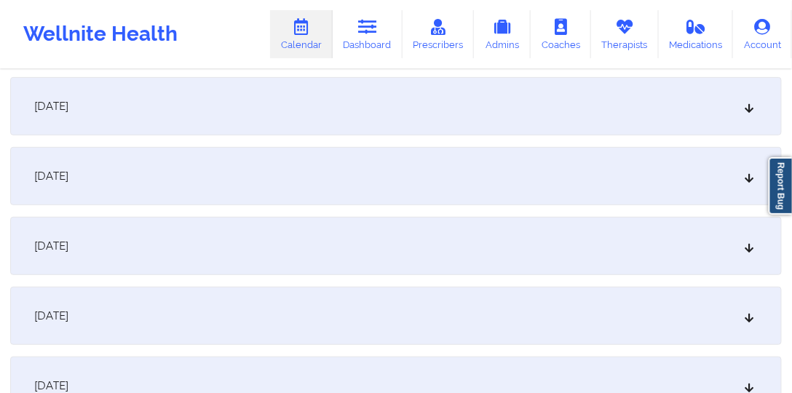
click at [306, 119] on div "[DATE]" at bounding box center [396, 106] width 772 height 58
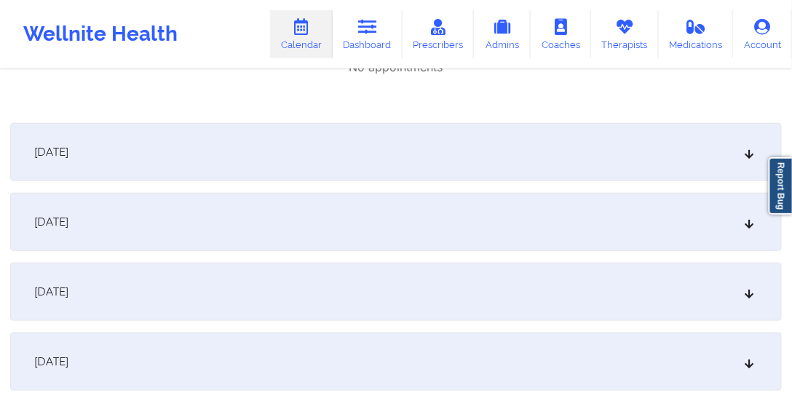
click at [347, 157] on div "[DATE]" at bounding box center [396, 152] width 772 height 58
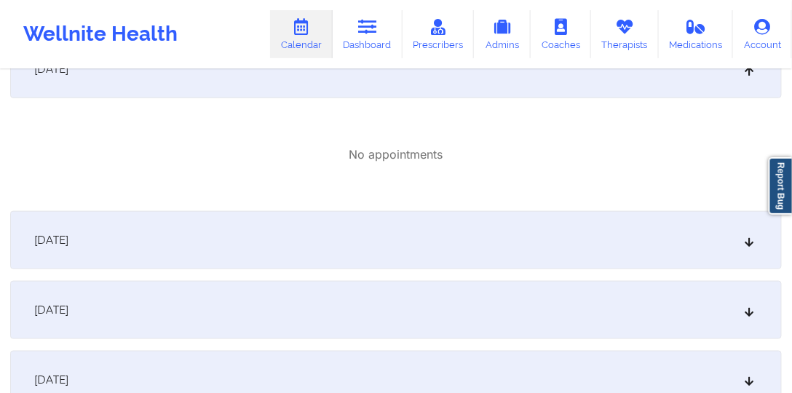
click at [347, 221] on div "[DATE]" at bounding box center [396, 240] width 772 height 58
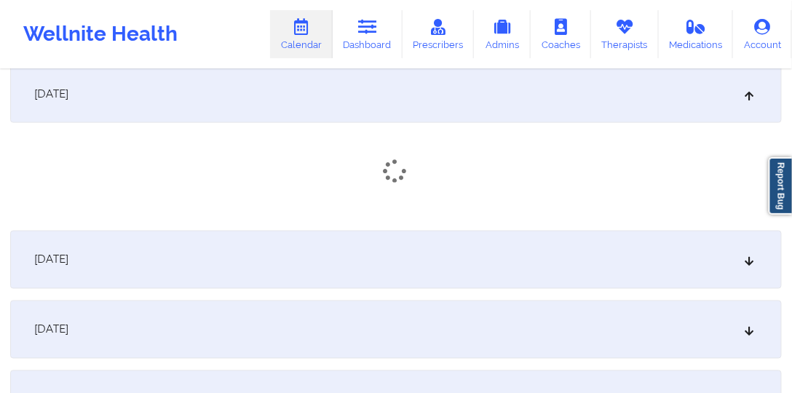
scroll to position [1905, 0]
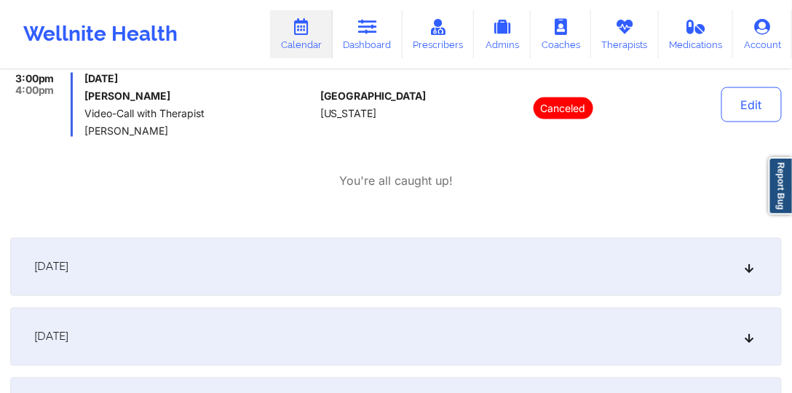
click at [366, 211] on div "[DATE] 3:00pm 4:00pm [DATE] [PERSON_NAME] Video-Call with Therapist [PERSON_NAM…" at bounding box center [396, 115] width 772 height 224
click at [349, 255] on div "[DATE]" at bounding box center [396, 267] width 772 height 58
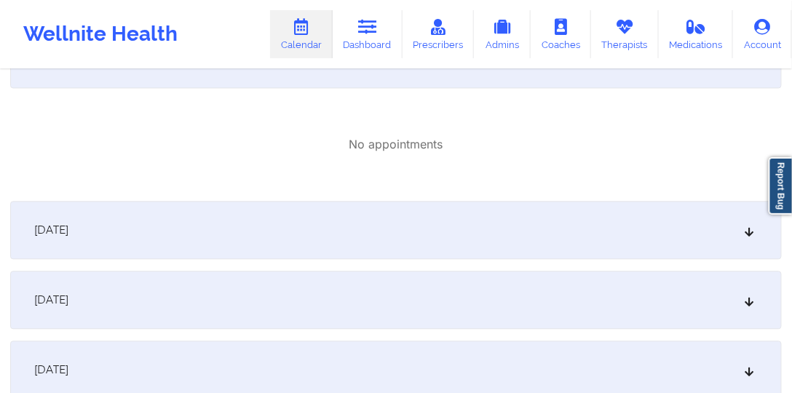
click at [364, 228] on div "[DATE]" at bounding box center [396, 230] width 772 height 58
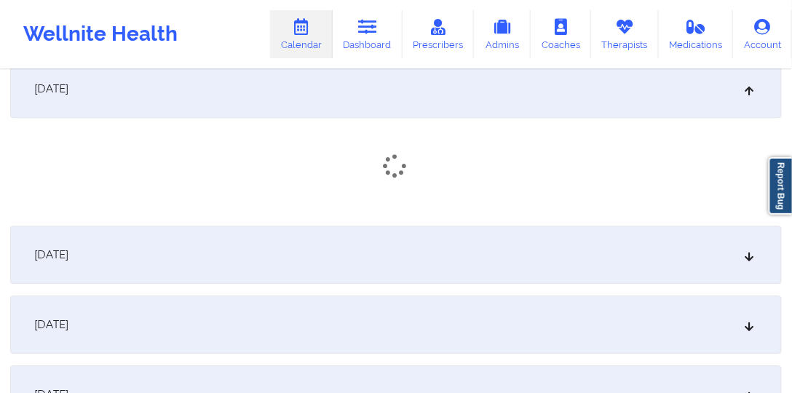
scroll to position [2363, 0]
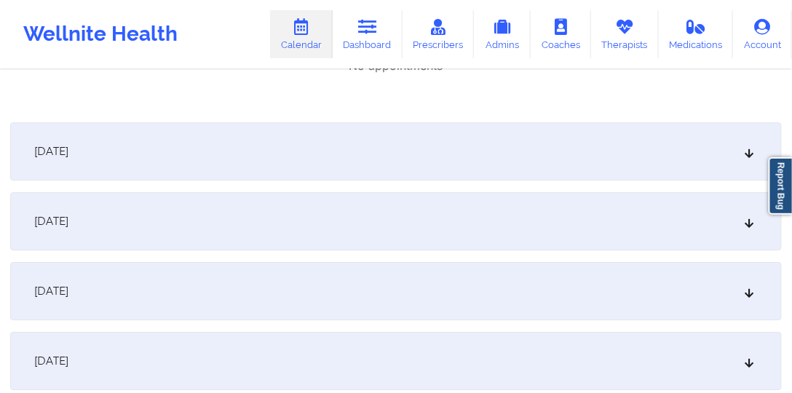
click at [408, 169] on div "[DATE]" at bounding box center [396, 151] width 772 height 58
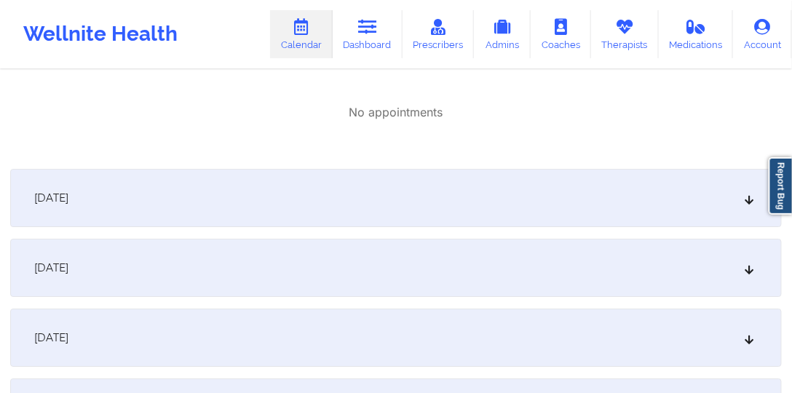
click at [397, 193] on div "[DATE]" at bounding box center [396, 198] width 772 height 58
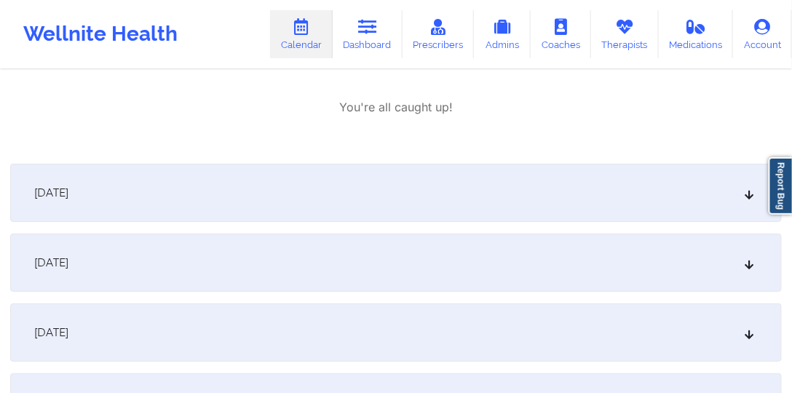
scroll to position [2820, 0]
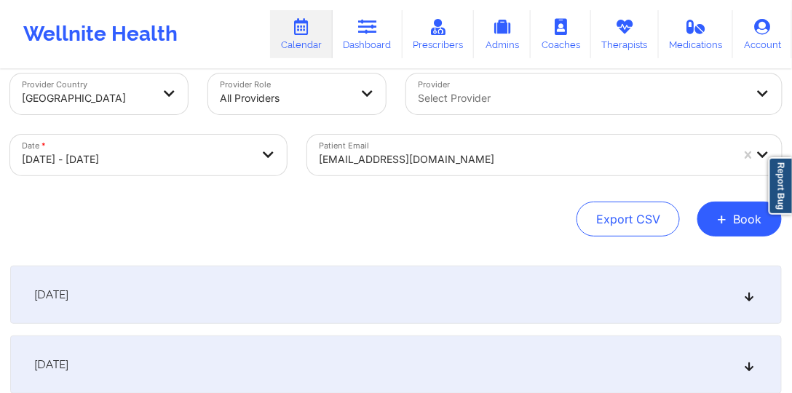
scroll to position [0, 0]
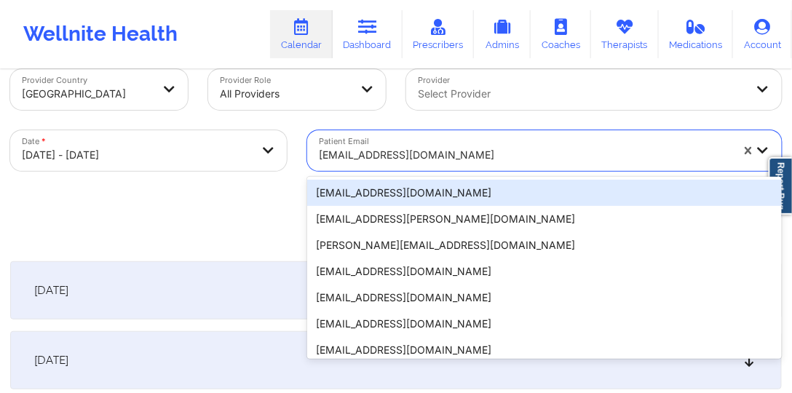
click at [591, 171] on div "20 results available. Use Up and Down to choose options, press Enter to select …" at bounding box center [544, 150] width 475 height 41
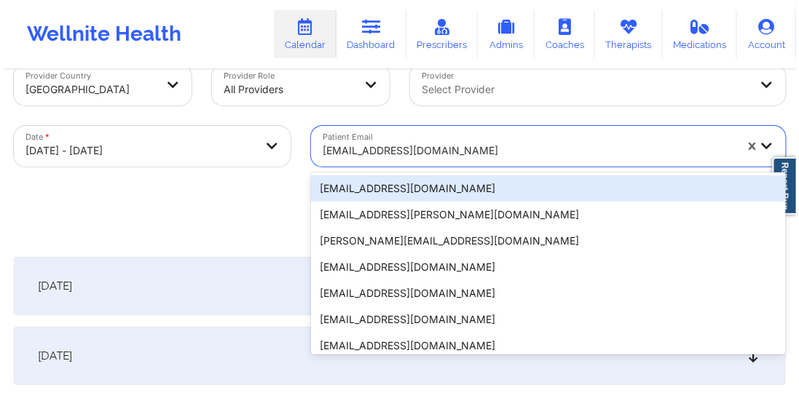
scroll to position [36, 0]
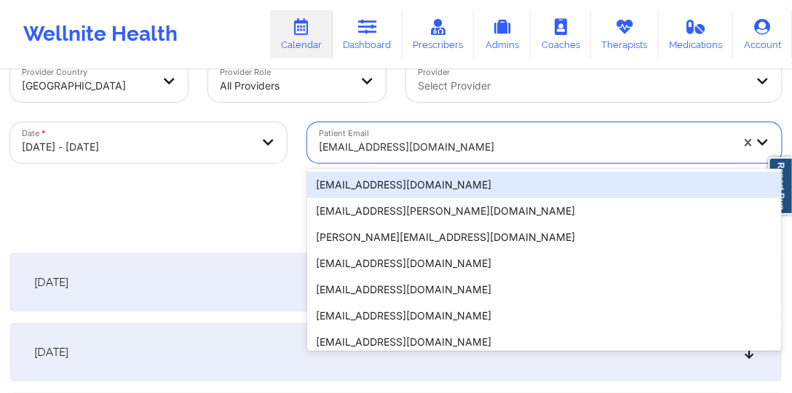
click at [591, 185] on div "[EMAIL_ADDRESS][DOMAIN_NAME]" at bounding box center [544, 185] width 475 height 26
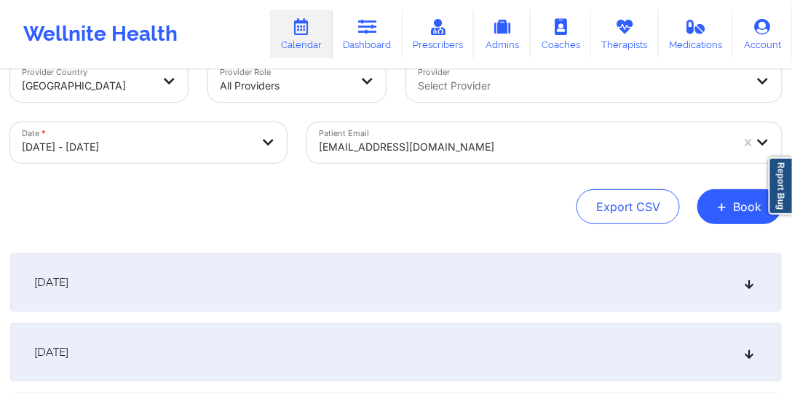
click at [556, 164] on div "Patient Email [EMAIL_ADDRESS][DOMAIN_NAME]" at bounding box center [544, 142] width 495 height 61
click at [548, 149] on div at bounding box center [525, 146] width 412 height 17
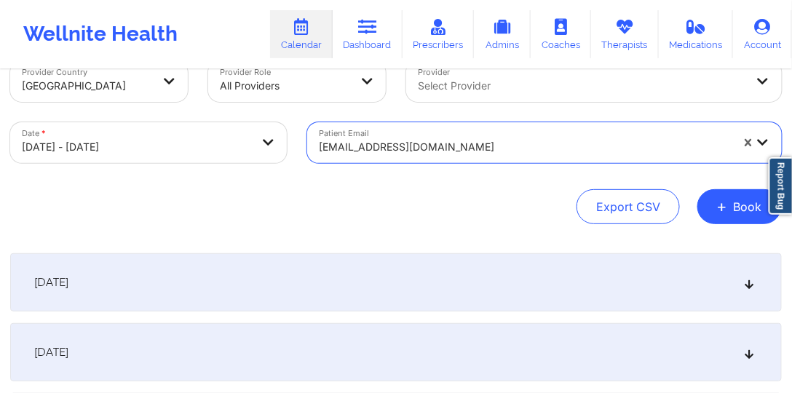
click at [548, 149] on div at bounding box center [525, 146] width 412 height 17
paste input "[EMAIL_ADDRESS][DOMAIN_NAME]"
type input "[EMAIL_ADDRESS][DOMAIN_NAME]"
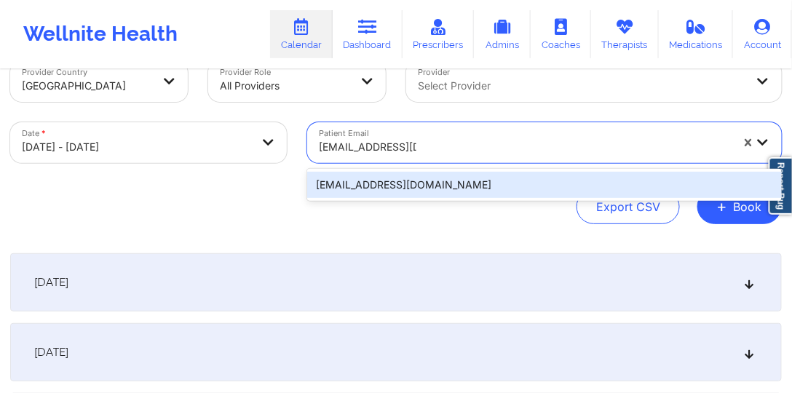
click at [517, 194] on div "[EMAIL_ADDRESS][DOMAIN_NAME]" at bounding box center [544, 185] width 475 height 26
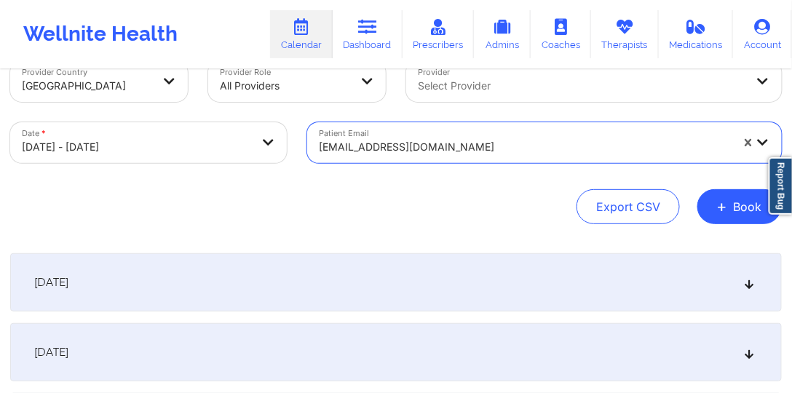
select select "2025-9"
select select "2025-10"
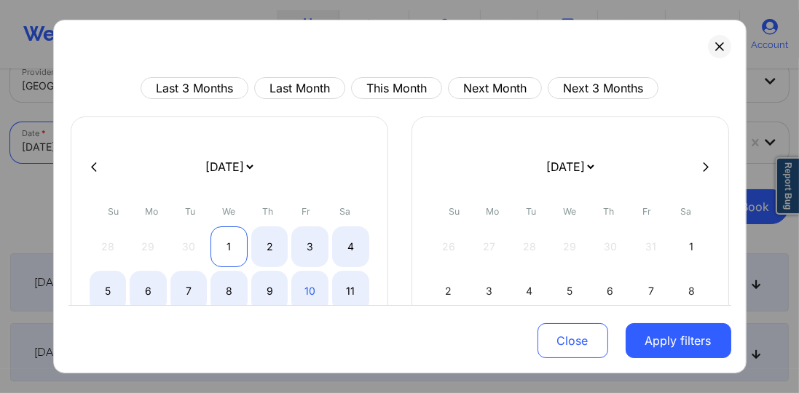
click at [232, 236] on div "1" at bounding box center [228, 246] width 37 height 41
select select "2025-9"
select select "2025-10"
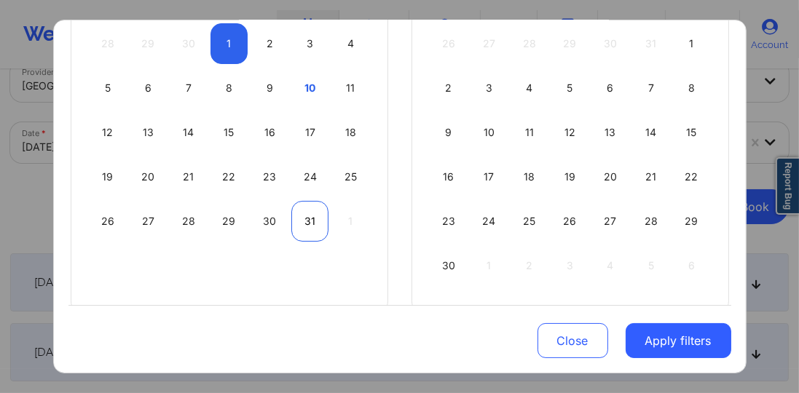
select select "2025-9"
select select "2025-10"
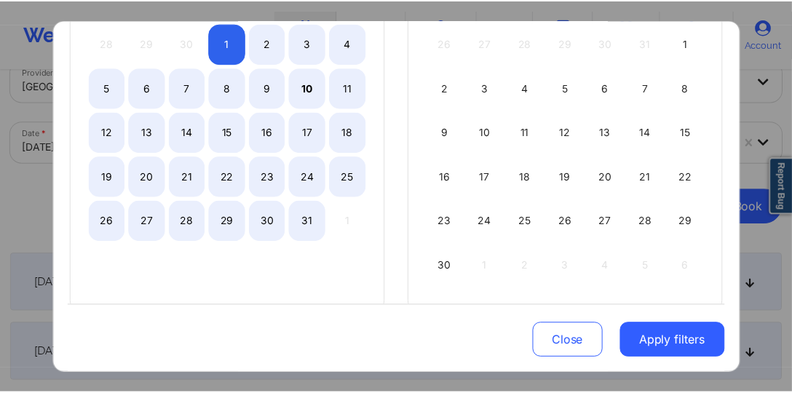
scroll to position [208, 0]
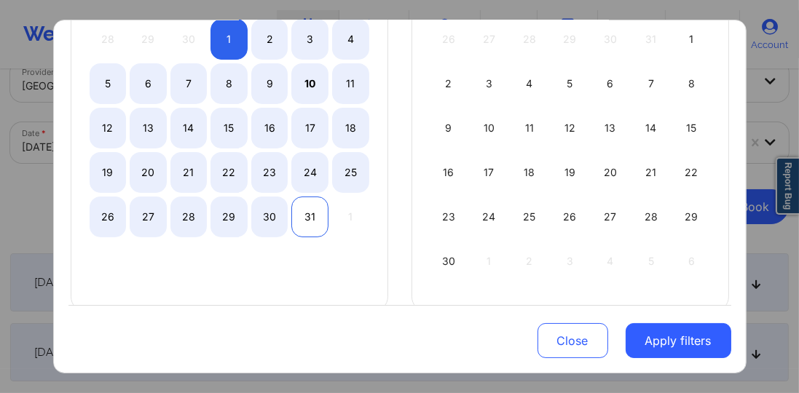
click at [297, 228] on div "31" at bounding box center [309, 217] width 37 height 41
select select "2025-9"
select select "2025-10"
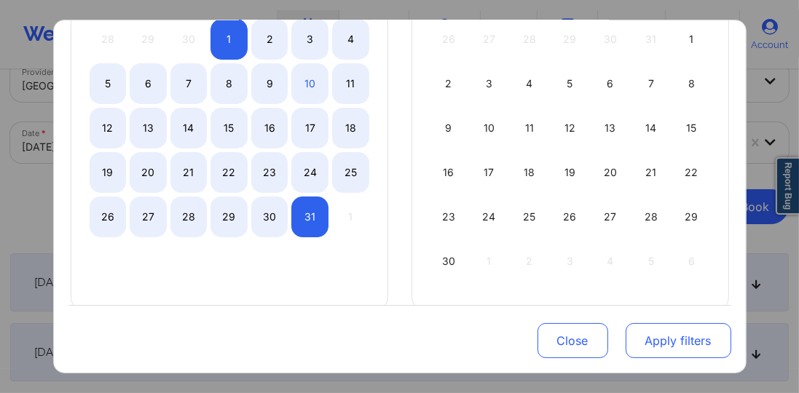
click at [653, 336] on button "Apply filters" at bounding box center [678, 340] width 106 height 35
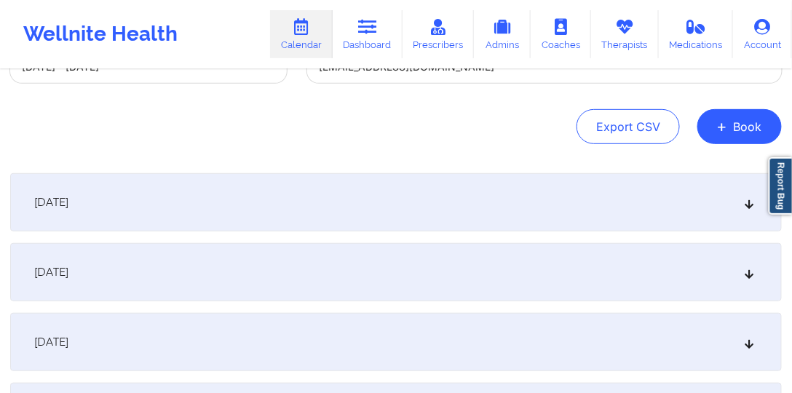
scroll to position [202, 0]
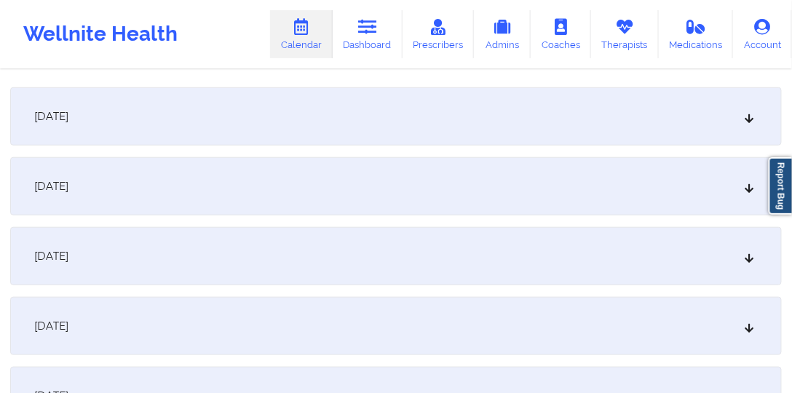
click at [328, 124] on div "[DATE]" at bounding box center [396, 116] width 772 height 58
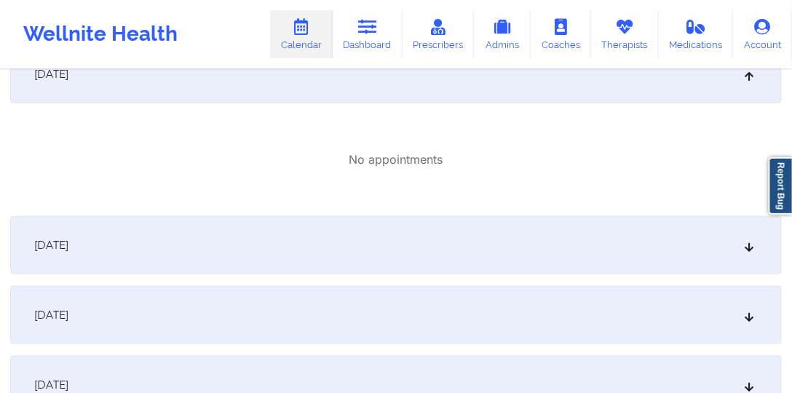
click at [336, 129] on div "No appointments" at bounding box center [396, 160] width 772 height 90
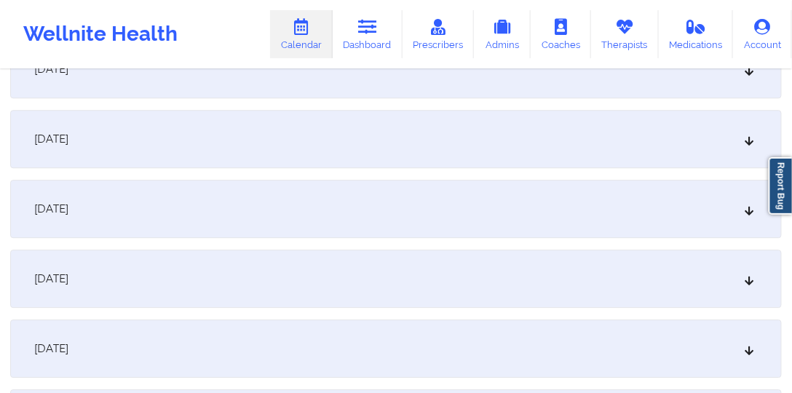
scroll to position [993, 0]
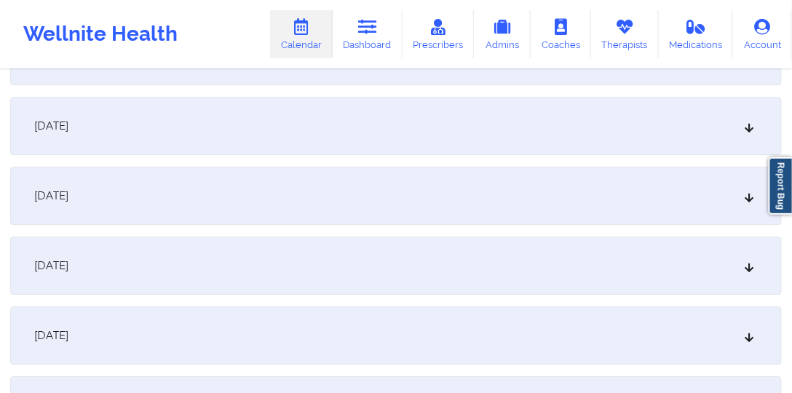
click at [283, 252] on div "[DATE]" at bounding box center [396, 266] width 772 height 58
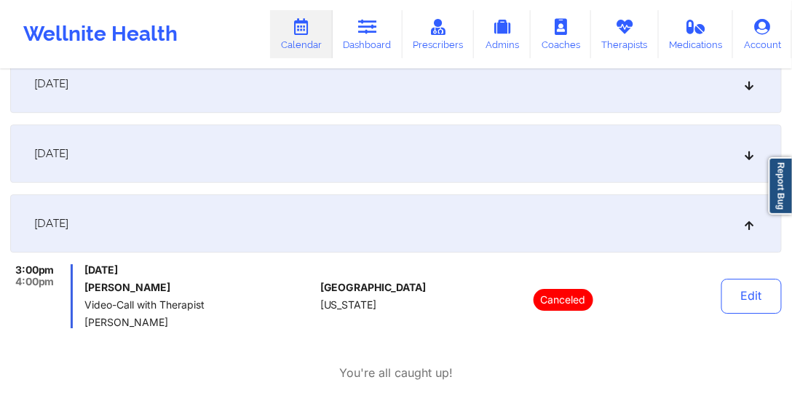
scroll to position [1035, 0]
click at [373, 158] on div "[DATE]" at bounding box center [396, 154] width 772 height 58
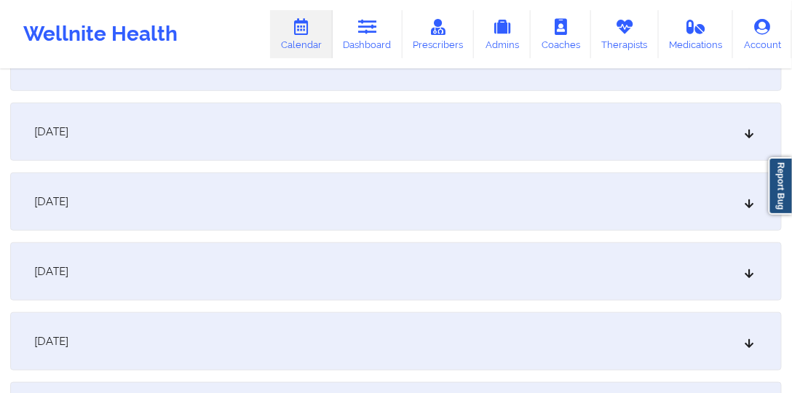
scroll to position [1534, 0]
click at [371, 194] on div "[DATE]" at bounding box center [396, 201] width 772 height 58
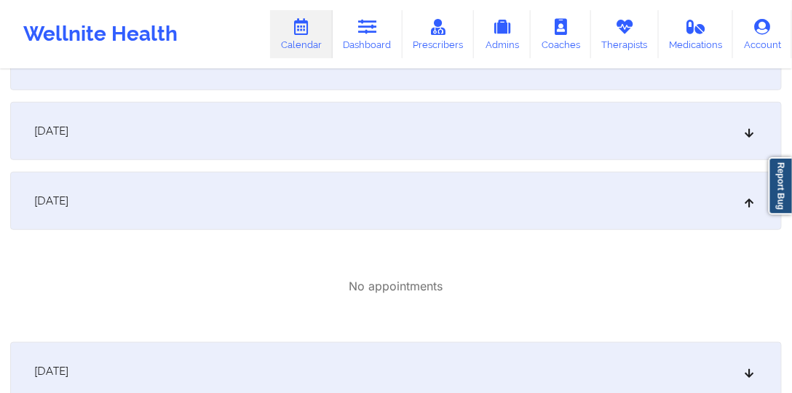
click at [400, 140] on div "[DATE]" at bounding box center [396, 131] width 772 height 58
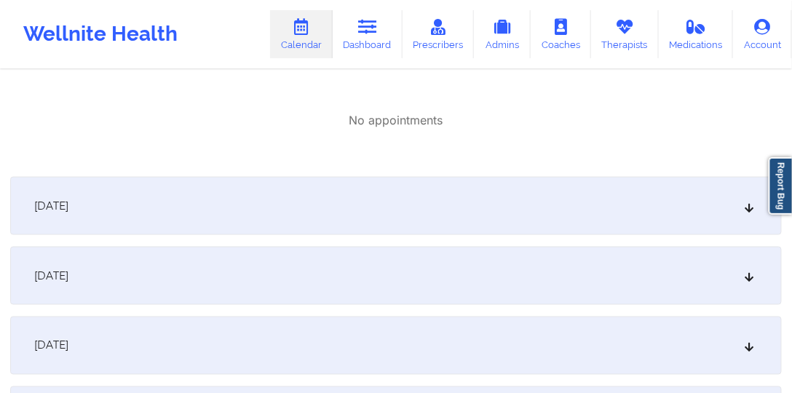
click at [382, 229] on div "[DATE]" at bounding box center [396, 206] width 772 height 58
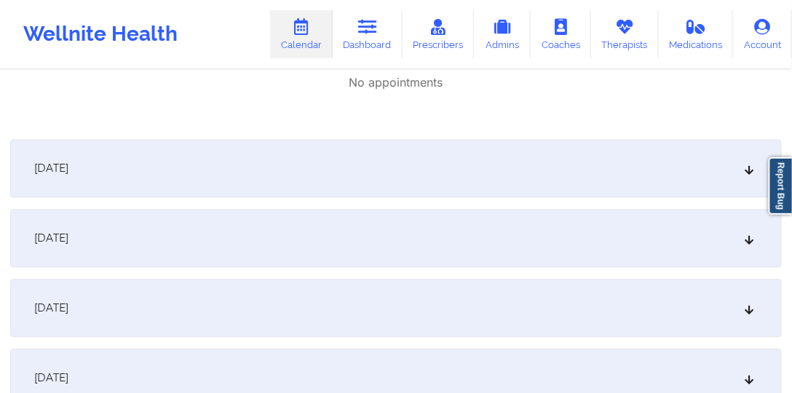
click at [379, 176] on div "[DATE]" at bounding box center [396, 169] width 772 height 58
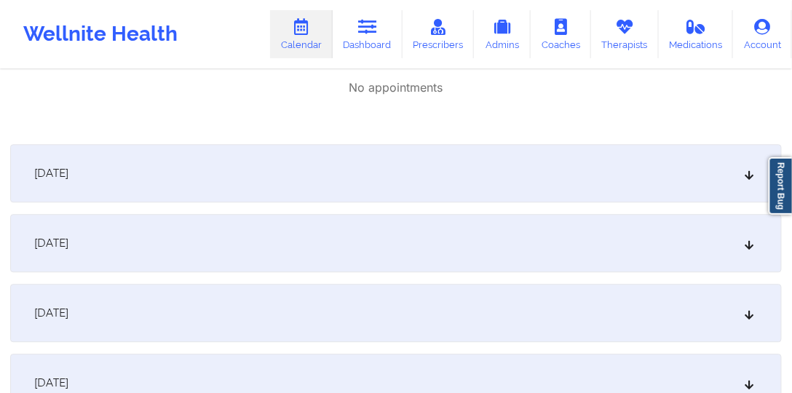
click at [382, 173] on div "[DATE]" at bounding box center [396, 173] width 772 height 58
click at [375, 169] on div "[DATE]" at bounding box center [396, 173] width 772 height 58
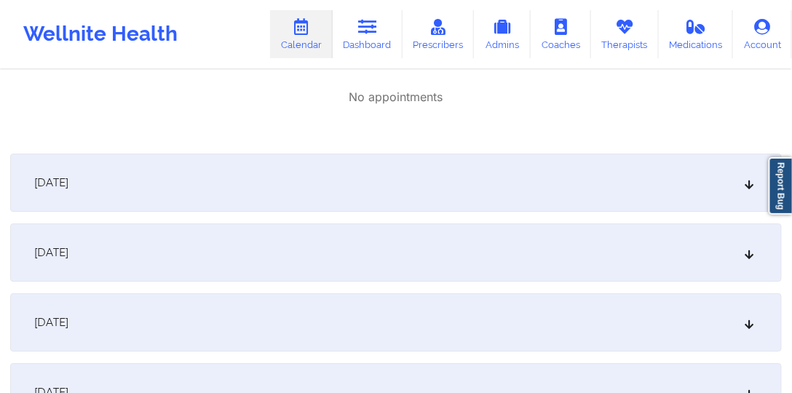
click at [394, 176] on div "[DATE]" at bounding box center [396, 183] width 772 height 58
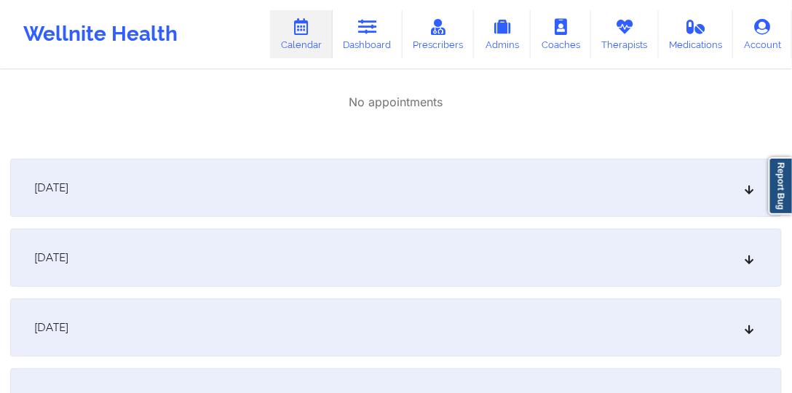
click at [396, 181] on div "[DATE]" at bounding box center [396, 188] width 772 height 58
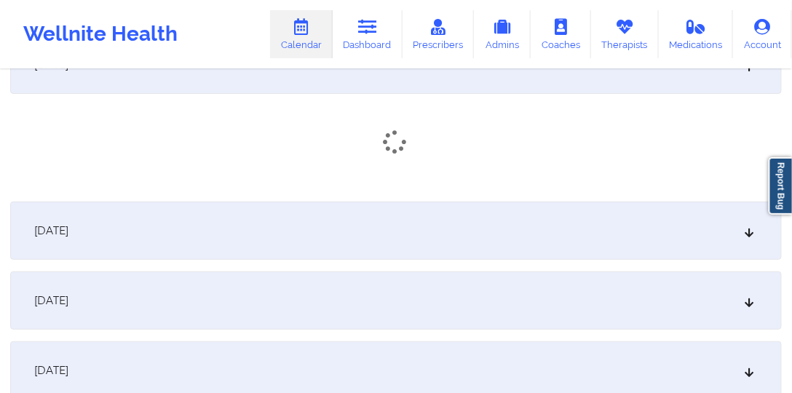
scroll to position [2883, 0]
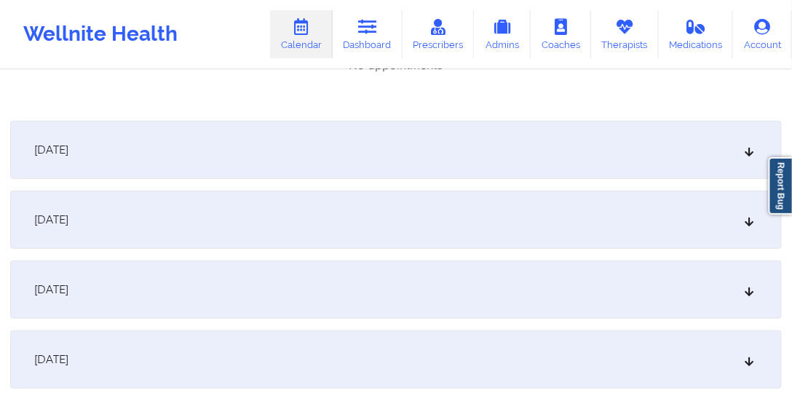
click at [401, 169] on div "[DATE]" at bounding box center [396, 150] width 772 height 58
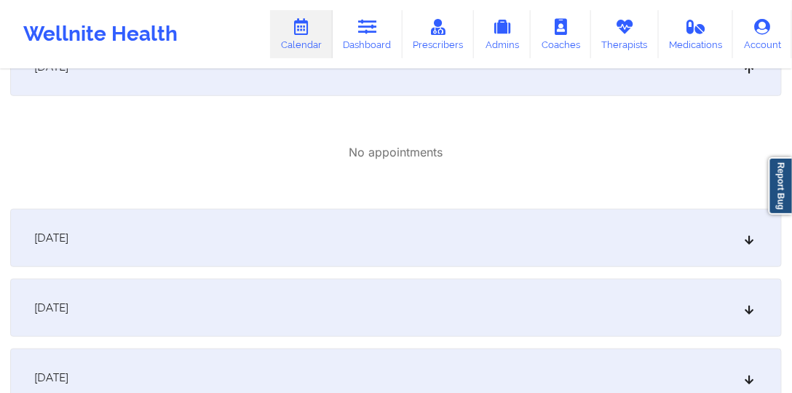
click at [414, 256] on div "[DATE]" at bounding box center [396, 238] width 772 height 58
click at [408, 241] on div "[DATE]" at bounding box center [396, 242] width 772 height 58
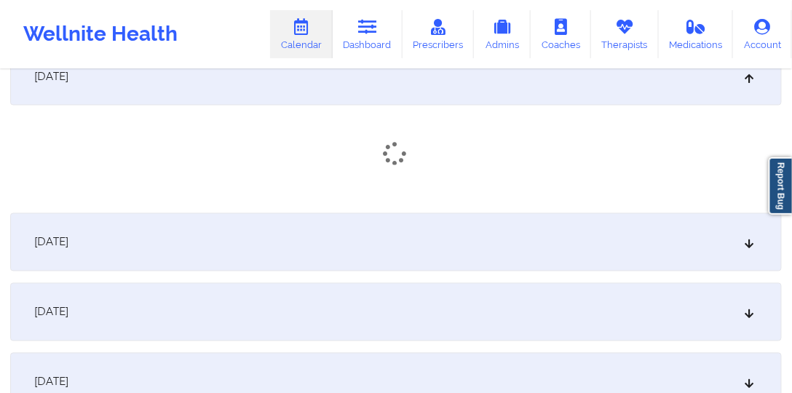
click at [408, 240] on div "[DATE]" at bounding box center [396, 242] width 772 height 58
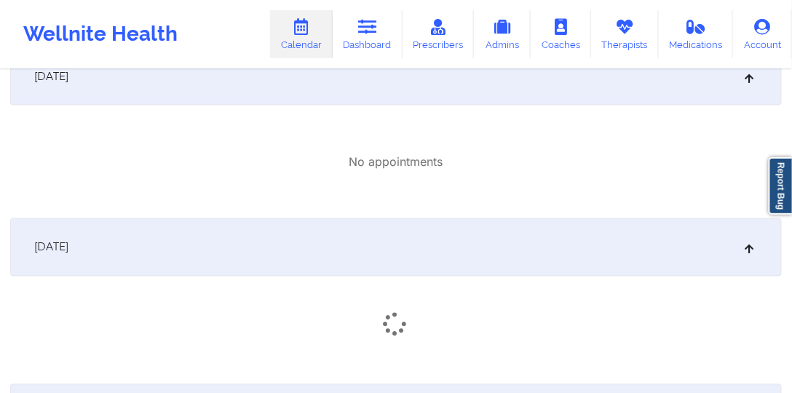
scroll to position [3507, 0]
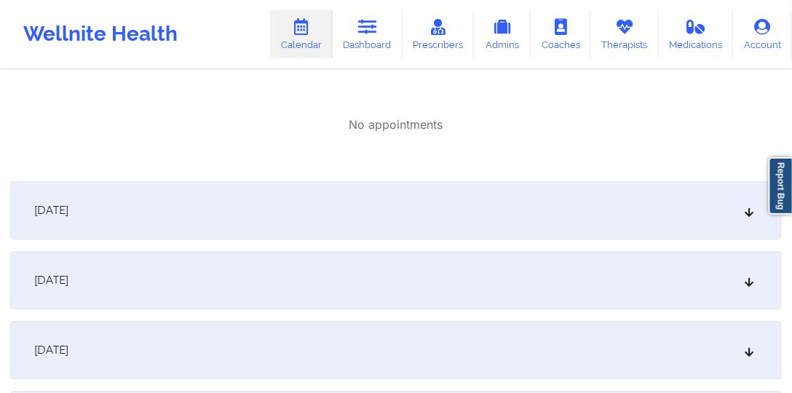
click at [416, 208] on div "[DATE]" at bounding box center [396, 210] width 772 height 58
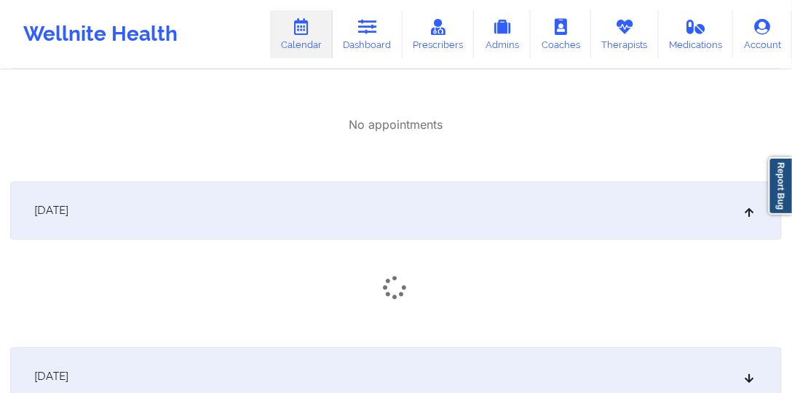
click at [406, 274] on div "[DATE]" at bounding box center [396, 258] width 772 height 154
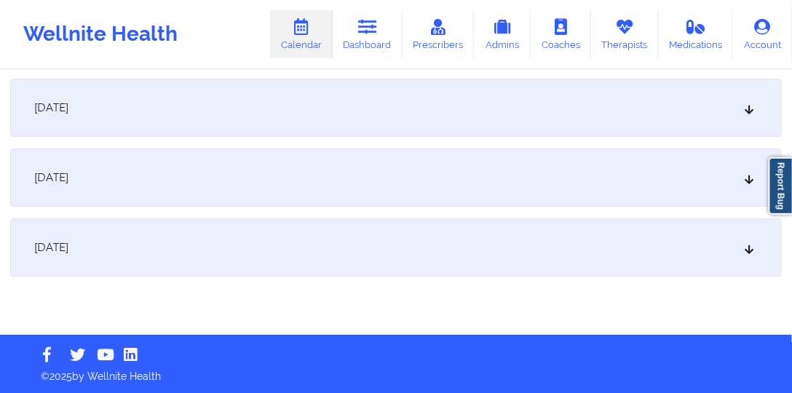
scroll to position [3915, 0]
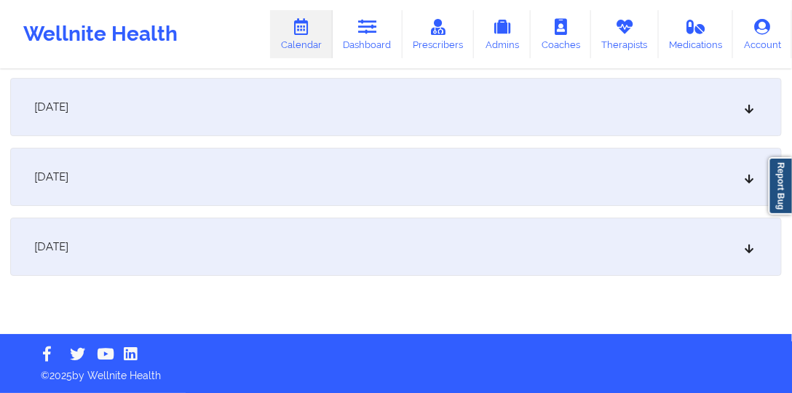
click at [406, 226] on div "[DATE]" at bounding box center [396, 247] width 772 height 58
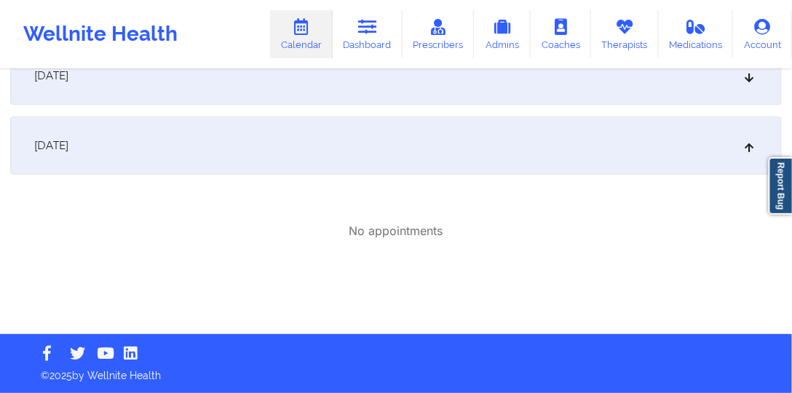
scroll to position [3974, 0]
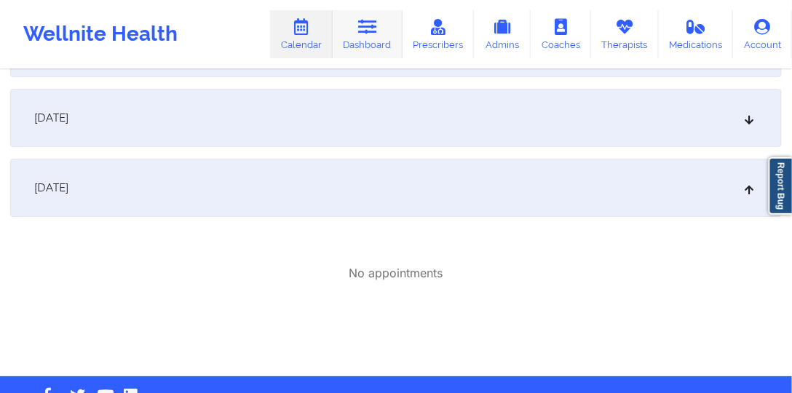
click at [383, 42] on link "Dashboard" at bounding box center [368, 34] width 70 height 48
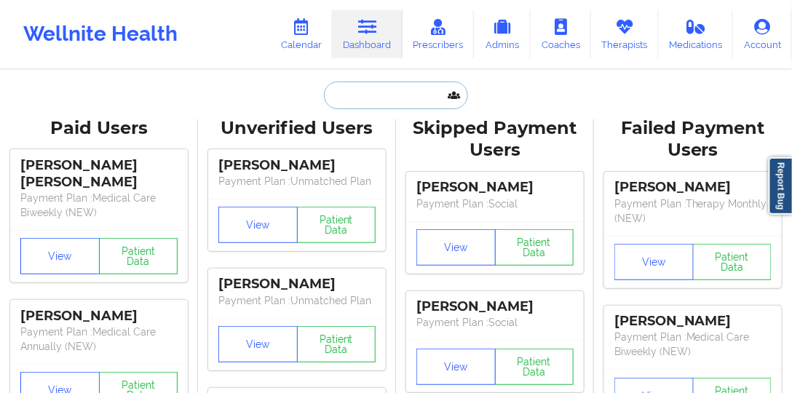
click at [406, 100] on input "text" at bounding box center [396, 96] width 144 height 28
paste input "[PERSON_NAME]"
type input "[PERSON_NAME]"
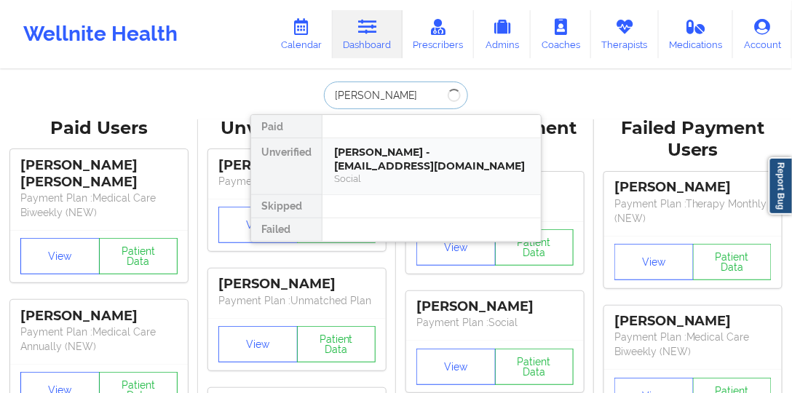
click at [376, 152] on div "[PERSON_NAME] - [EMAIL_ADDRESS][DOMAIN_NAME]" at bounding box center [431, 159] width 195 height 27
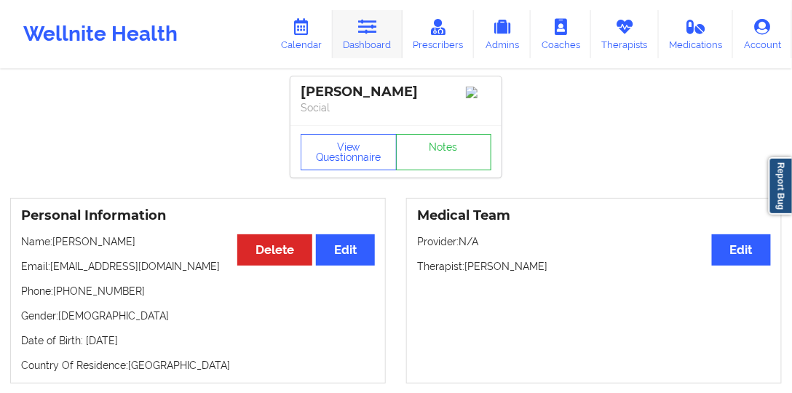
click at [390, 29] on link "Dashboard" at bounding box center [368, 34] width 70 height 48
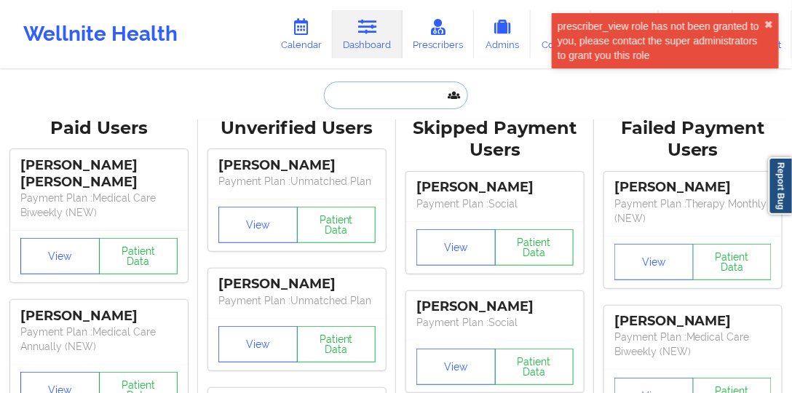
click at [383, 92] on input "text" at bounding box center [396, 96] width 144 height 28
paste input "[PERSON_NAME]"
type input "[PERSON_NAME]"
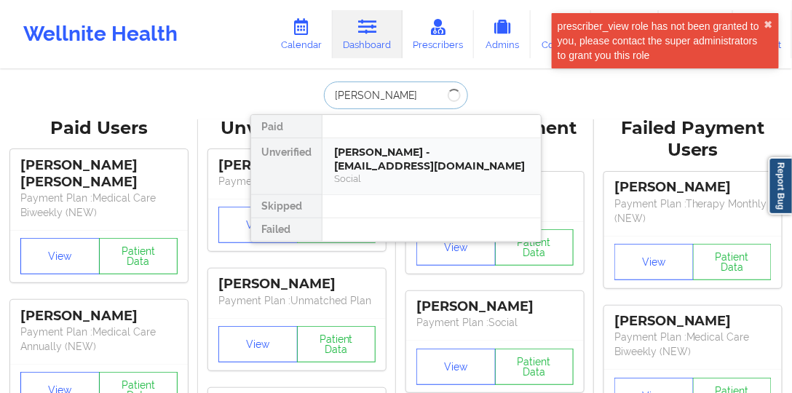
click at [397, 146] on div "[PERSON_NAME] - [EMAIL_ADDRESS][DOMAIN_NAME]" at bounding box center [431, 159] width 195 height 27
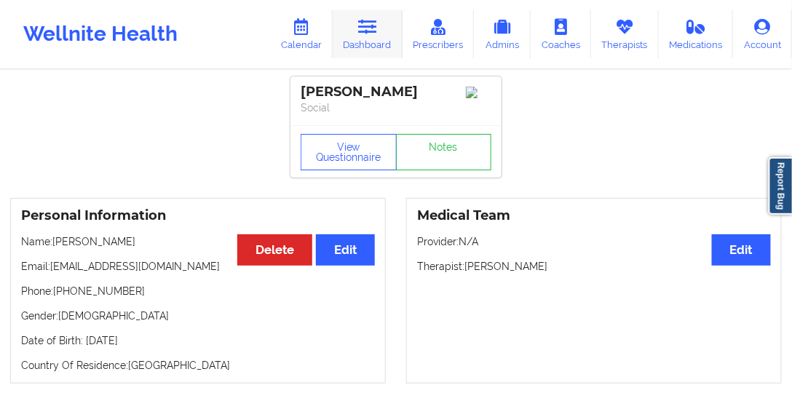
click at [347, 47] on link "Dashboard" at bounding box center [368, 34] width 70 height 48
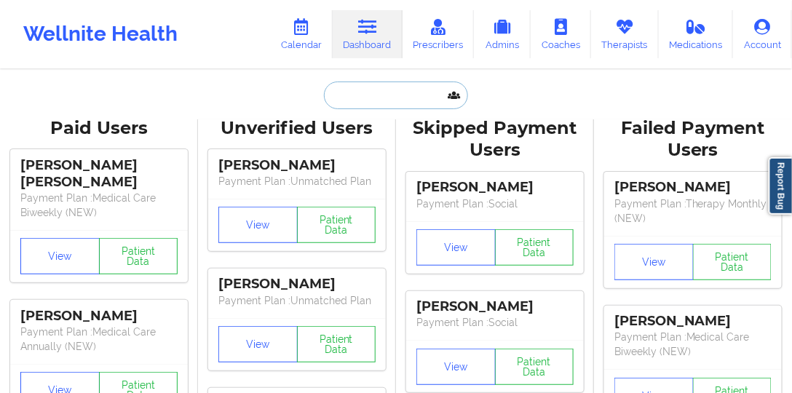
click at [386, 103] on input "text" at bounding box center [396, 96] width 144 height 28
paste input "[PERSON_NAME]"
type input "[PERSON_NAME]"
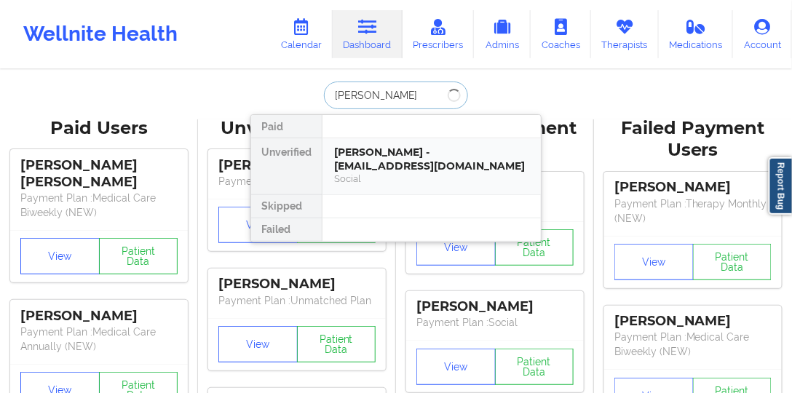
click at [395, 159] on div "[PERSON_NAME] - [EMAIL_ADDRESS][DOMAIN_NAME]" at bounding box center [431, 159] width 195 height 27
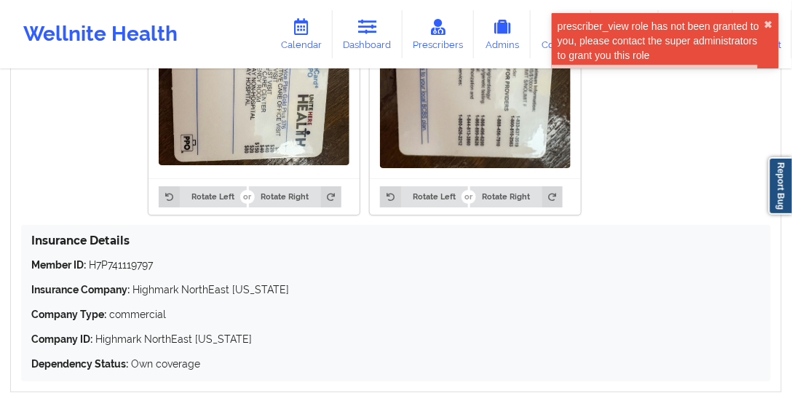
scroll to position [1281, 0]
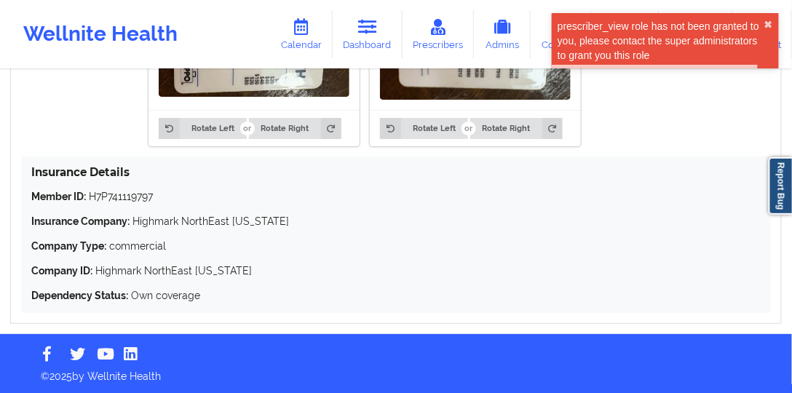
click at [146, 200] on p "Member ID: H7P741119797" at bounding box center [396, 196] width 730 height 15
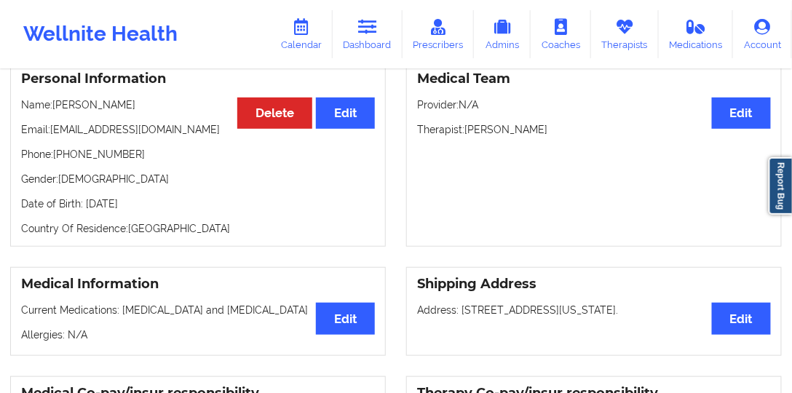
scroll to position [0, 0]
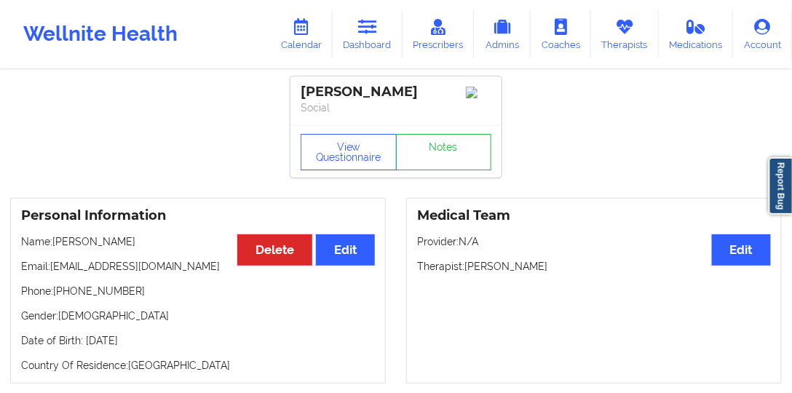
click at [373, 94] on div "[PERSON_NAME]" at bounding box center [396, 92] width 191 height 17
drag, startPoint x: 373, startPoint y: 94, endPoint x: 320, endPoint y: 92, distance: 52.5
click at [320, 92] on div "[PERSON_NAME]" at bounding box center [396, 92] width 191 height 17
click at [371, 34] on icon at bounding box center [367, 27] width 19 height 16
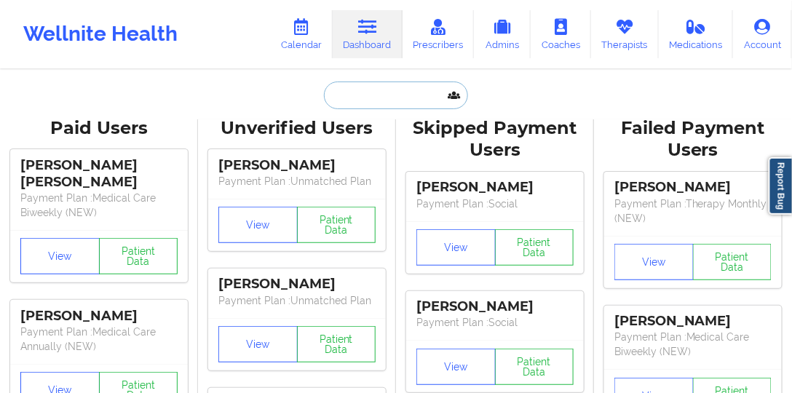
click at [383, 102] on input "text" at bounding box center [396, 96] width 144 height 28
paste input "[PERSON_NAME]"
type input "[PERSON_NAME]"
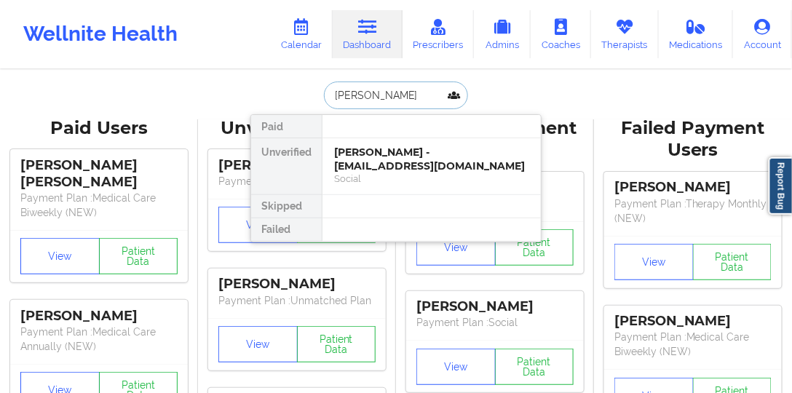
click at [384, 158] on div "[PERSON_NAME] - [EMAIL_ADDRESS][DOMAIN_NAME]" at bounding box center [431, 159] width 195 height 27
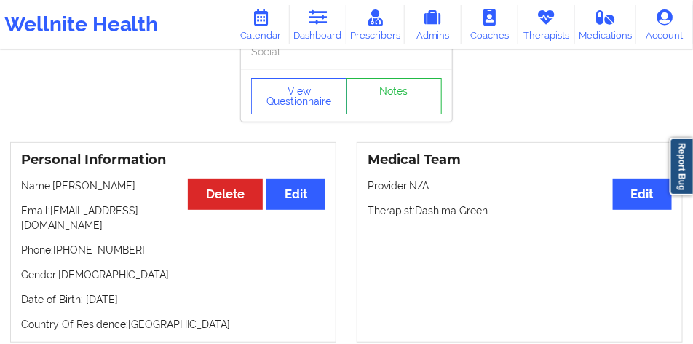
scroll to position [122, 0]
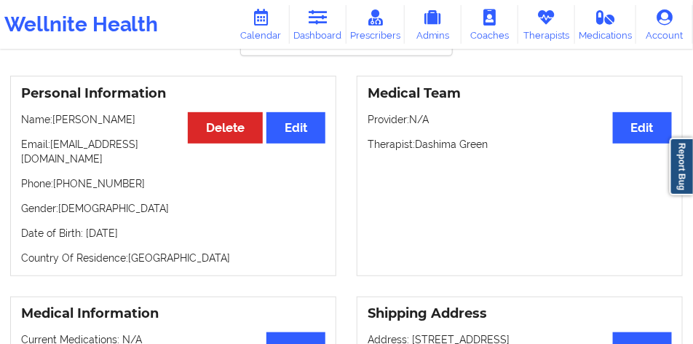
click at [147, 163] on p "Email: [EMAIL_ADDRESS][DOMAIN_NAME]" at bounding box center [173, 151] width 304 height 29
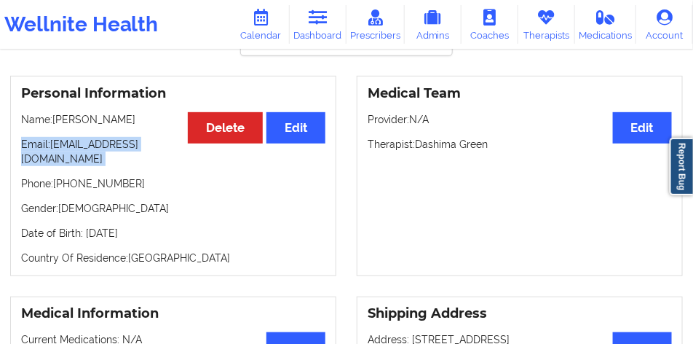
click at [147, 163] on p "Email: [EMAIL_ADDRESS][DOMAIN_NAME]" at bounding box center [173, 151] width 304 height 29
drag, startPoint x: 147, startPoint y: 163, endPoint x: 47, endPoint y: 164, distance: 99.8
click at [47, 164] on p "Email: [EMAIL_ADDRESS][DOMAIN_NAME]" at bounding box center [173, 151] width 304 height 29
click at [310, 39] on link "Dashboard" at bounding box center [318, 24] width 57 height 39
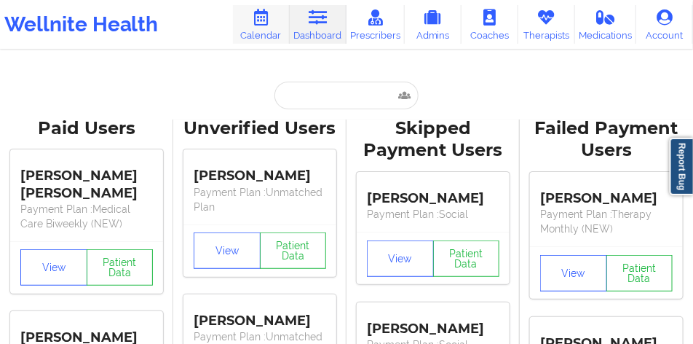
click at [269, 39] on link "Calendar" at bounding box center [261, 24] width 57 height 39
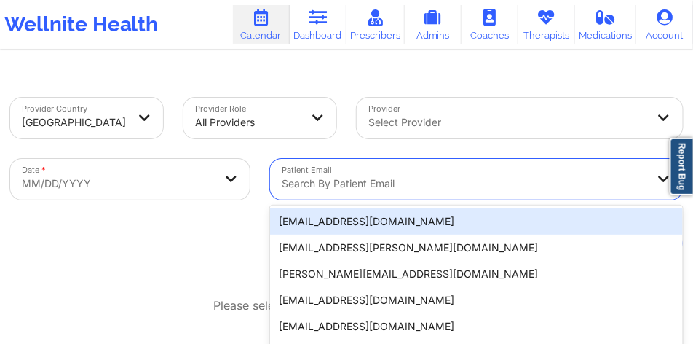
click at [379, 181] on div at bounding box center [464, 183] width 365 height 17
paste input "[EMAIL_ADDRESS][DOMAIN_NAME]"
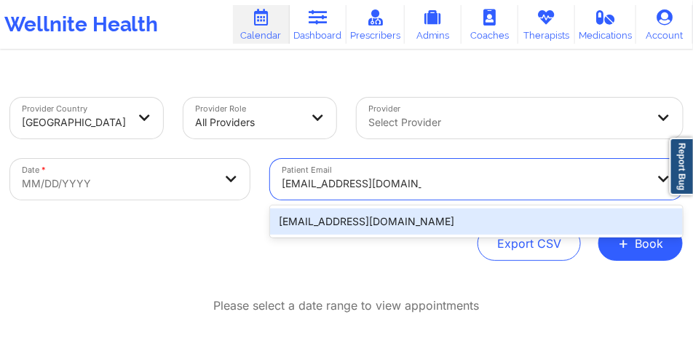
type input "[EMAIL_ADDRESS][DOMAIN_NAME]"
click at [213, 190] on body "Wellnite Health Calendar Dashboard Prescribers Admins Coaches Therapists Medica…" at bounding box center [346, 172] width 693 height 344
select select "2025-8"
select select "2025-9"
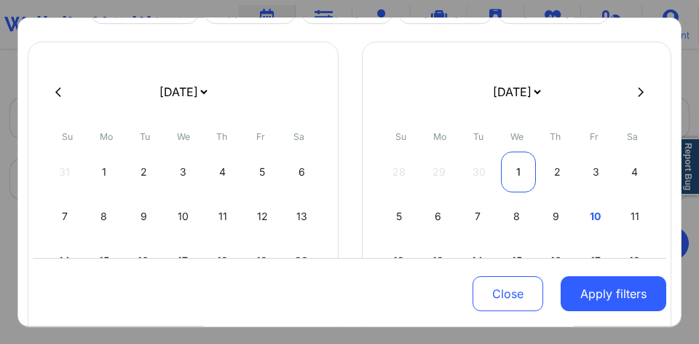
click at [529, 171] on div "1" at bounding box center [518, 171] width 35 height 41
select select "2025-9"
select select "2025-10"
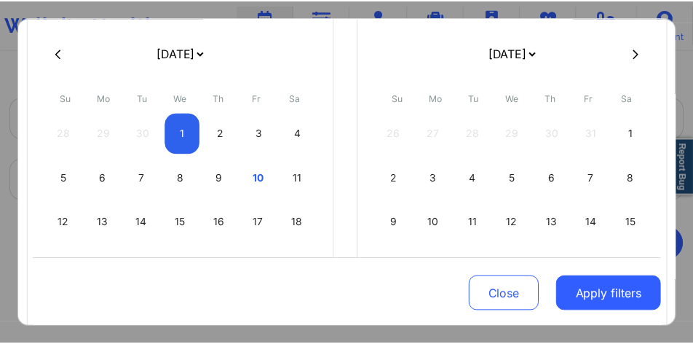
scroll to position [218, 0]
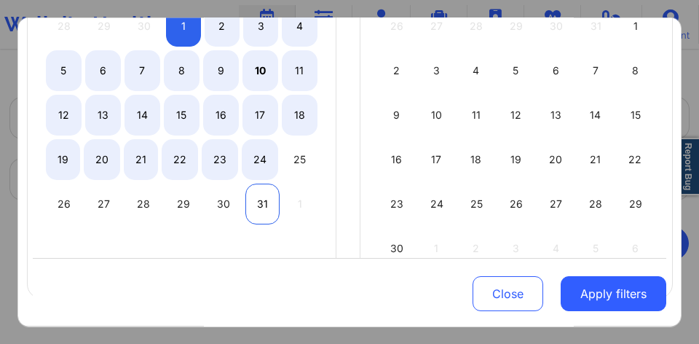
select select "2025-9"
select select "2025-10"
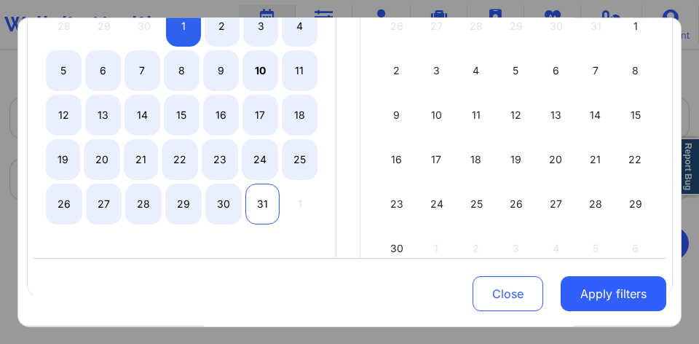
click at [275, 207] on div "31" at bounding box center [262, 203] width 34 height 41
select select "2025-9"
select select "2025-10"
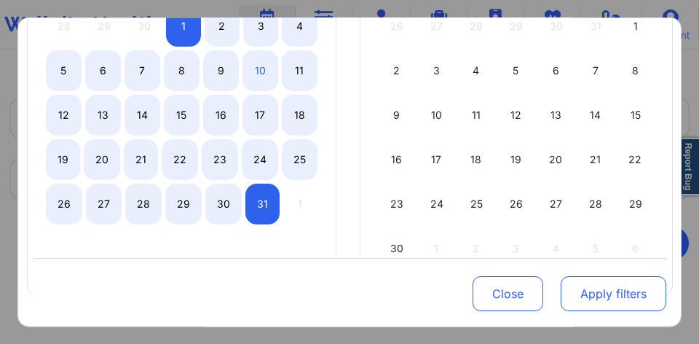
click at [592, 283] on button "Apply filters" at bounding box center [614, 293] width 106 height 35
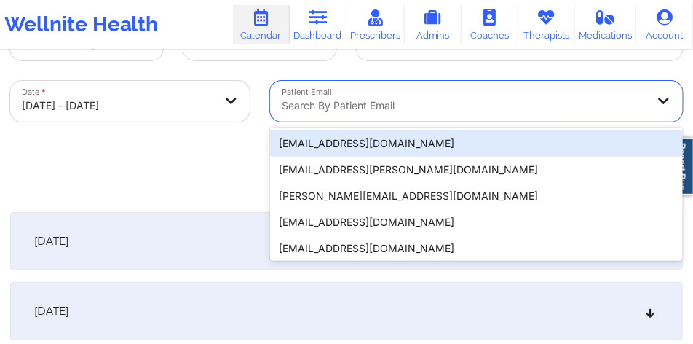
click at [382, 122] on div "20 results available. Use Up and Down to choose options, press Enter to select …" at bounding box center [476, 101] width 413 height 41
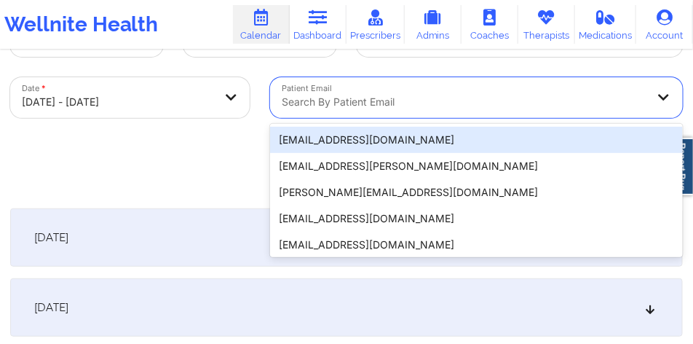
scroll to position [86, 0]
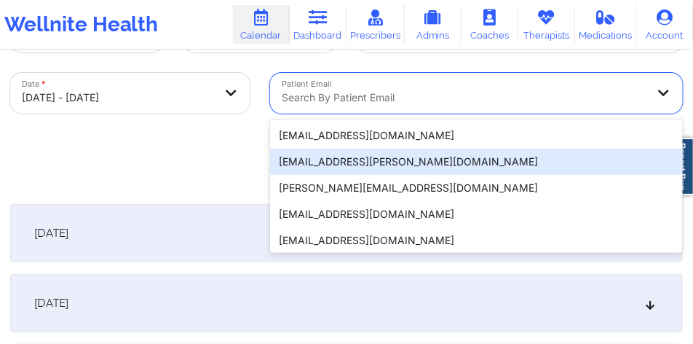
paste input "[EMAIL_ADDRESS][DOMAIN_NAME]"
type input "[EMAIL_ADDRESS][DOMAIN_NAME]"
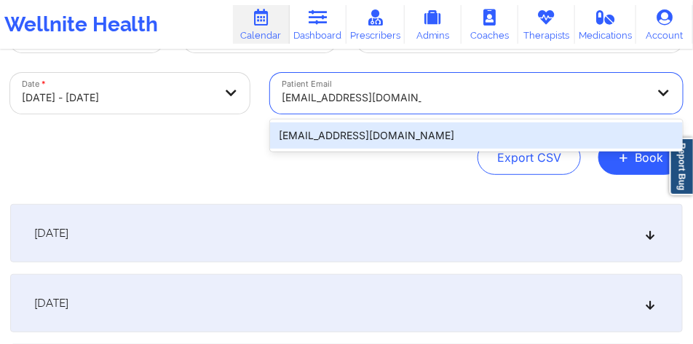
click at [371, 132] on div "[EMAIL_ADDRESS][DOMAIN_NAME]" at bounding box center [476, 135] width 413 height 26
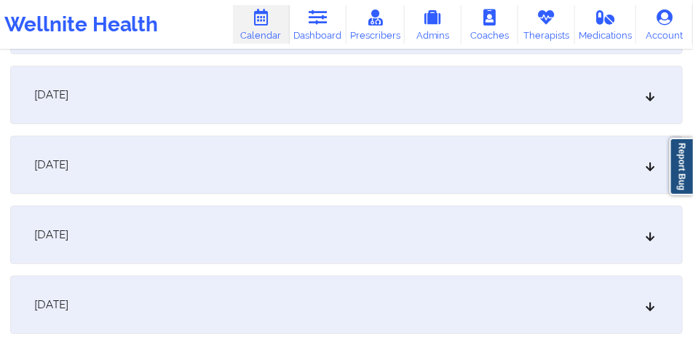
click at [213, 241] on div "[DATE]" at bounding box center [346, 234] width 673 height 58
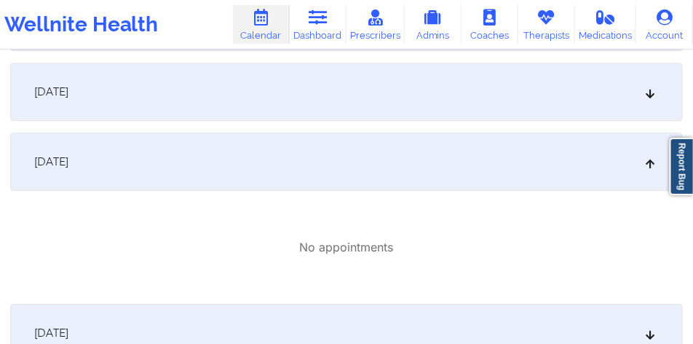
click at [296, 103] on div "[DATE]" at bounding box center [346, 92] width 673 height 58
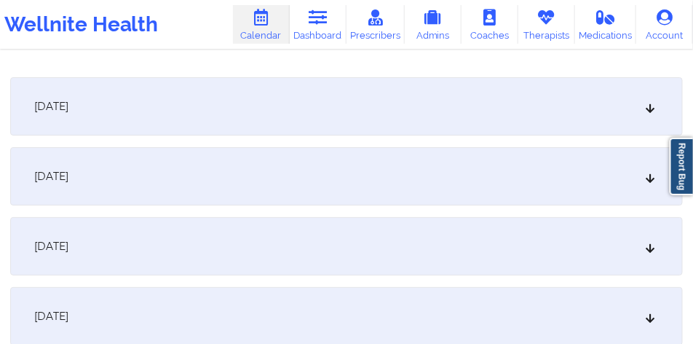
click at [273, 103] on div "[DATE]" at bounding box center [346, 106] width 673 height 58
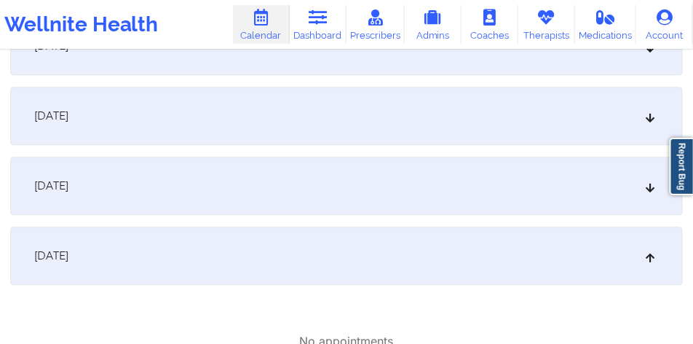
scroll to position [814, 0]
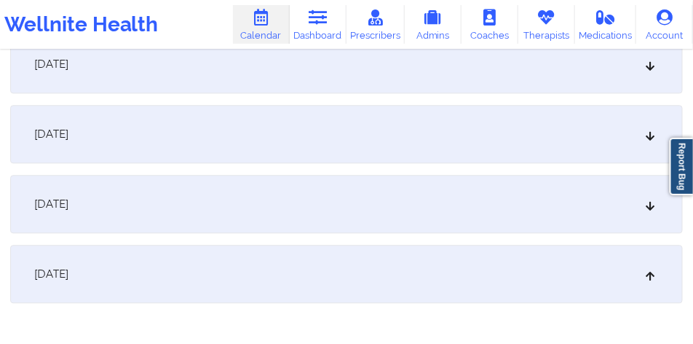
click at [291, 193] on div "[DATE]" at bounding box center [346, 204] width 673 height 58
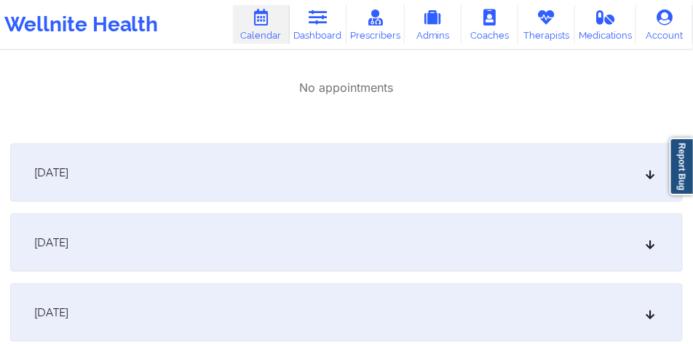
scroll to position [1797, 0]
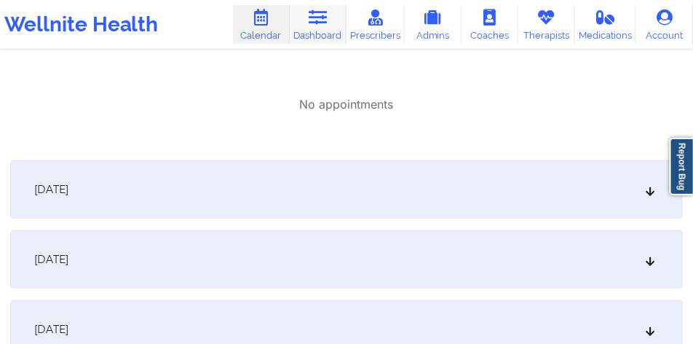
click at [298, 30] on link "Dashboard" at bounding box center [318, 24] width 57 height 39
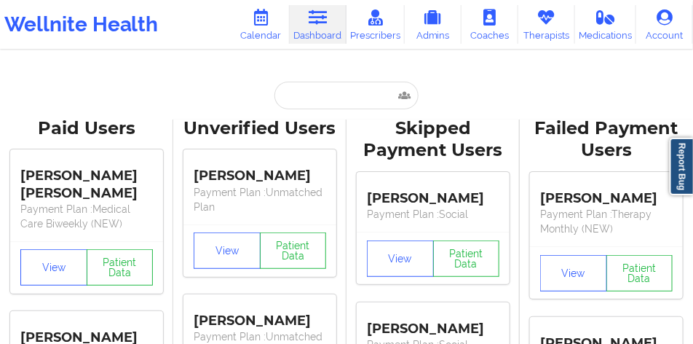
click at [331, 100] on input "text" at bounding box center [346, 96] width 144 height 28
paste input "[PERSON_NAME]"
type input "[PERSON_NAME]"
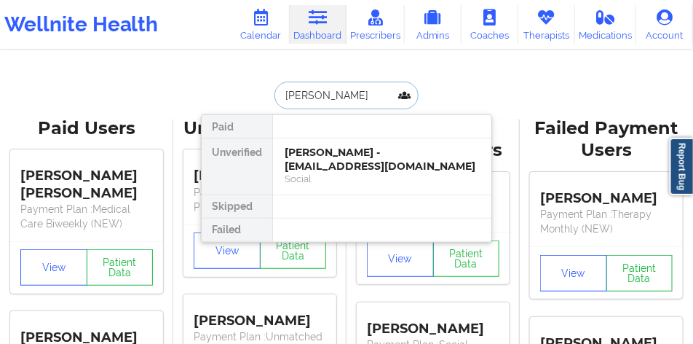
click at [324, 173] on div "[PERSON_NAME] - [EMAIL_ADDRESS][DOMAIN_NAME]" at bounding box center [382, 159] width 195 height 27
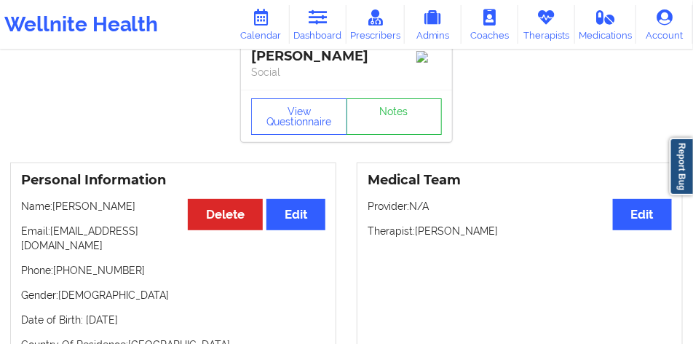
scroll to position [36, 0]
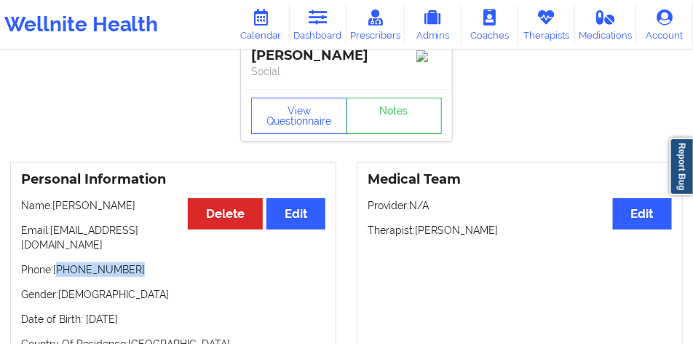
drag, startPoint x: 128, startPoint y: 262, endPoint x: 61, endPoint y: 259, distance: 67.0
click at [61, 262] on p "Phone: [PHONE_NUMBER]" at bounding box center [173, 269] width 304 height 15
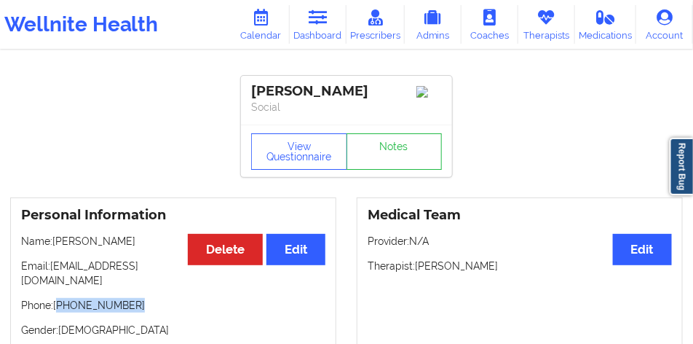
scroll to position [0, 0]
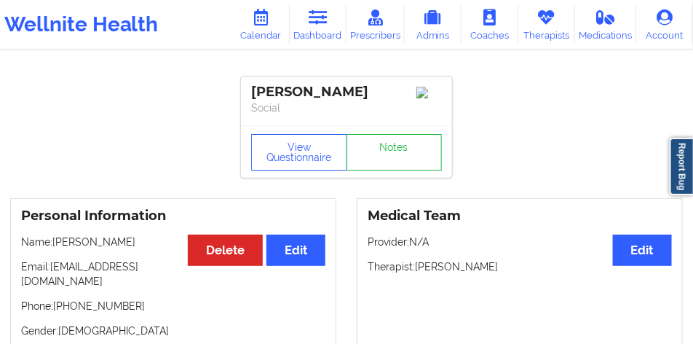
click at [286, 96] on div "[PERSON_NAME]" at bounding box center [346, 92] width 191 height 17
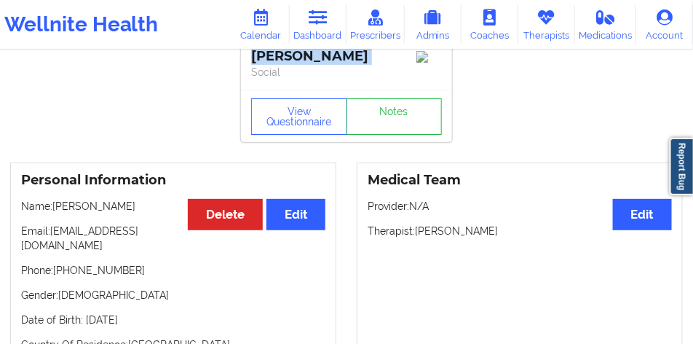
scroll to position [146, 0]
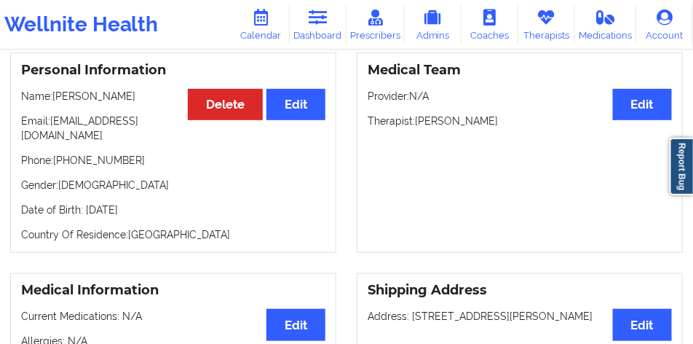
click at [117, 103] on p "Name: [PERSON_NAME]" at bounding box center [173, 96] width 304 height 15
drag, startPoint x: 112, startPoint y: 103, endPoint x: 80, endPoint y: 103, distance: 32.0
click at [80, 103] on p "Name: [PERSON_NAME]" at bounding box center [173, 96] width 304 height 15
click at [312, 28] on link "Dashboard" at bounding box center [318, 24] width 57 height 39
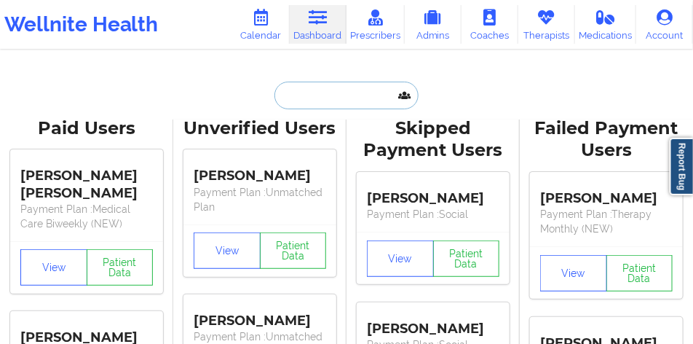
click at [330, 92] on input "text" at bounding box center [346, 96] width 144 height 28
paste input "[PERSON_NAME][EMAIL_ADDRESS][PERSON_NAME][DOMAIN_NAME]"
type input "[PERSON_NAME][EMAIL_ADDRESS][PERSON_NAME][DOMAIN_NAME]"
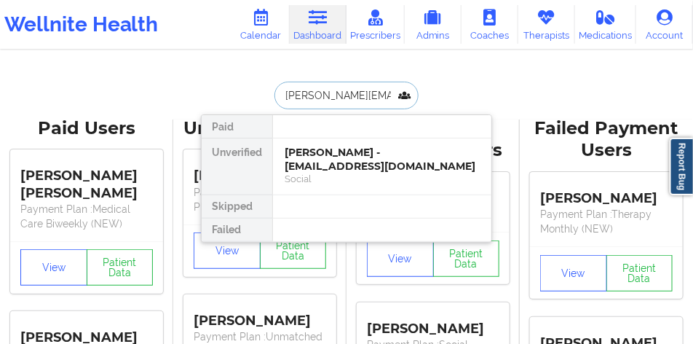
scroll to position [0, 5]
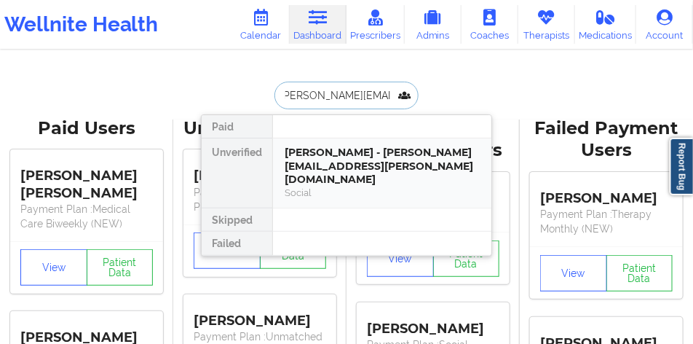
click at [341, 151] on div "[PERSON_NAME] - [PERSON_NAME][EMAIL_ADDRESS][PERSON_NAME][DOMAIN_NAME]" at bounding box center [382, 166] width 195 height 41
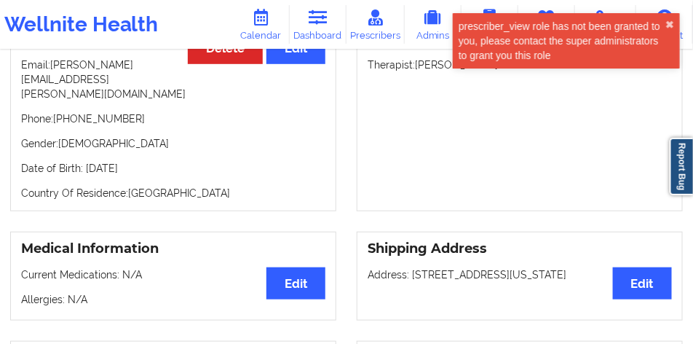
scroll to position [218, 0]
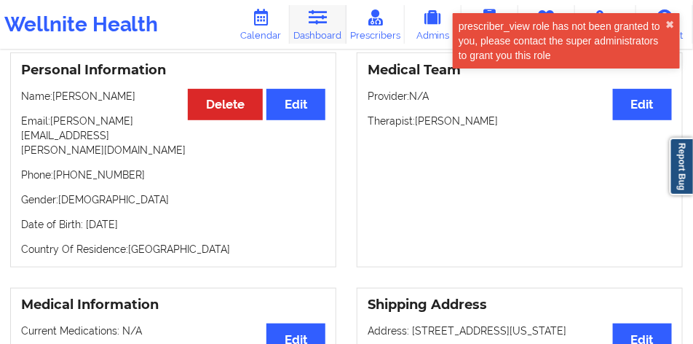
click at [341, 36] on link "Dashboard" at bounding box center [318, 24] width 57 height 39
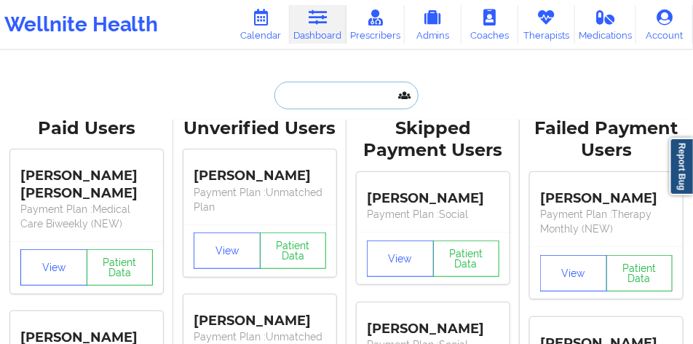
click at [312, 98] on input "text" at bounding box center [346, 96] width 144 height 28
paste input "[PERSON_NAME]"
type input "[PERSON_NAME]"
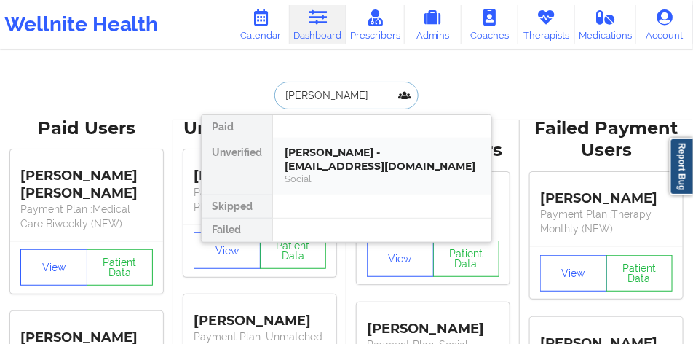
click at [333, 159] on div "[PERSON_NAME] - [EMAIL_ADDRESS][DOMAIN_NAME]" at bounding box center [382, 159] width 195 height 27
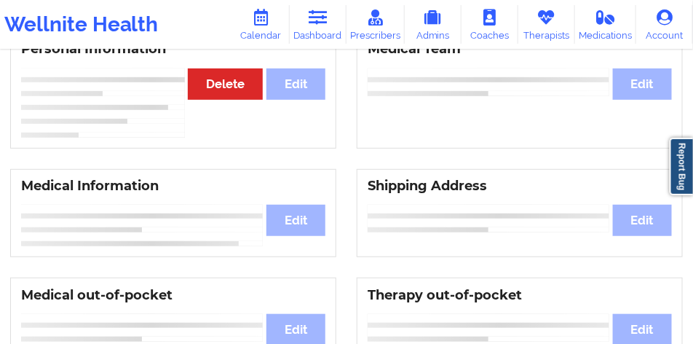
scroll to position [171, 0]
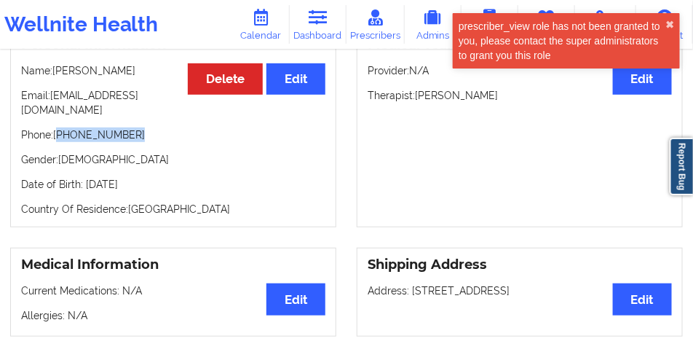
drag, startPoint x: 140, startPoint y: 139, endPoint x: 61, endPoint y: 141, distance: 78.7
click at [60, 140] on p "Phone: [PHONE_NUMBER]" at bounding box center [173, 134] width 304 height 15
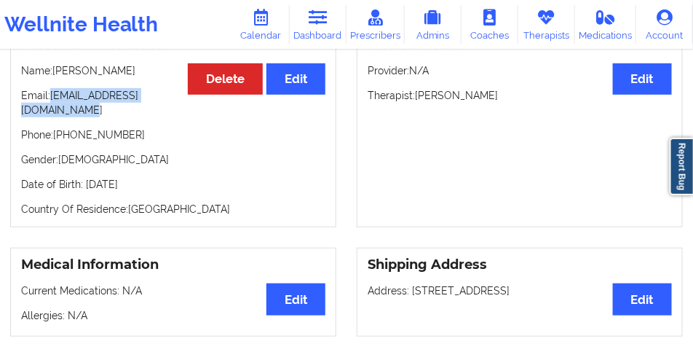
drag, startPoint x: 172, startPoint y: 114, endPoint x: 17, endPoint y: 113, distance: 154.4
click at [17, 113] on div "Personal Information Edit Delete Name: [PERSON_NAME] Email: [EMAIL_ADDRESS][DOM…" at bounding box center [173, 127] width 326 height 200
click at [308, 23] on link "Dashboard" at bounding box center [318, 24] width 57 height 39
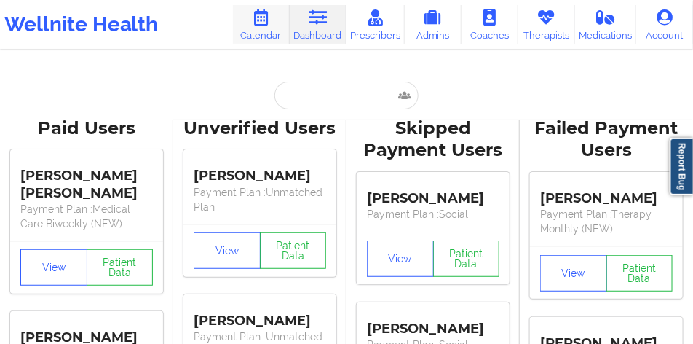
click at [267, 31] on link "Calendar" at bounding box center [261, 24] width 57 height 39
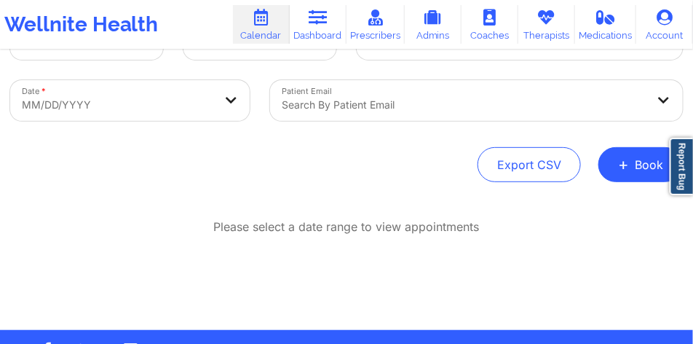
click at [352, 121] on div "Search by patient email" at bounding box center [476, 100] width 413 height 41
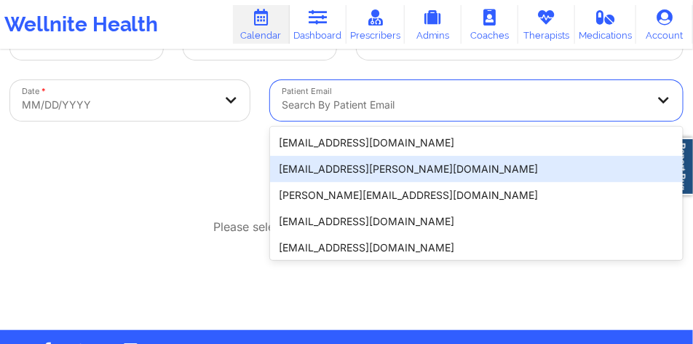
scroll to position [86, 0]
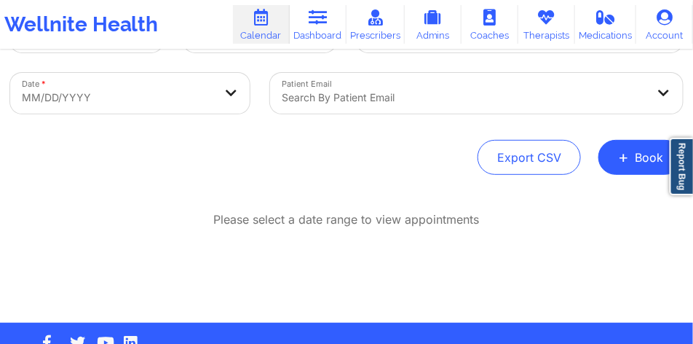
drag, startPoint x: 256, startPoint y: 112, endPoint x: 248, endPoint y: 115, distance: 8.5
click at [256, 112] on div "Date * MM/DD/YYYY" at bounding box center [130, 93] width 260 height 61
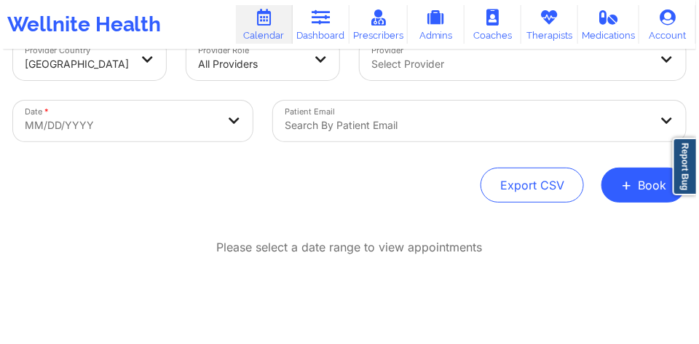
scroll to position [13, 0]
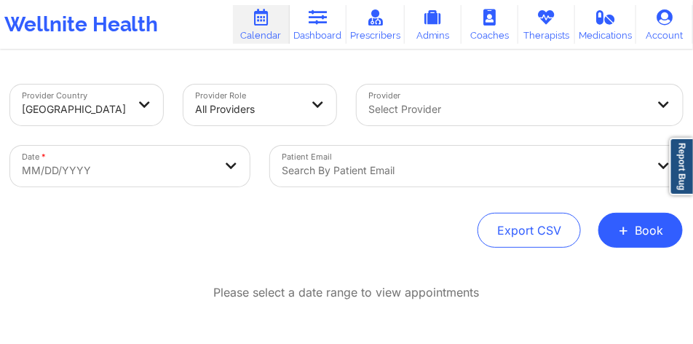
click at [157, 167] on body "Wellnite Health Calendar Dashboard Prescribers Admins Coaches Therapists Medica…" at bounding box center [346, 159] width 693 height 344
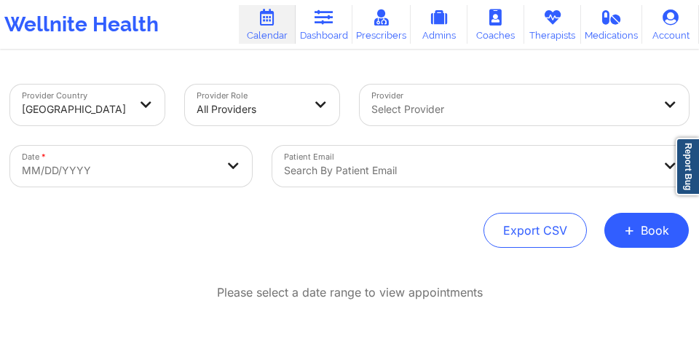
select select "2025-8"
select select "2025-9"
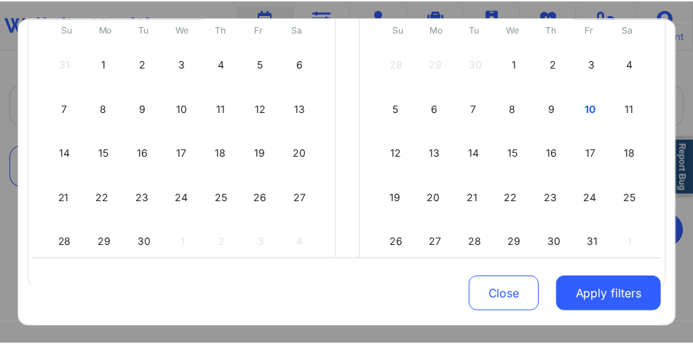
scroll to position [182, 0]
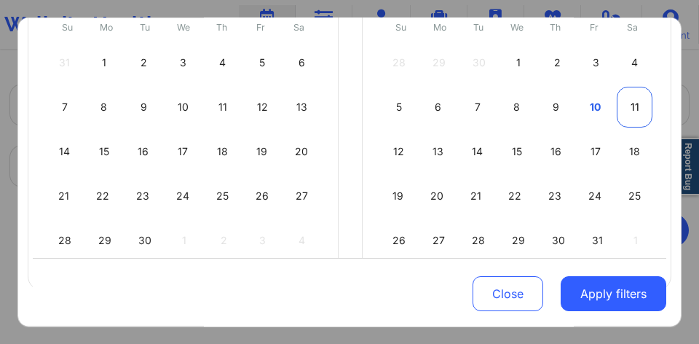
click at [624, 108] on div "11" at bounding box center [635, 107] width 36 height 41
select select "2025-9"
select select "2025-10"
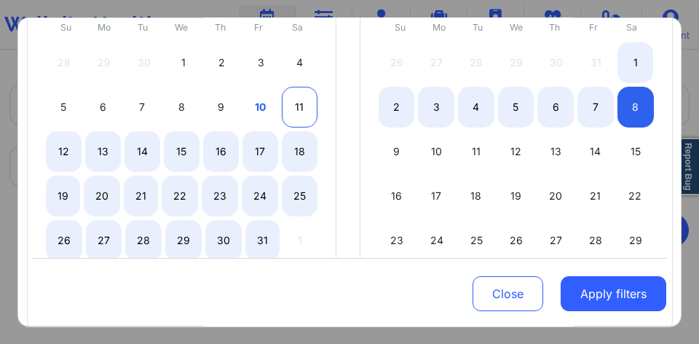
click at [297, 112] on div "11" at bounding box center [300, 107] width 36 height 41
select select "2025-9"
select select "2025-10"
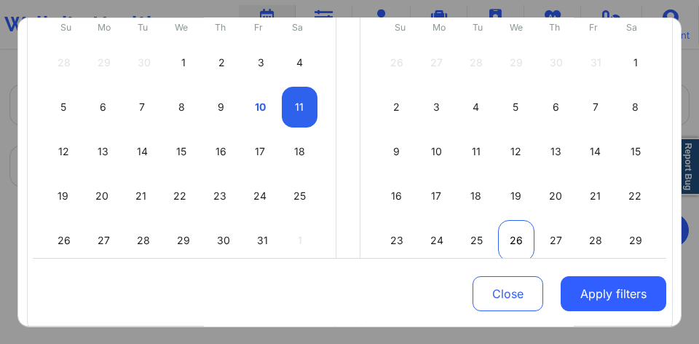
select select "2025-9"
select select "2025-10"
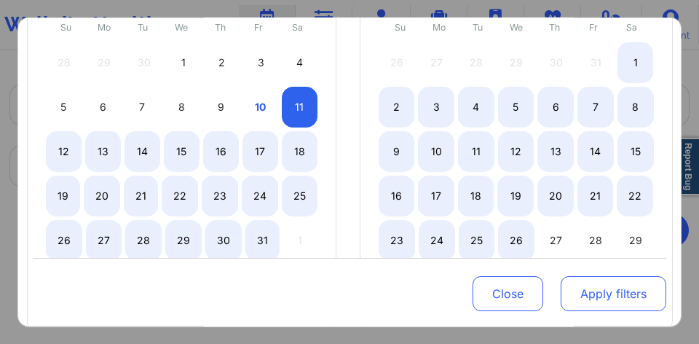
click at [586, 291] on button "Apply filters" at bounding box center [614, 293] width 106 height 35
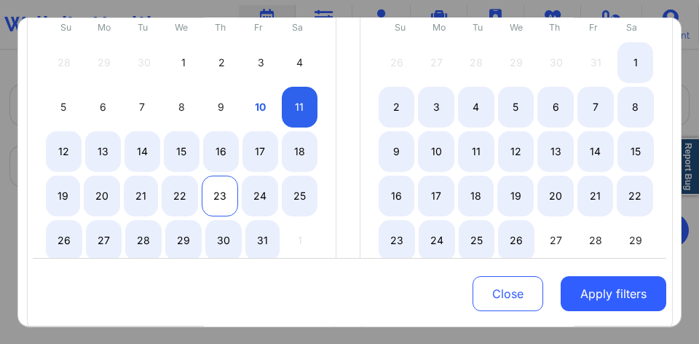
select select "2025-9"
select select "2025-10"
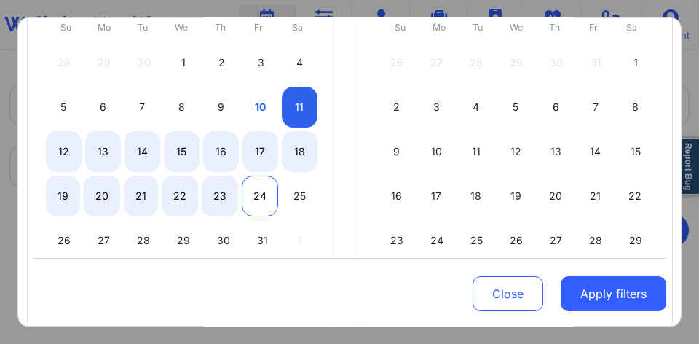
select select "2025-9"
select select "2025-10"
select select "2025-9"
select select "2025-10"
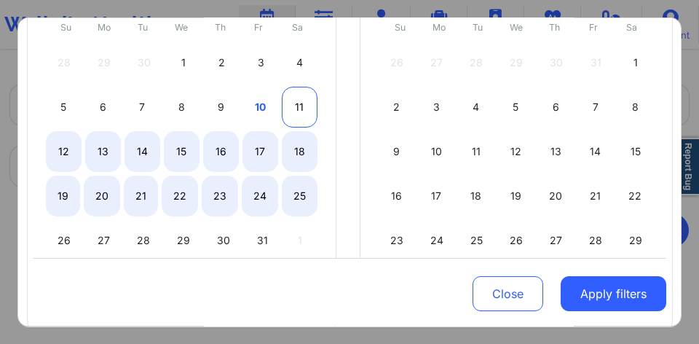
select select "2025-9"
select select "2025-10"
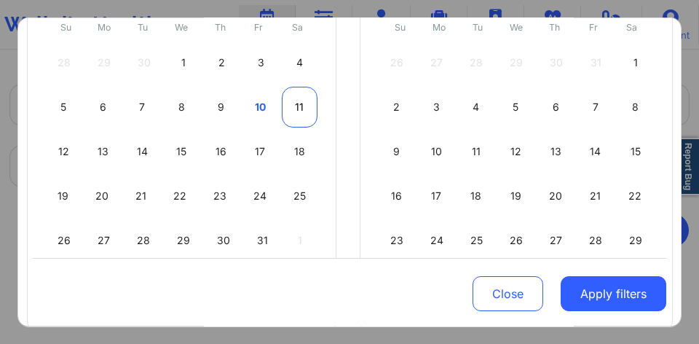
click at [294, 109] on div "11" at bounding box center [300, 107] width 36 height 41
select select "2025-9"
select select "2025-10"
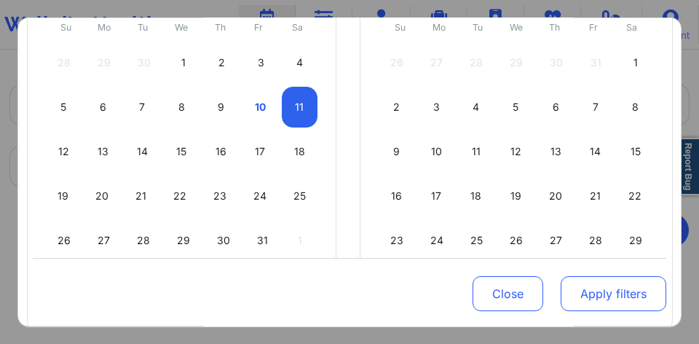
click at [581, 295] on button "Apply filters" at bounding box center [614, 293] width 106 height 35
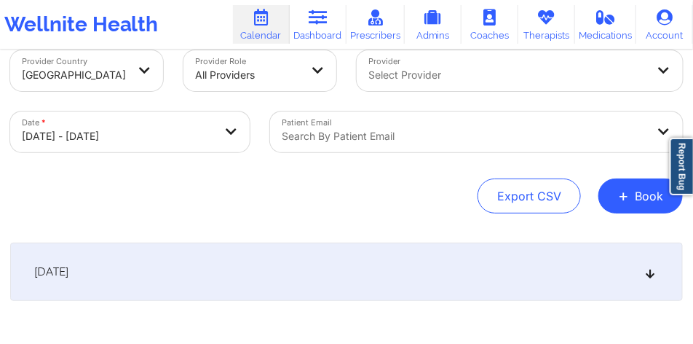
scroll to position [122, 0]
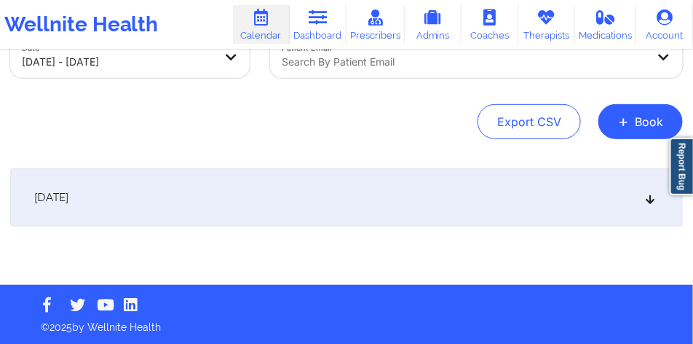
click at [246, 191] on div "[DATE]" at bounding box center [346, 197] width 673 height 58
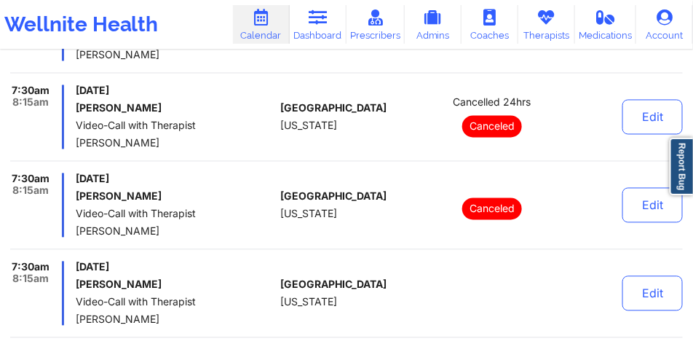
scroll to position [655, 0]
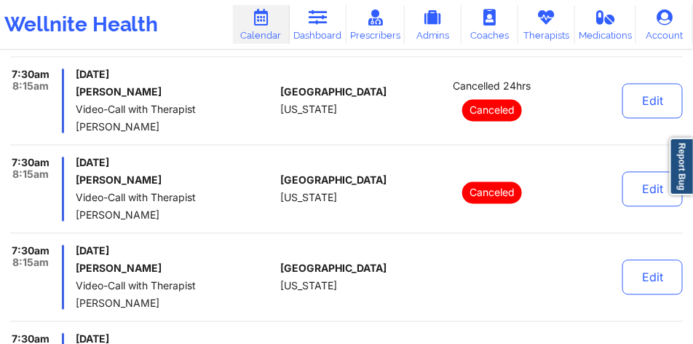
click at [507, 91] on span "Cancelled 24hrs" at bounding box center [492, 87] width 78 height 12
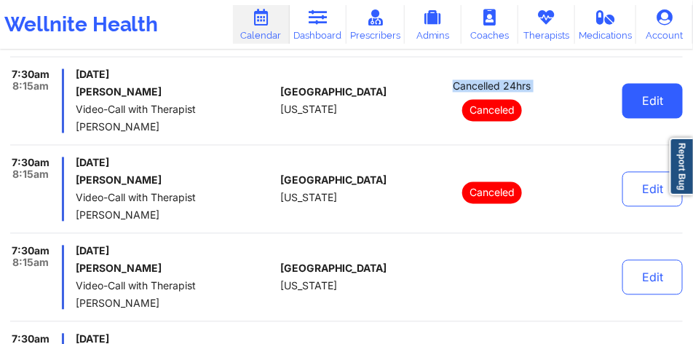
click at [665, 101] on button "Edit" at bounding box center [653, 101] width 60 height 35
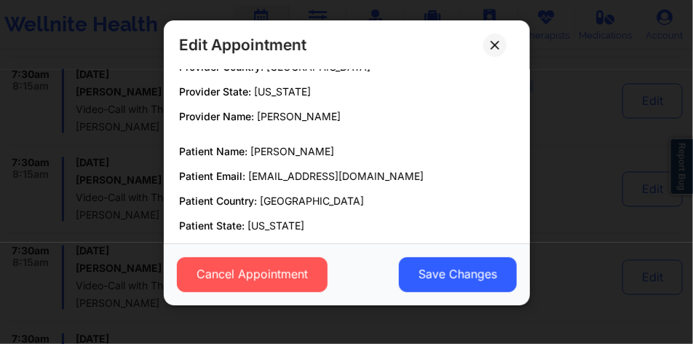
scroll to position [12, 0]
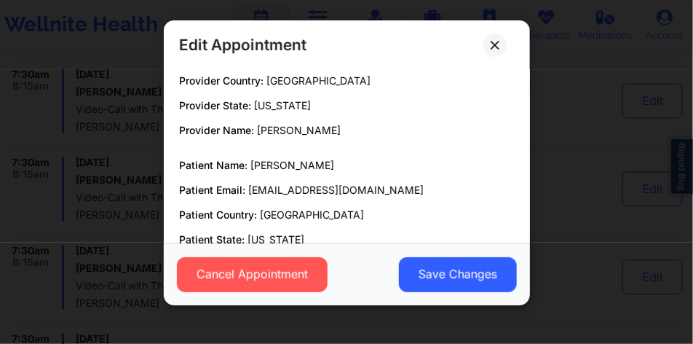
click at [324, 159] on span "[PERSON_NAME]" at bounding box center [292, 165] width 84 height 12
drag, startPoint x: 324, startPoint y: 159, endPoint x: 274, endPoint y: 158, distance: 49.5
click at [274, 158] on p "Patient Name: [PERSON_NAME]" at bounding box center [347, 165] width 336 height 15
click at [499, 50] on button at bounding box center [494, 44] width 23 height 23
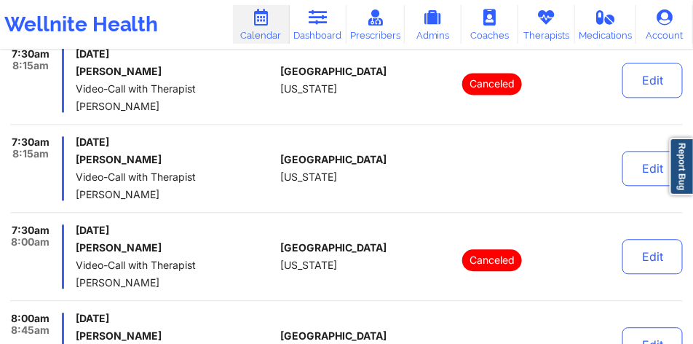
scroll to position [655, 0]
